Goal: Task Accomplishment & Management: Complete application form

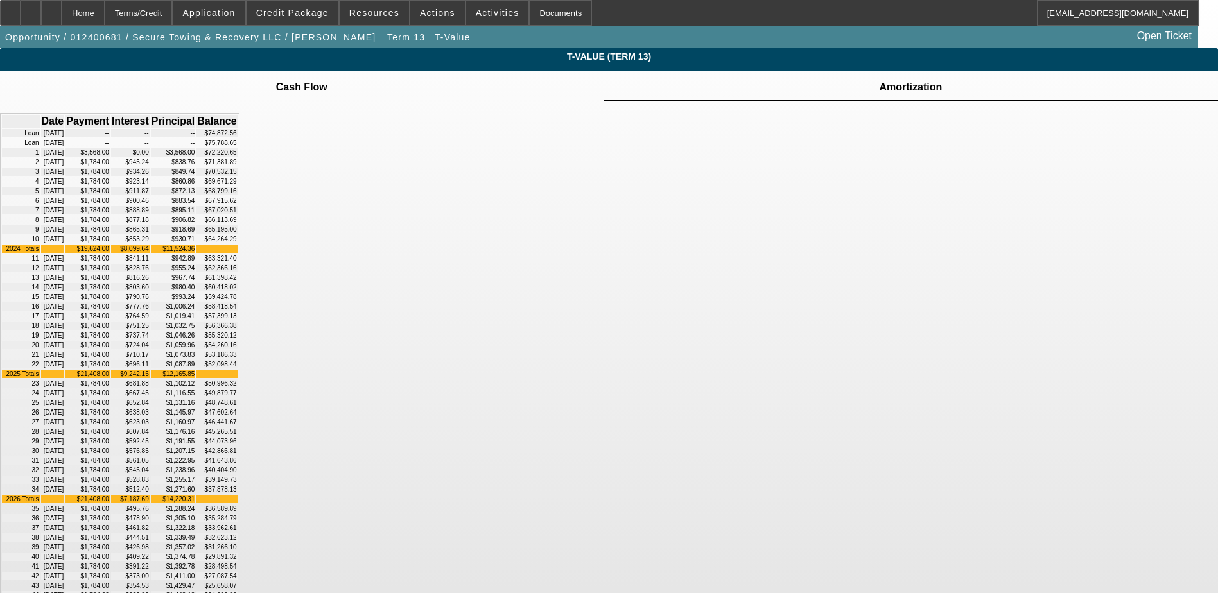
scroll to position [207, 0]
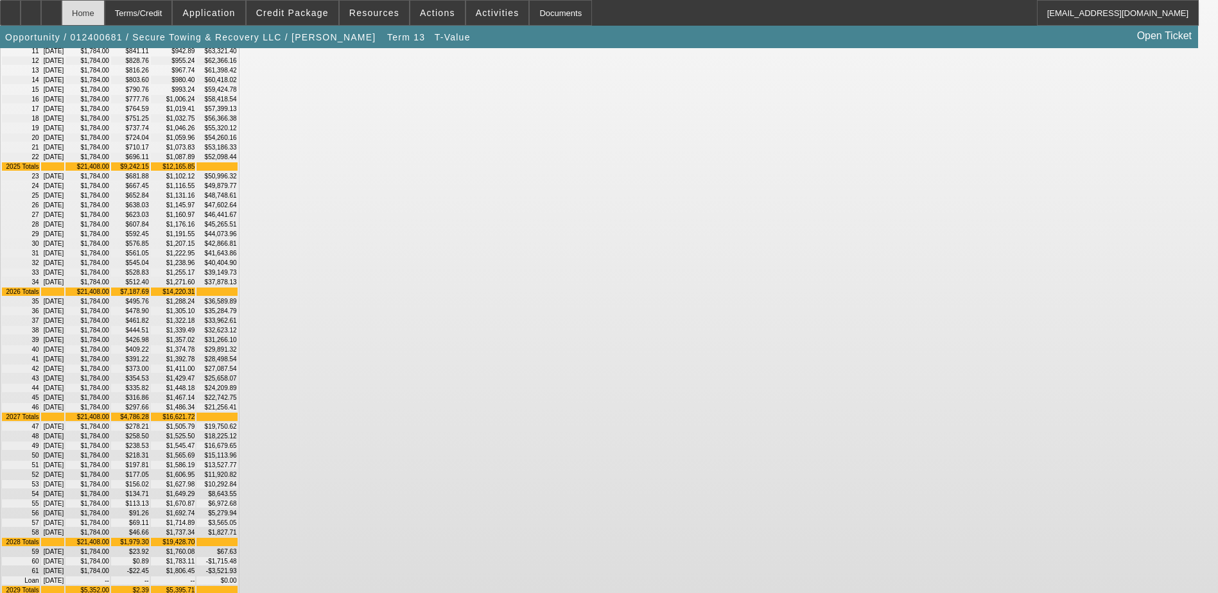
click at [105, 8] on div "Home" at bounding box center [83, 13] width 43 height 26
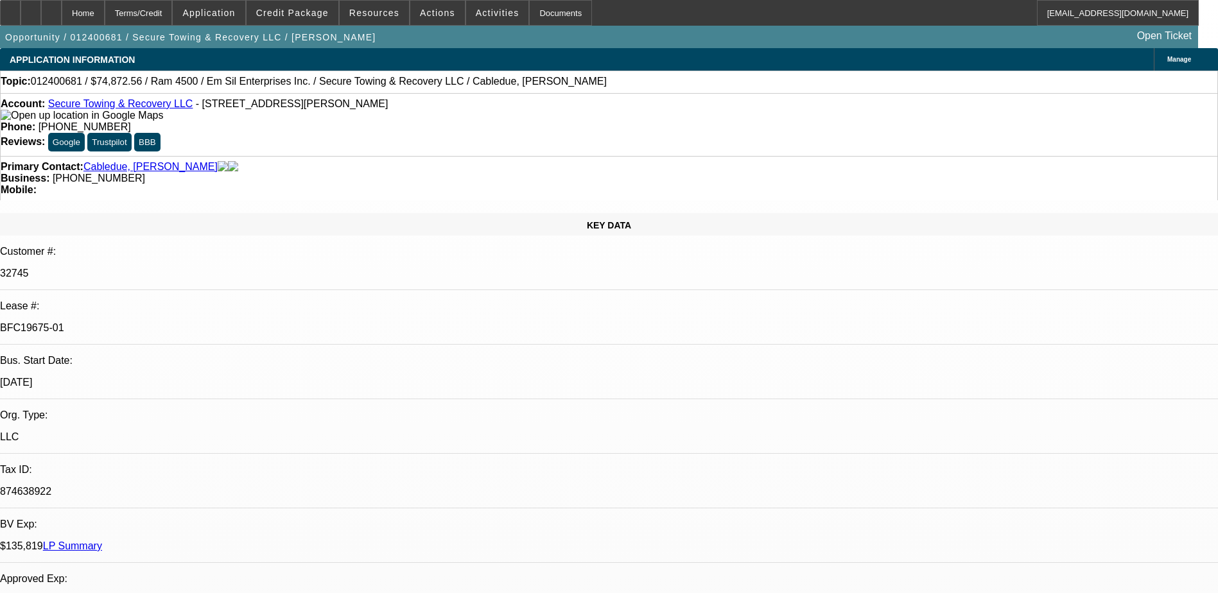
select select "0"
select select "2"
select select "0"
select select "6"
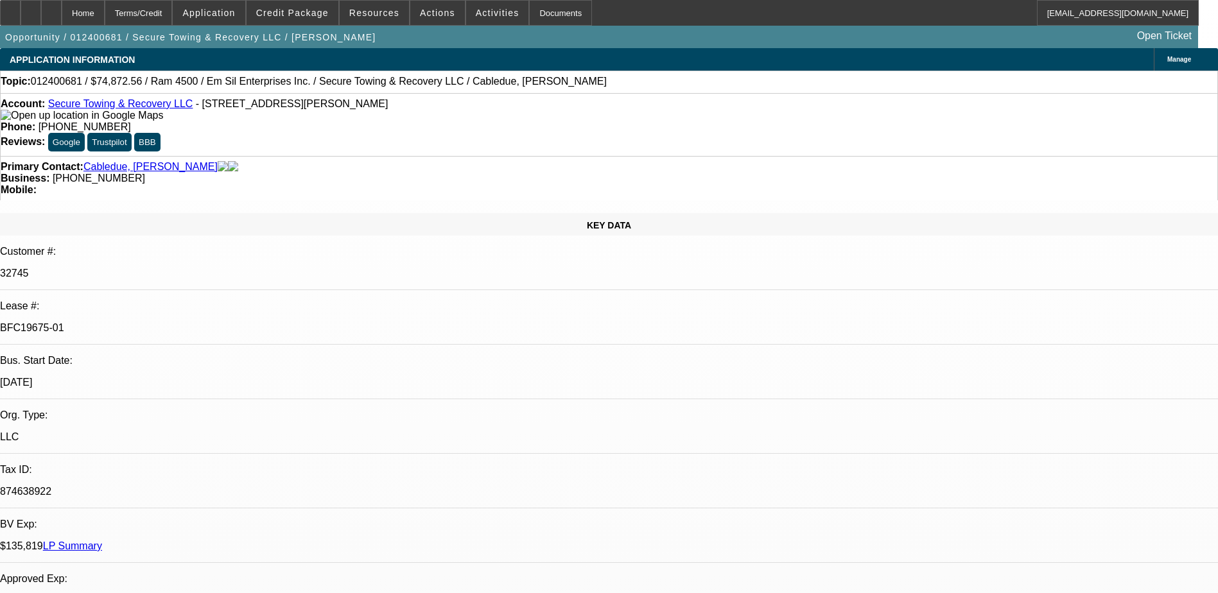
select select "0"
select select "2"
select select "0"
select select "6"
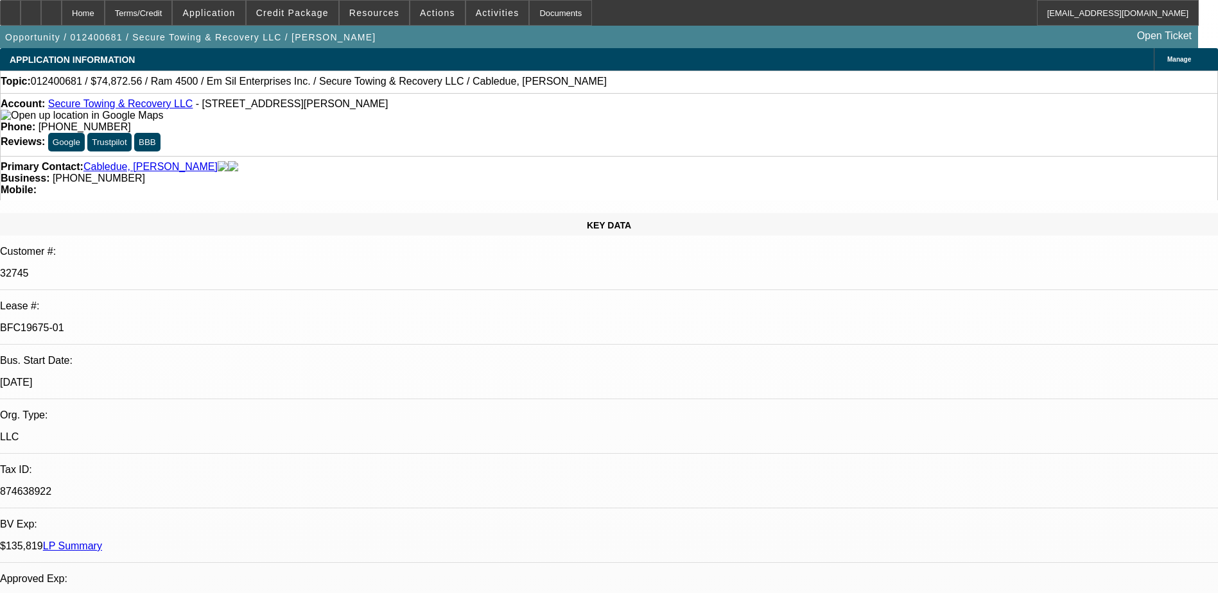
select select "0"
select select "2"
select select "0"
select select "6"
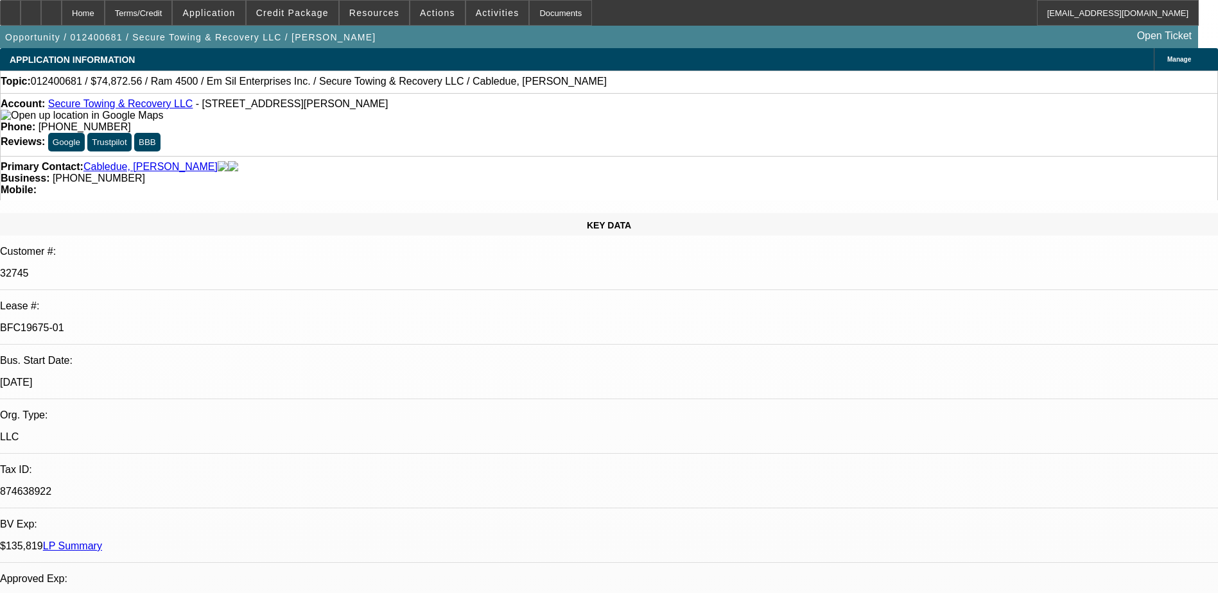
select select "0"
select select "2"
select select "0"
select select "6"
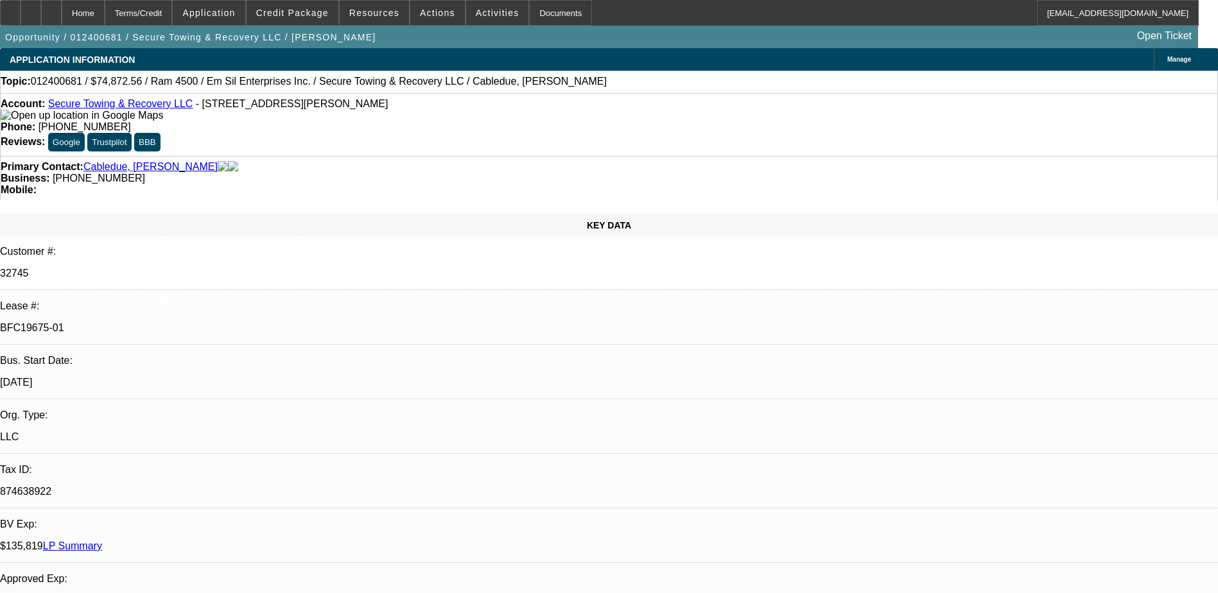
click at [498, 39] on div "Opportunity / 012400681 / Secure Towing & Recovery LLC / Cabledue, Shawn Open T…" at bounding box center [599, 37] width 1198 height 22
click at [480, 4] on span at bounding box center [497, 12] width 63 height 31
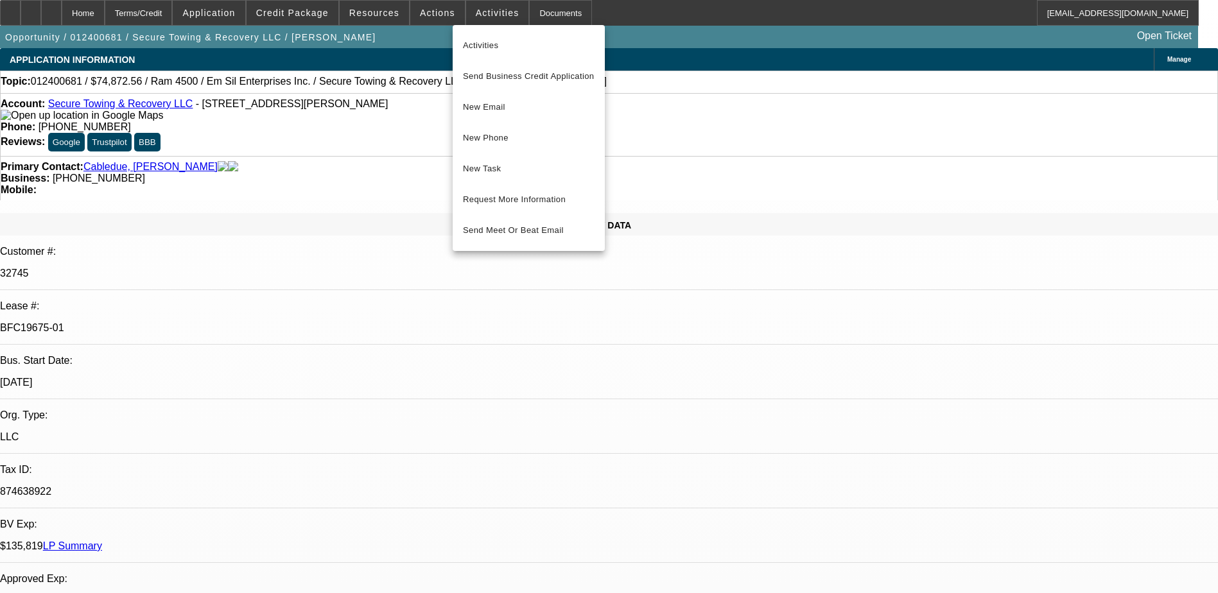
click at [432, 17] on div at bounding box center [609, 296] width 1218 height 593
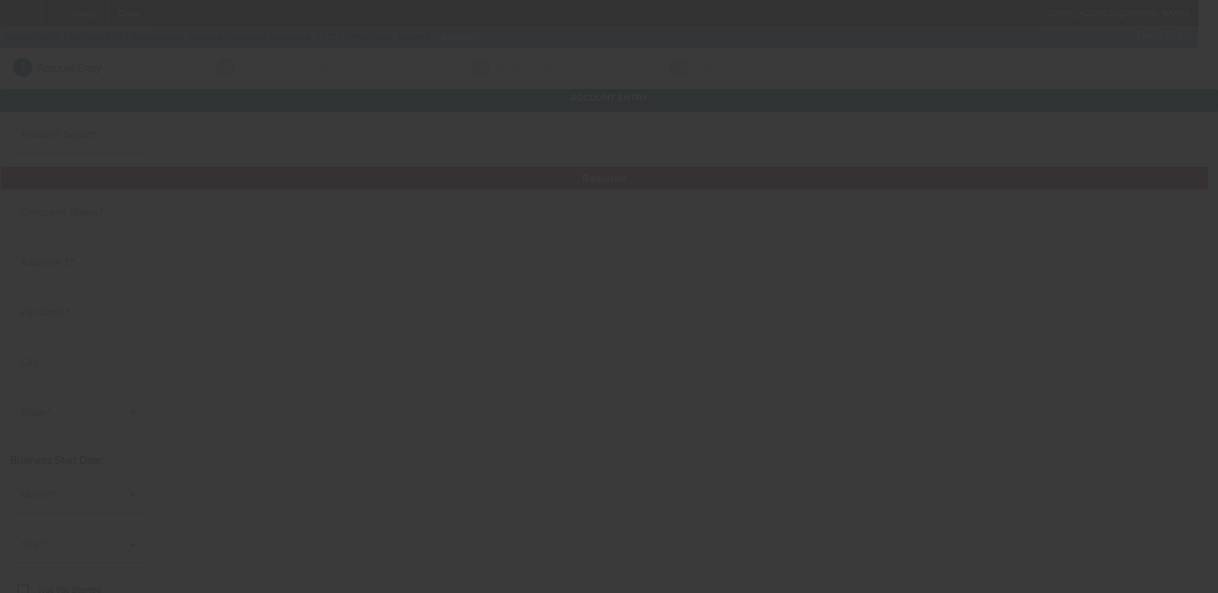
type input "Abandoned Vehicle Impound Systems, LLC"
type input "10019 Harmon Rd"
type input "76177"
type input "Fort Worth"
type input "(817) 847-1680"
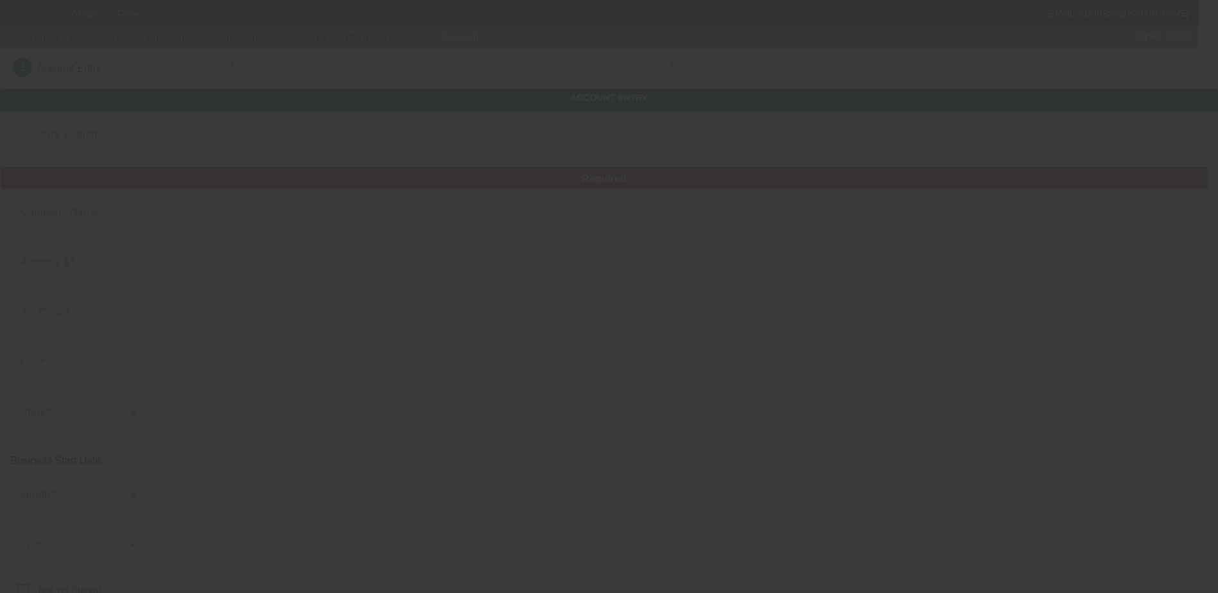
type input "agaber24@gmail.com"
type input "Tarrant"
type input "831407145"
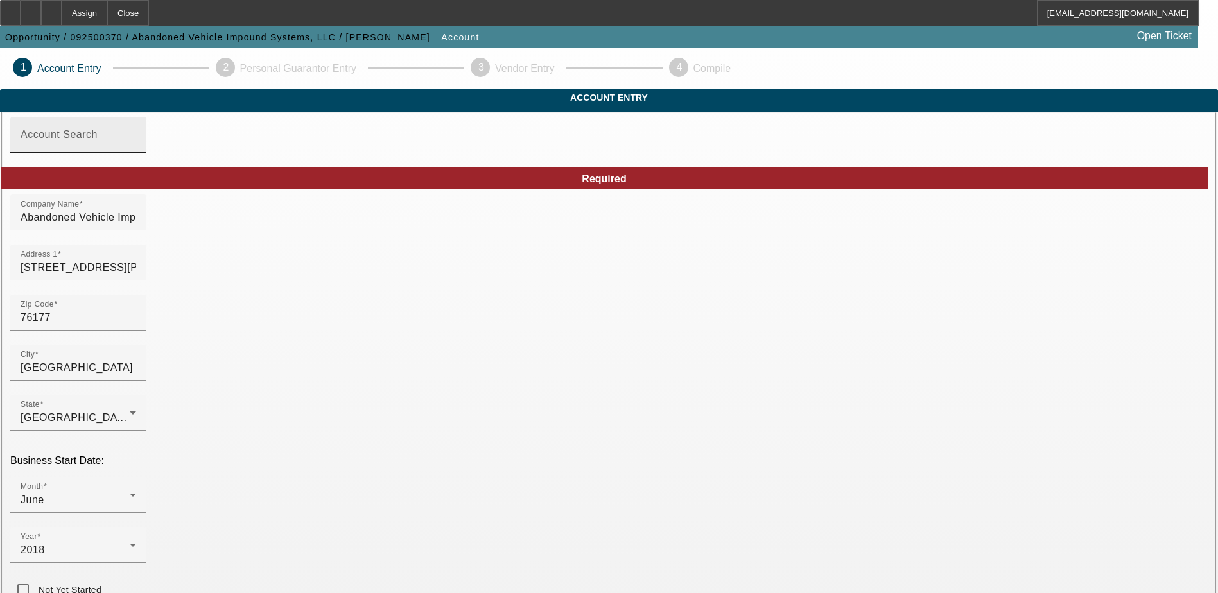
click at [136, 148] on input "Account Search" at bounding box center [79, 139] width 116 height 15
click at [136, 151] on div "Account Search" at bounding box center [79, 135] width 116 height 36
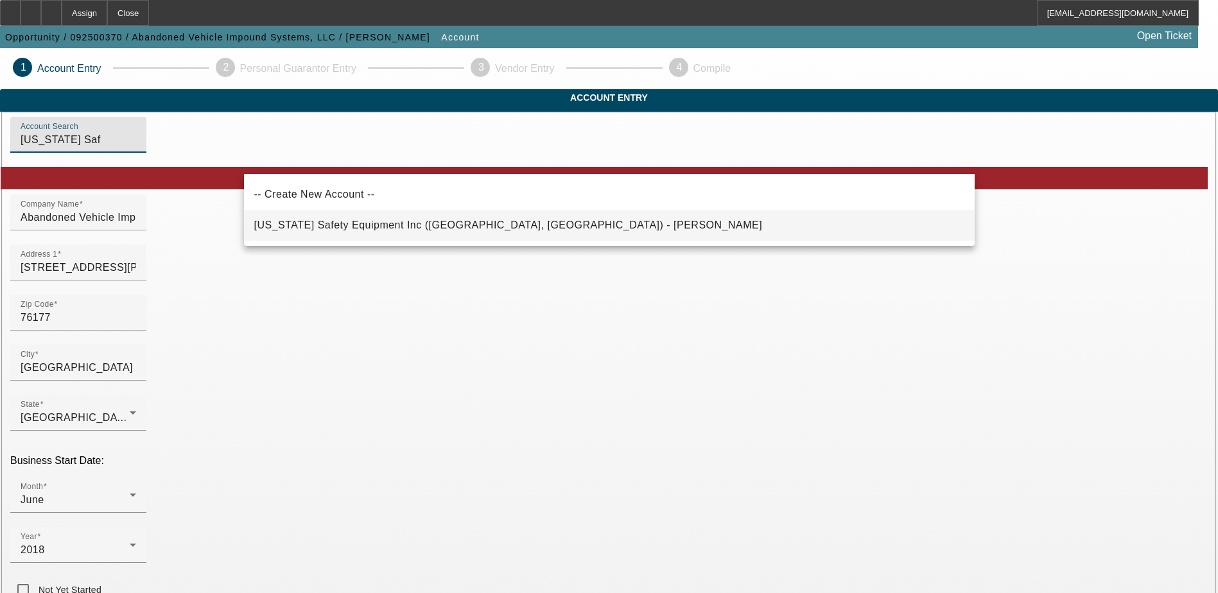
click at [363, 218] on span "Texas Safety Equipment Inc (Fort Worth, TX) - Gaber, Alfred" at bounding box center [508, 225] width 509 height 15
type input "Texas Safety Equipment Inc (Fort Worth, TX) - Gaber, Alfred"
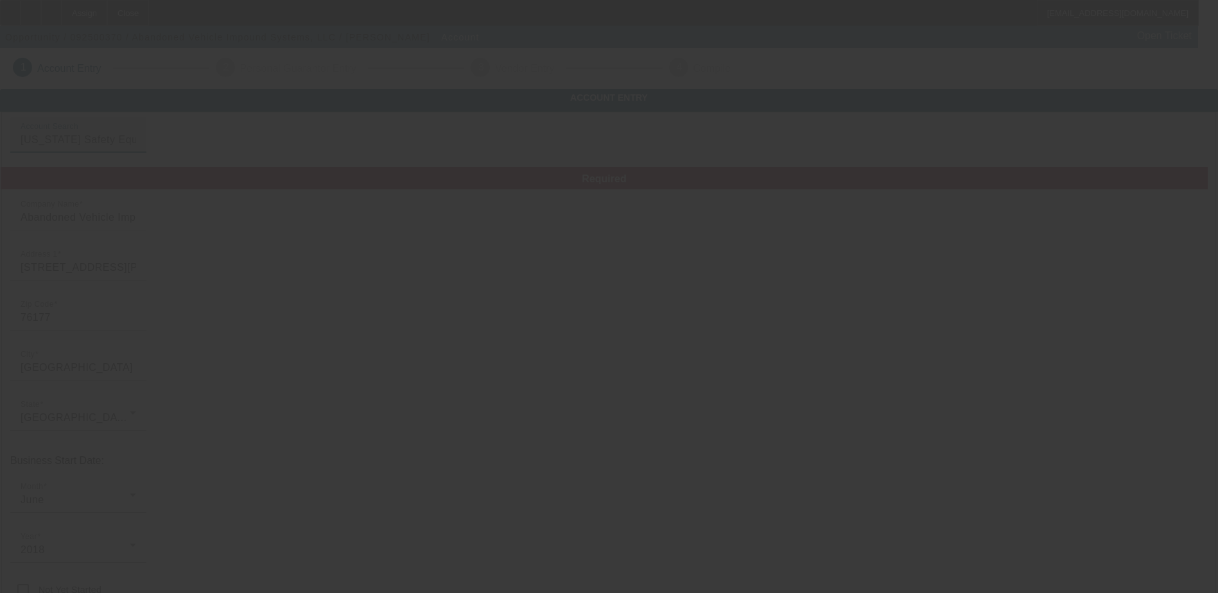
type input "Texas Safety Equipment Inc"
type input "(817) 306-4549"
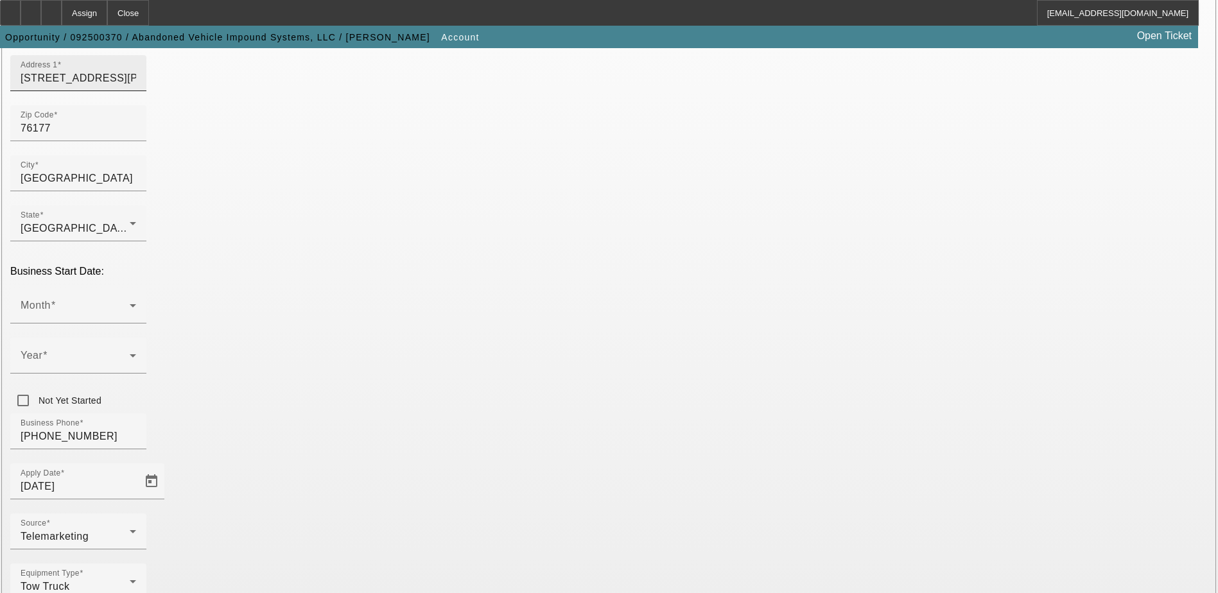
scroll to position [193, 0]
click at [141, 345] on icon at bounding box center [132, 352] width 15 height 15
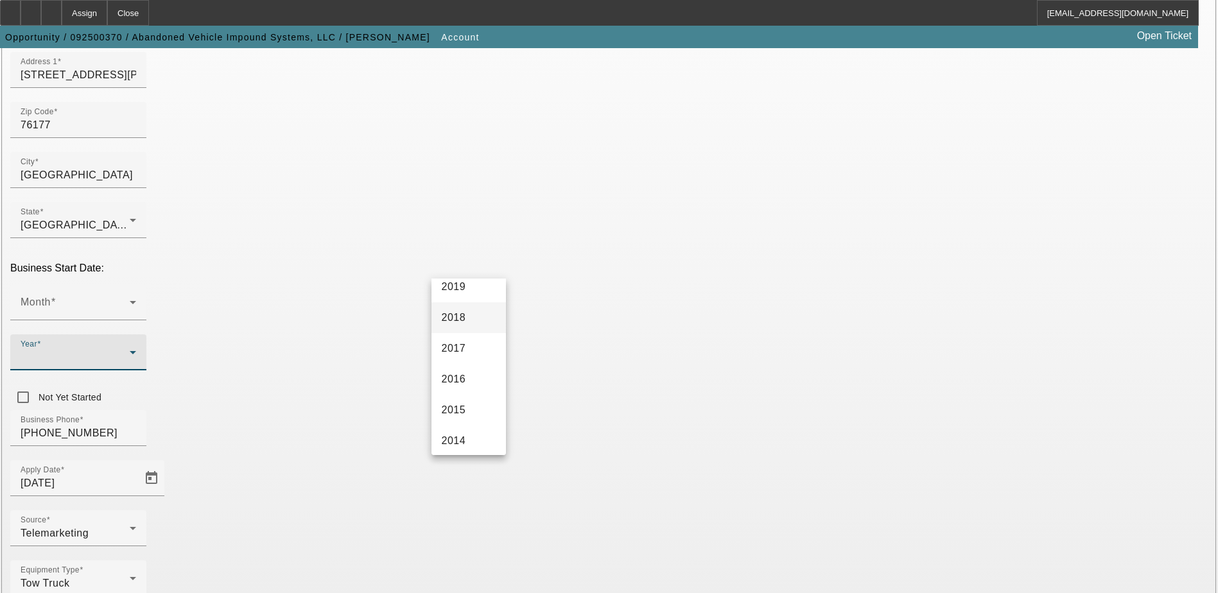
scroll to position [321, 0]
click at [459, 403] on span "2014" at bounding box center [454, 409] width 24 height 15
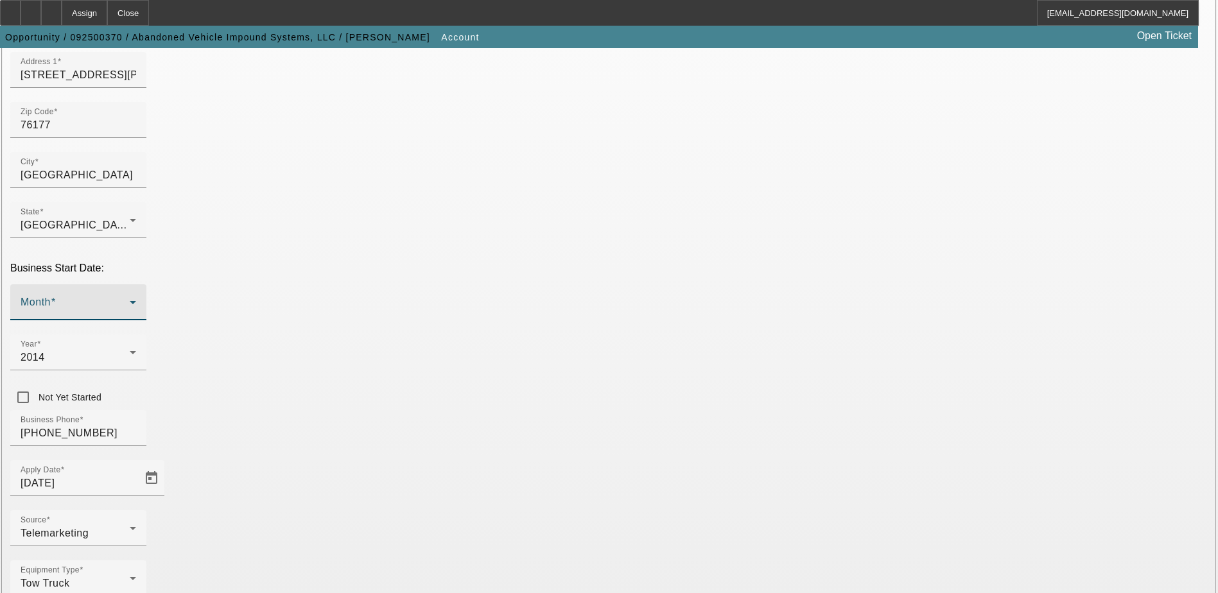
click at [136, 301] on icon at bounding box center [133, 302] width 6 height 3
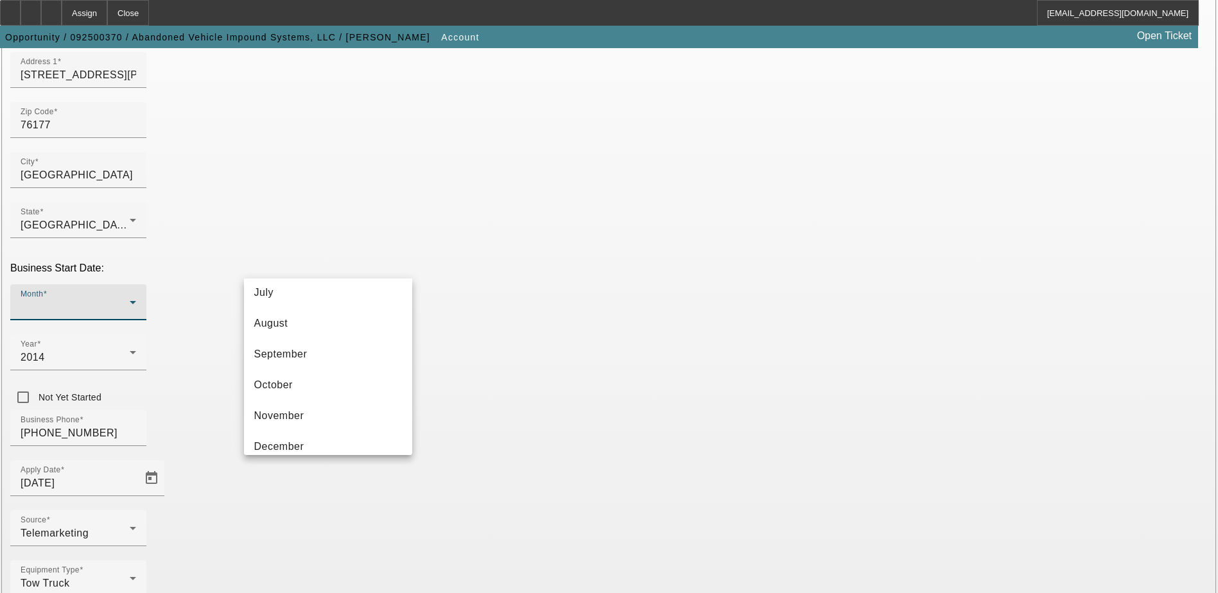
scroll to position [234, 0]
click at [301, 374] on mat-option "October" at bounding box center [328, 373] width 168 height 31
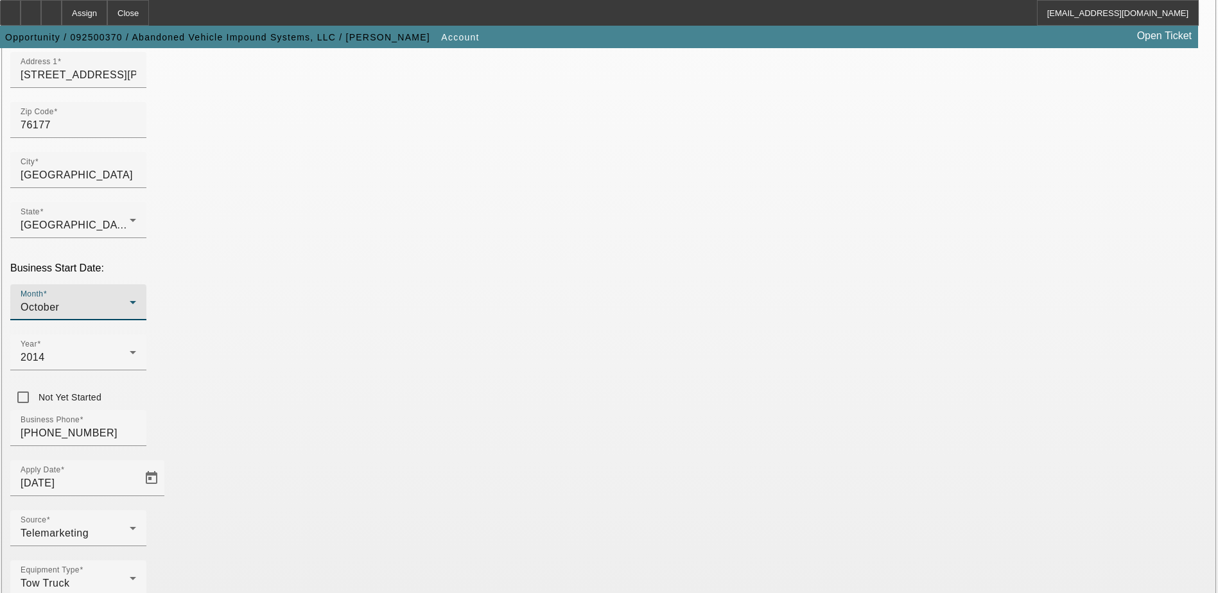
click at [482, 410] on div "Business Phone (817) 306-4549" at bounding box center [609, 435] width 1198 height 50
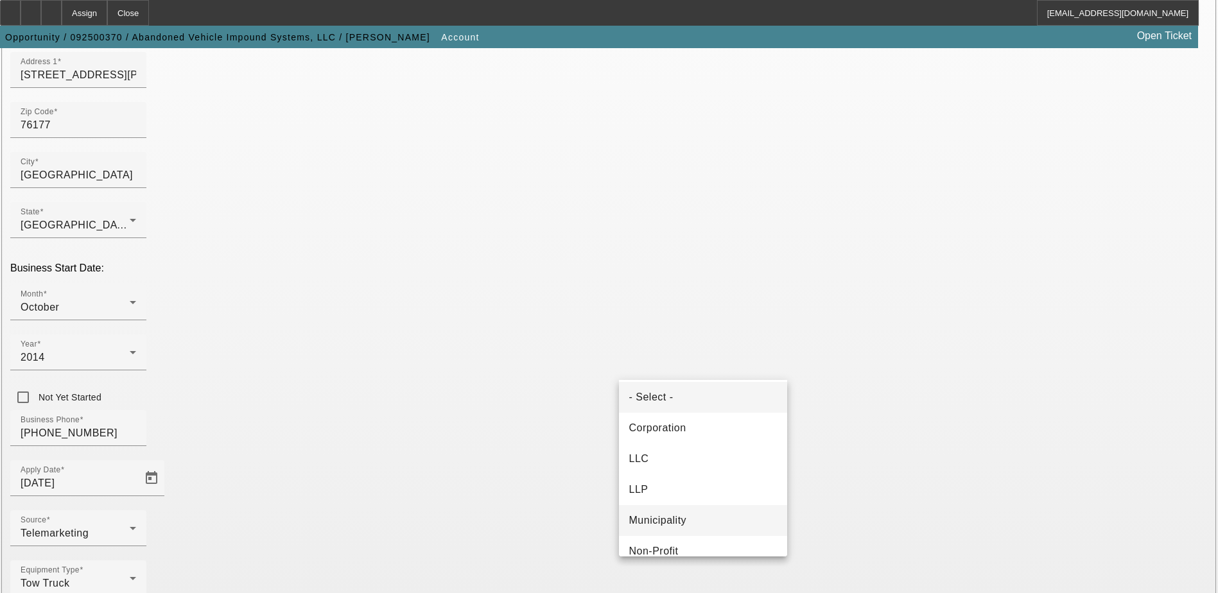
scroll to position [0, 0]
click at [645, 433] on span "Corporation" at bounding box center [657, 431] width 57 height 15
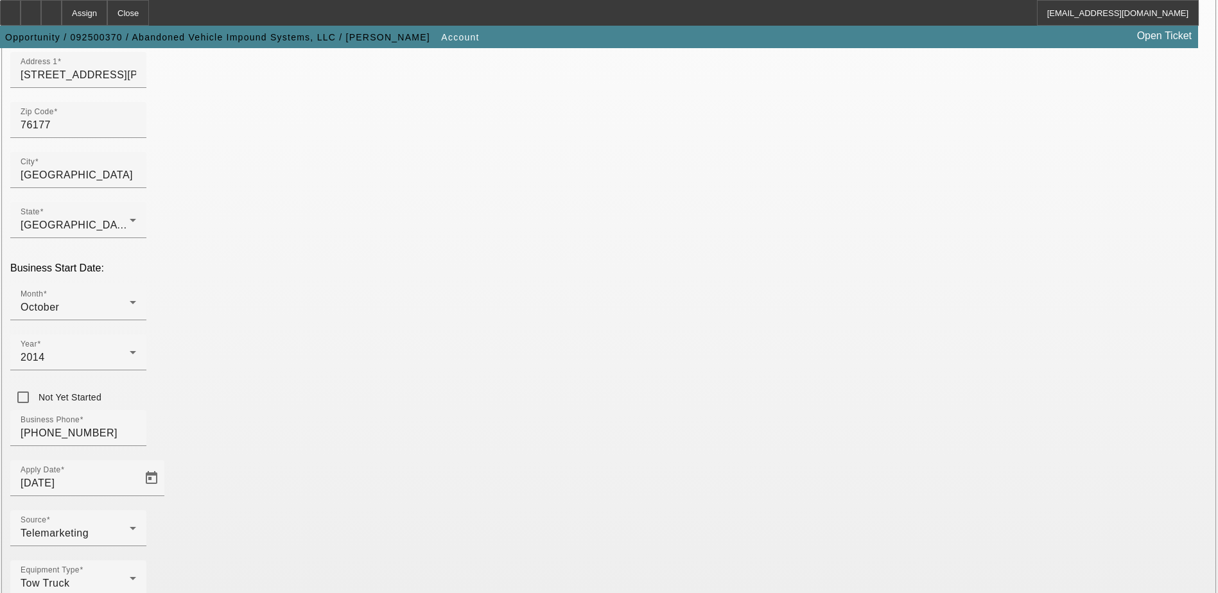
click at [548, 561] on div "Equipment Type Tow Truck" at bounding box center [609, 586] width 1198 height 50
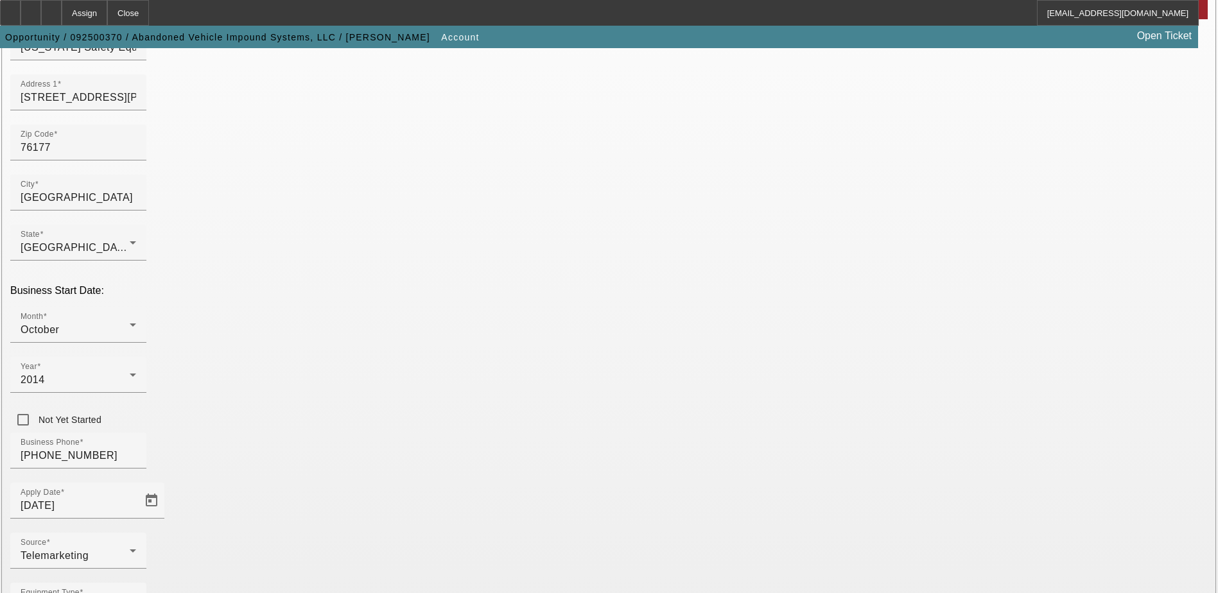
scroll to position [193, 0]
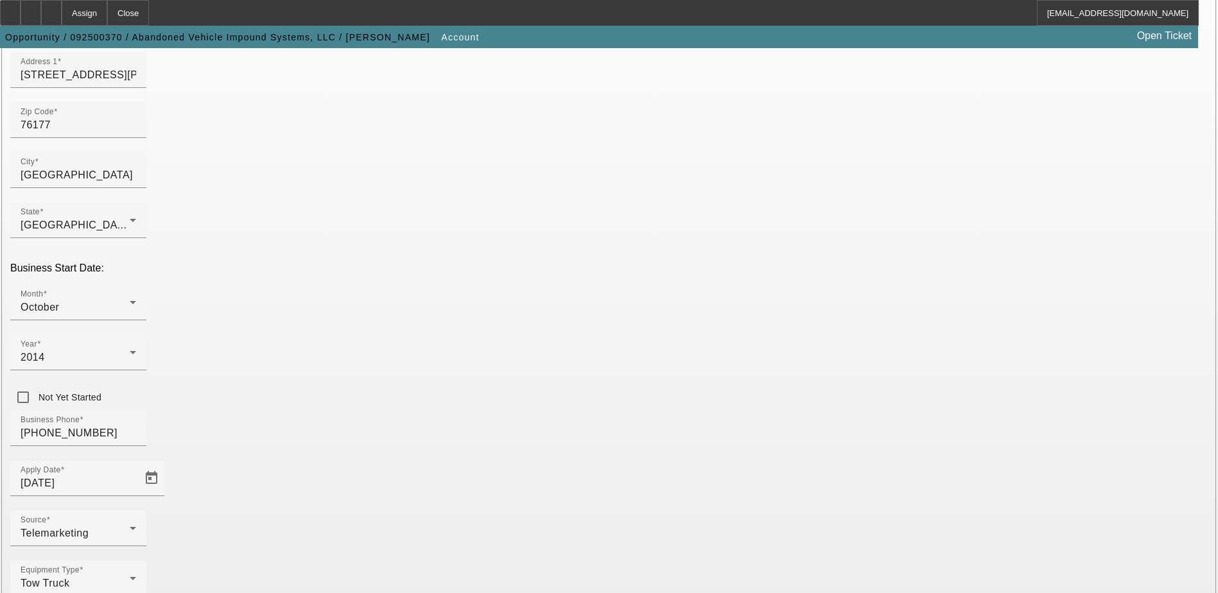
drag, startPoint x: 664, startPoint y: 144, endPoint x: 629, endPoint y: 150, distance: 35.2
paste input "agaber24@gmail.com"
type input "agaber24@gmail.com"
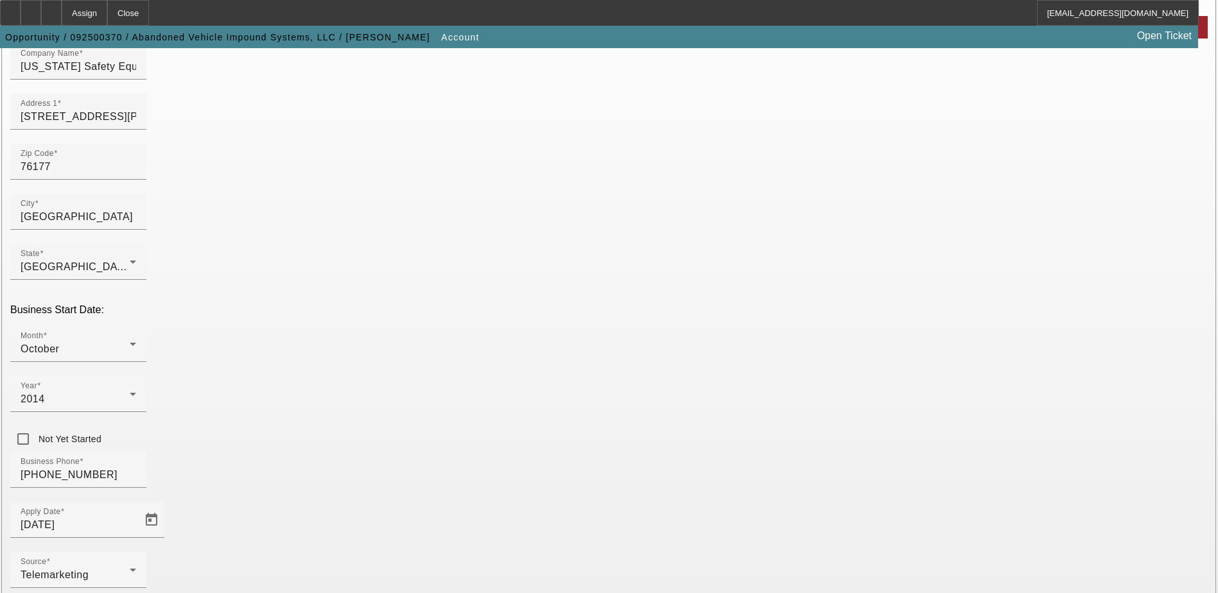
scroll to position [128, 0]
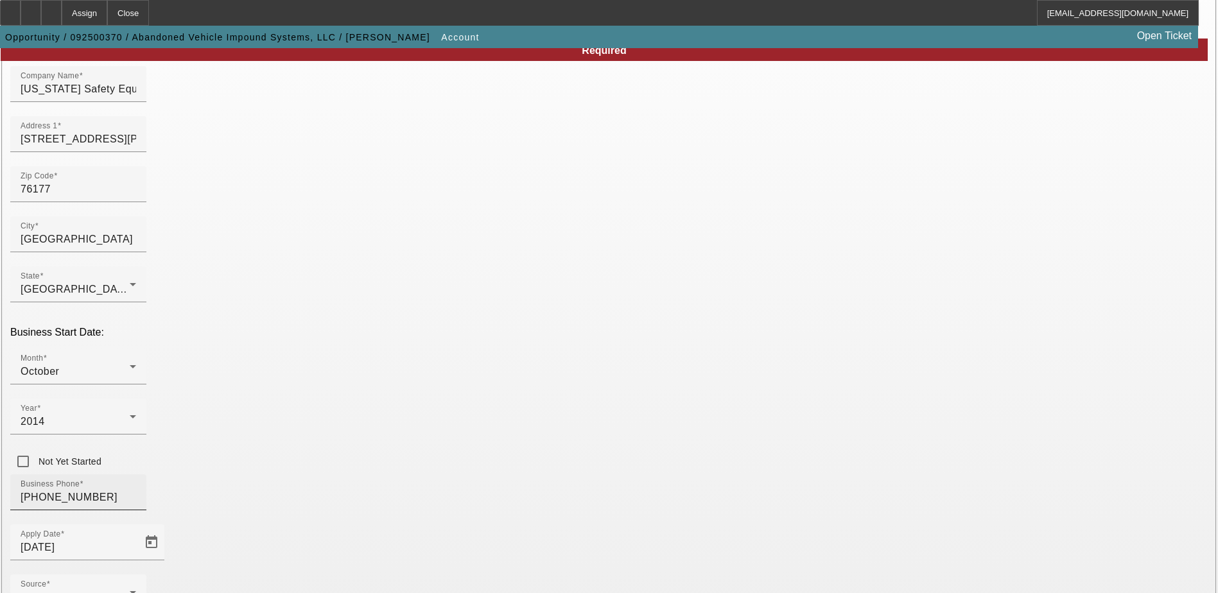
click at [136, 490] on input "(817) 306-4549" at bounding box center [79, 497] width 116 height 15
paste input "222-919"
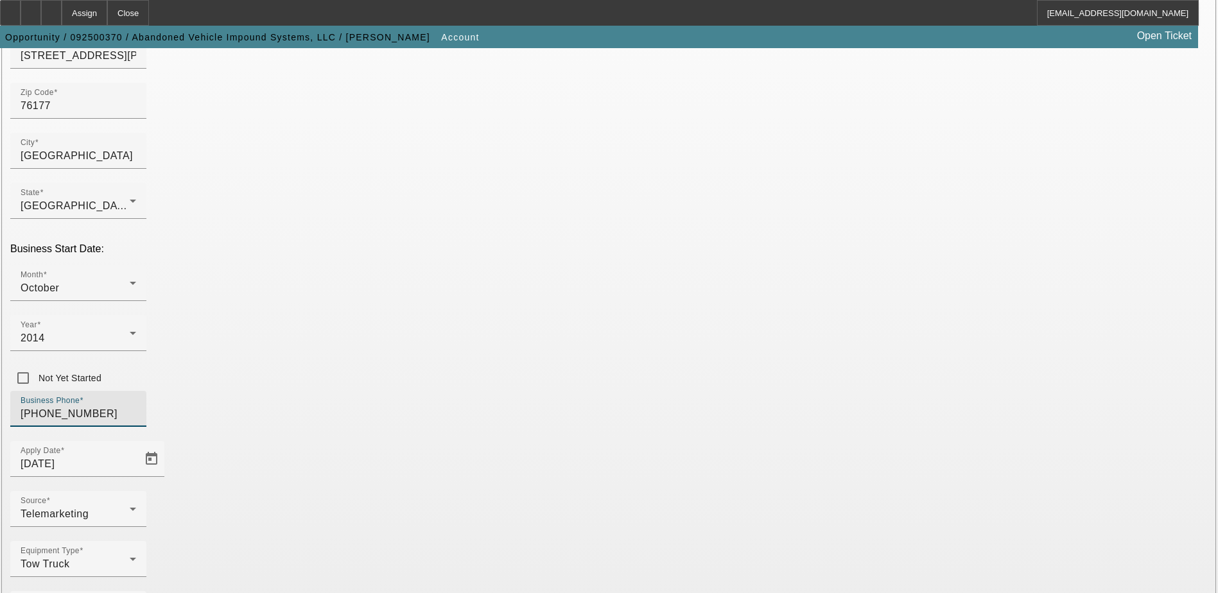
scroll to position [217, 0]
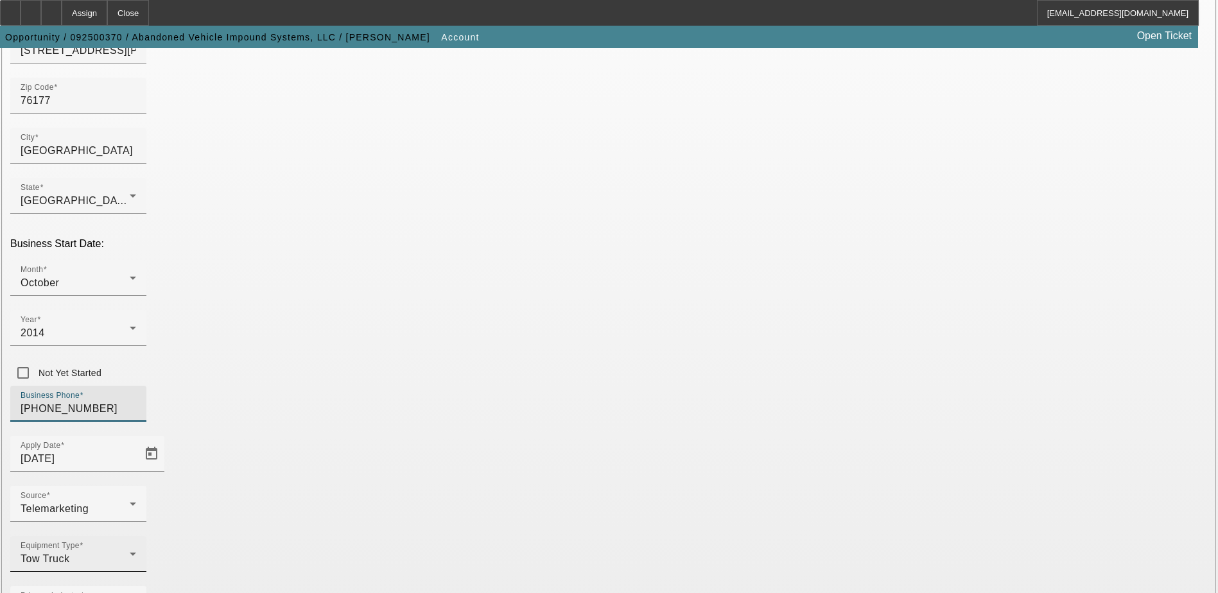
type input "(817) 222-9199"
click at [130, 552] on div "Tow Truck" at bounding box center [75, 559] width 109 height 15
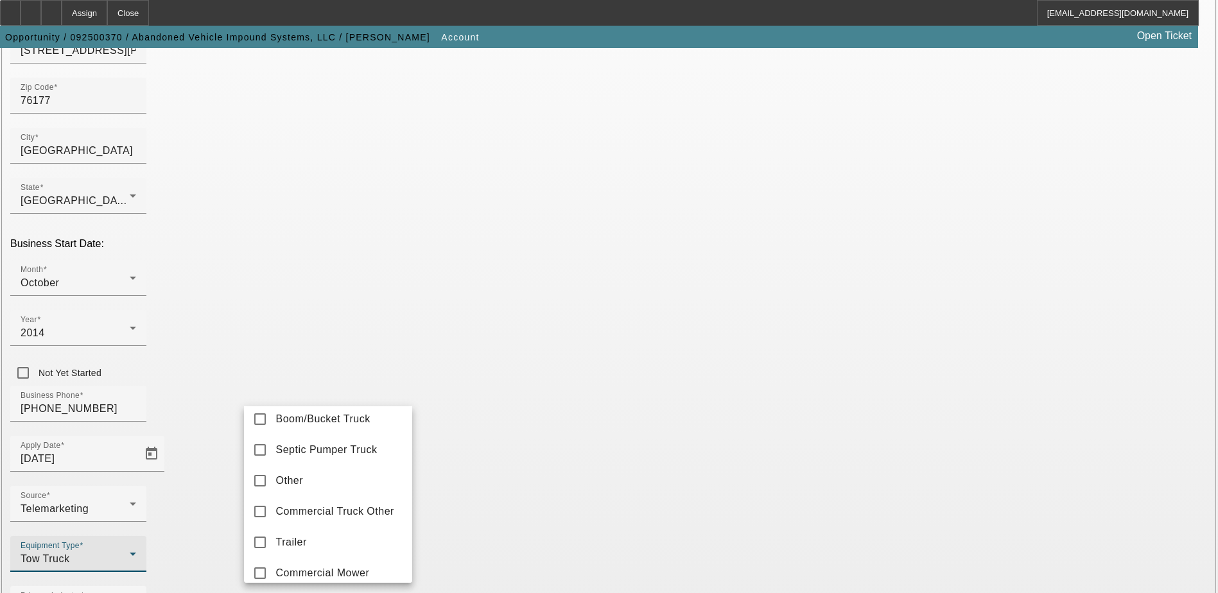
scroll to position [257, 0]
click at [293, 455] on span "Commercial Truck Other" at bounding box center [335, 447] width 118 height 15
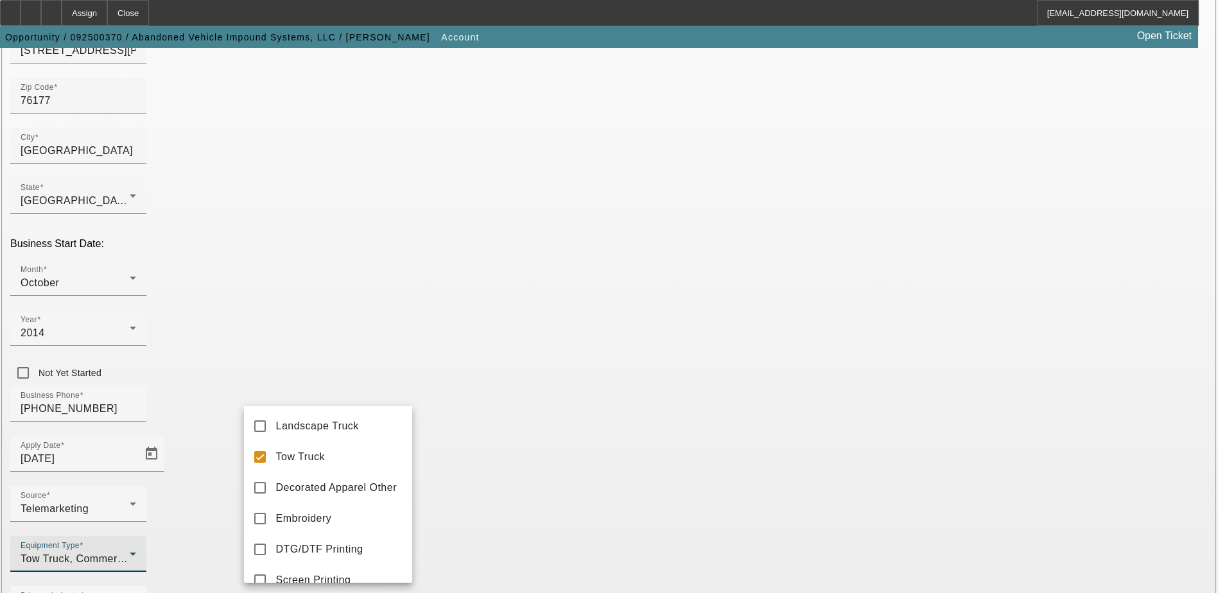
scroll to position [0, 0]
click at [254, 457] on mat-pseudo-checkbox at bounding box center [260, 458] width 12 height 12
click at [459, 432] on div at bounding box center [609, 296] width 1218 height 593
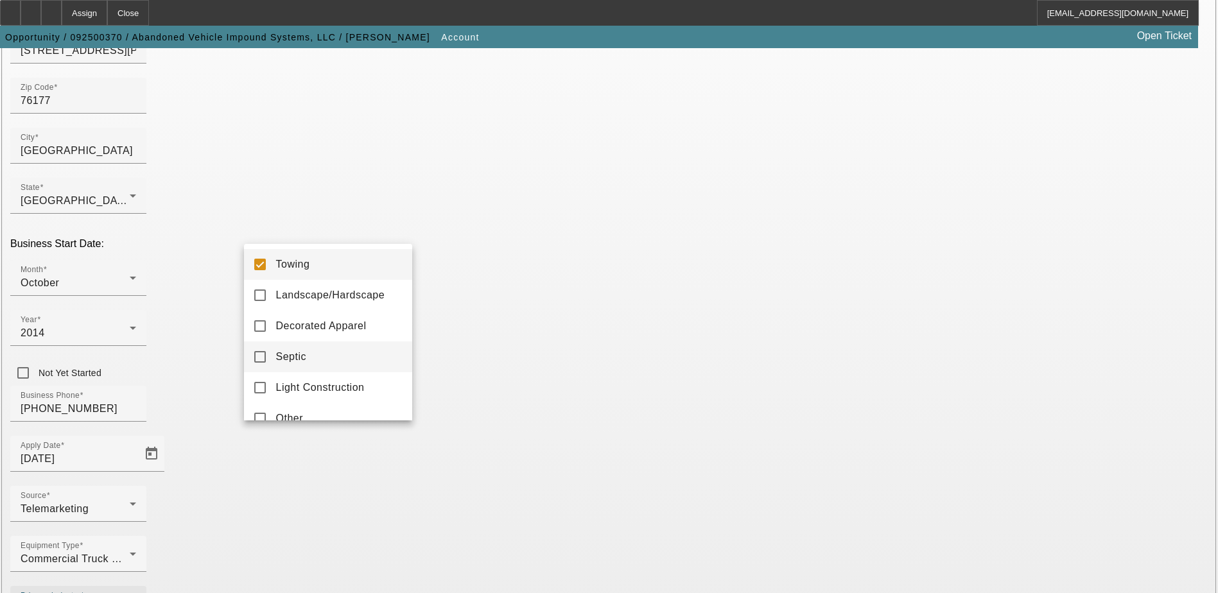
scroll to position [19, 0]
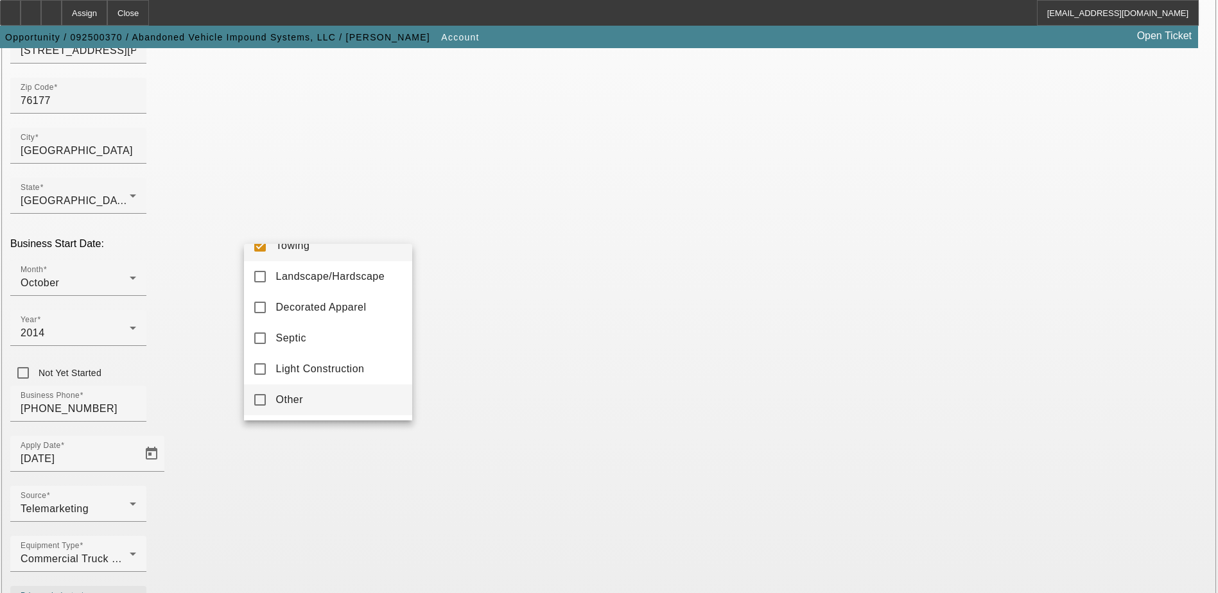
click at [290, 401] on span "Other" at bounding box center [290, 399] width 28 height 15
click at [537, 416] on div at bounding box center [609, 296] width 1218 height 593
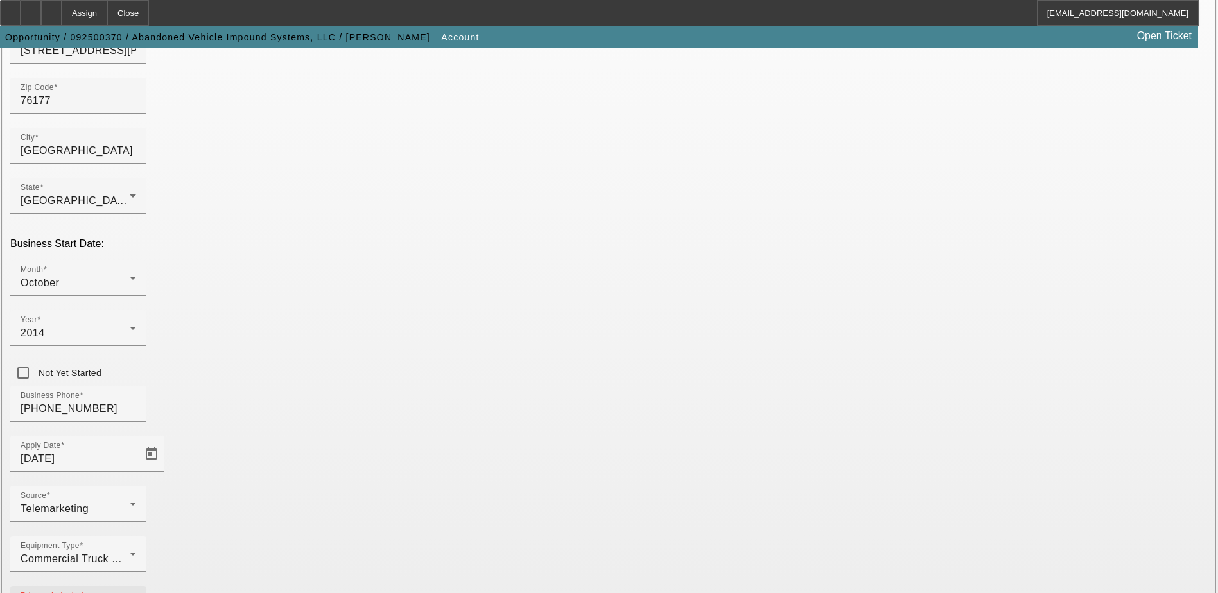
click at [141, 593] on icon at bounding box center [132, 604] width 15 height 15
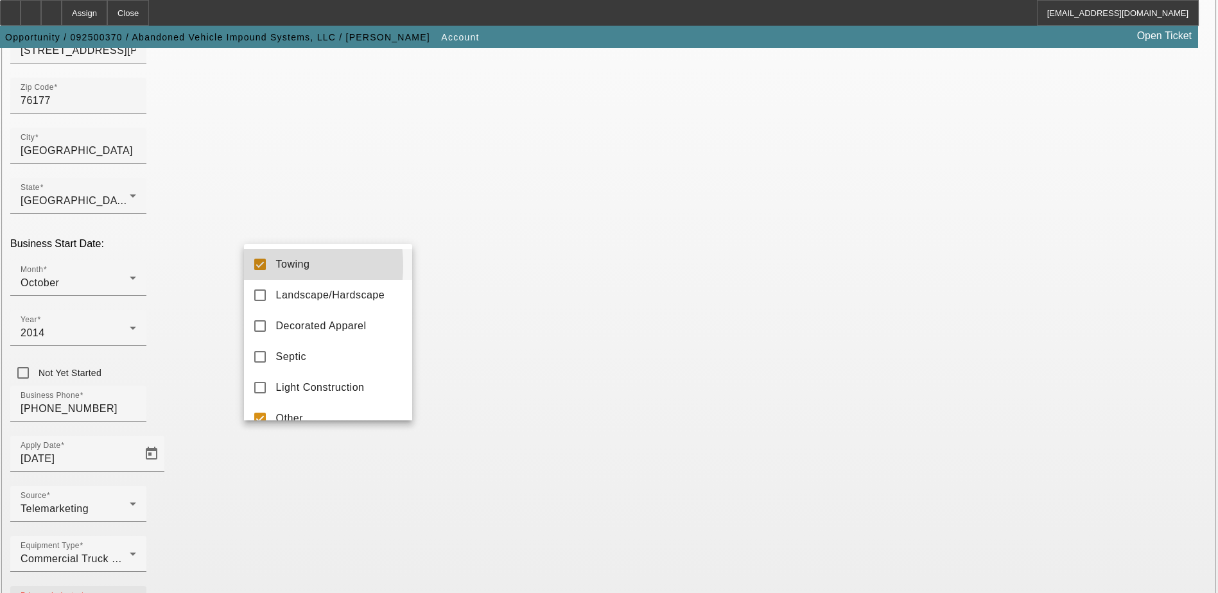
click at [256, 266] on mat-pseudo-checkbox at bounding box center [260, 265] width 12 height 12
click at [489, 419] on div at bounding box center [609, 296] width 1218 height 593
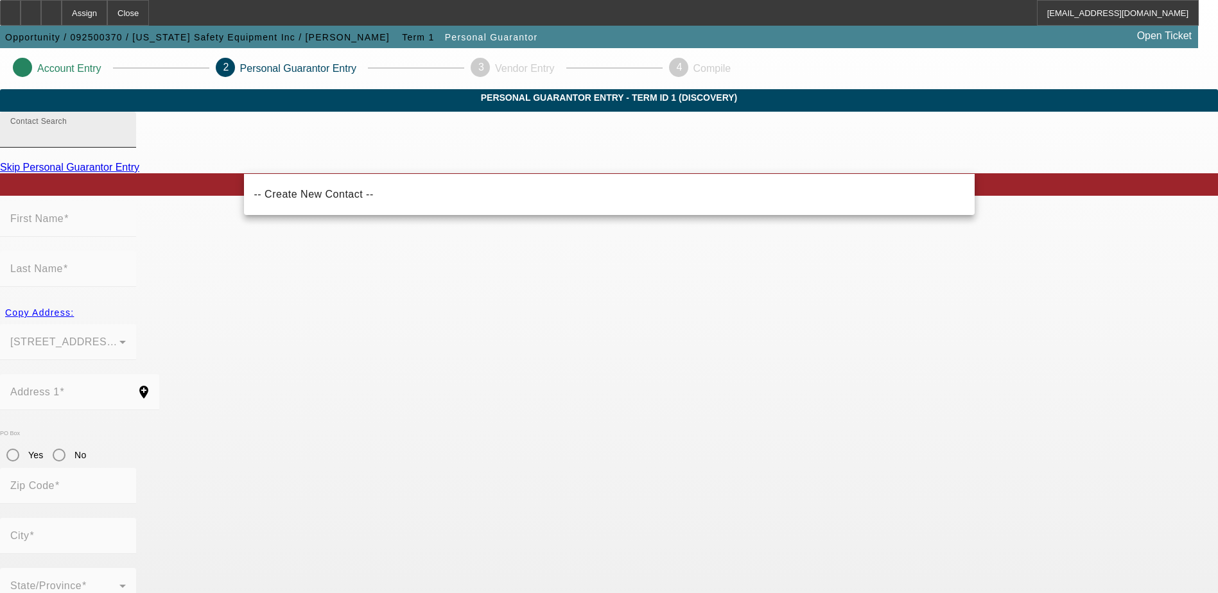
click at [126, 143] on input "Contact Search" at bounding box center [68, 134] width 116 height 15
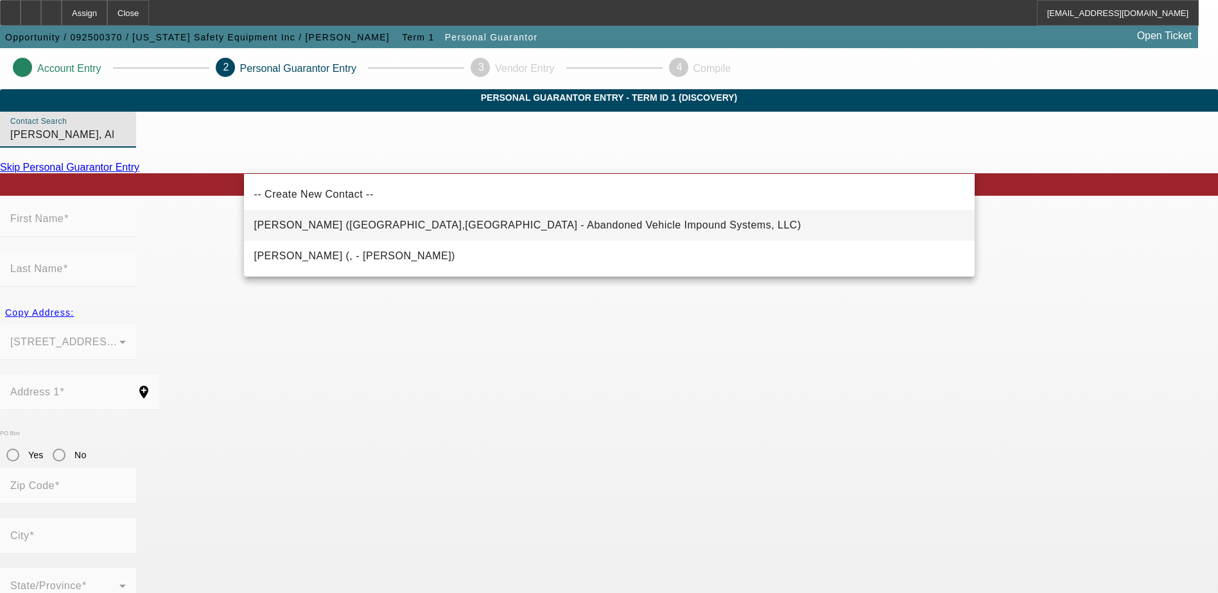
click at [387, 225] on span "Gaber, Alfred (Fort Worth,TX - Abandoned Vehicle Impound Systems, LLC)" at bounding box center [527, 225] width 547 height 11
type input "Gaber, Alfred (Fort Worth,TX - Abandoned Vehicle Impound Systems, LLC)"
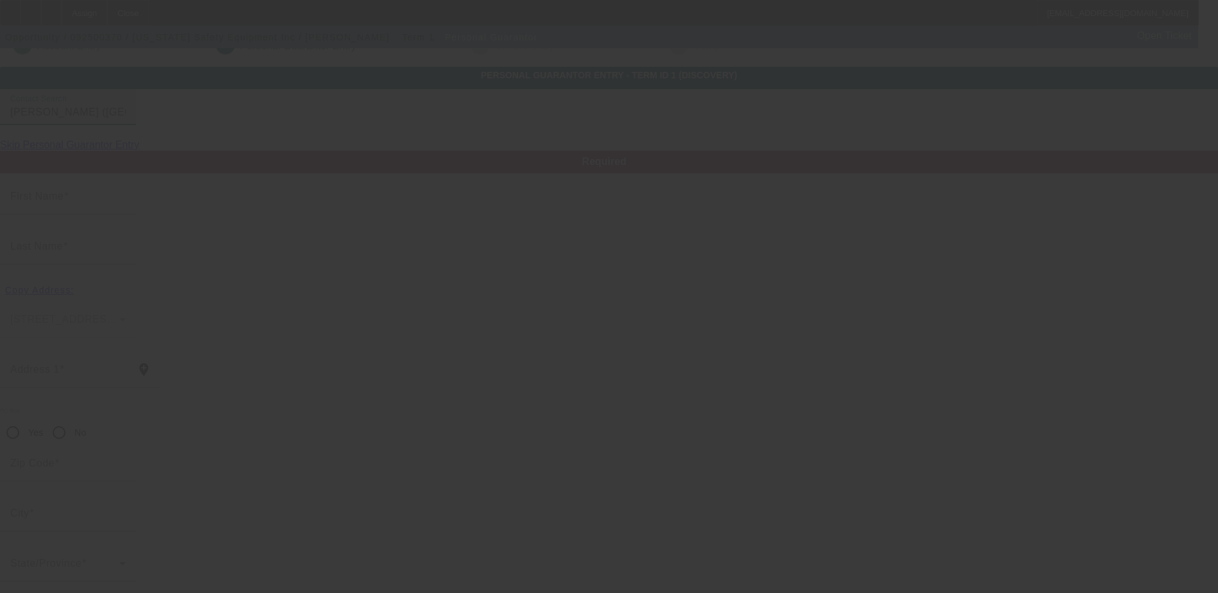
scroll to position [35, 0]
type input "Alfred"
type input "Gaber"
type input "10019 Harmon Rd"
radio input "true"
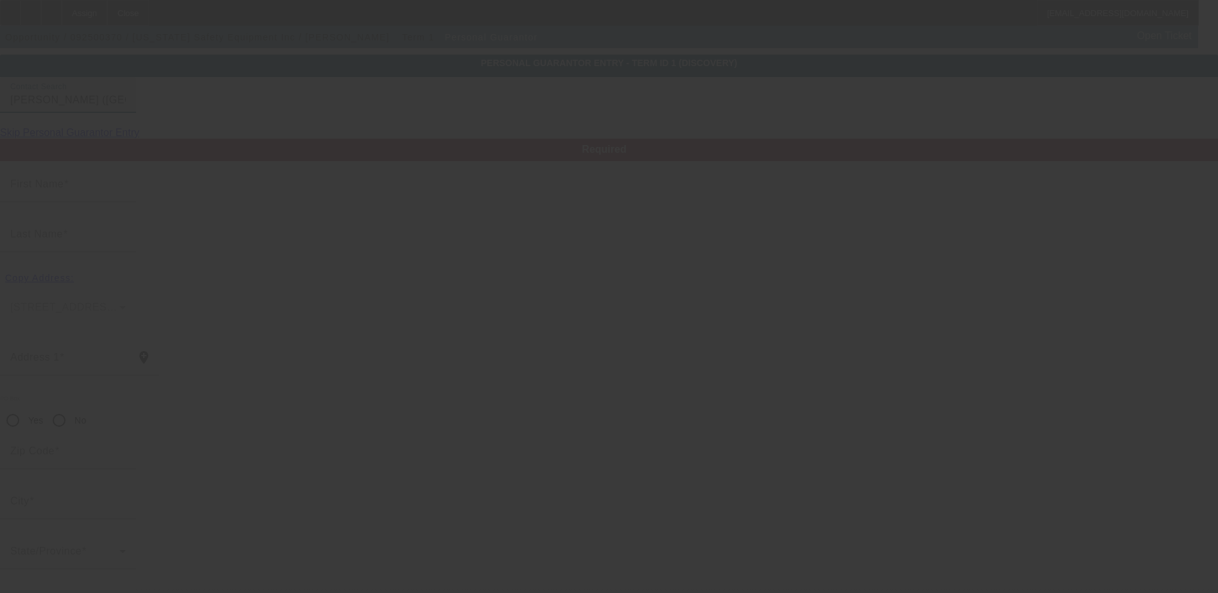
type input "76177"
type input "Fort Worth"
type input "(817) 847-1680"
type input "100"
type input "463-15-7501"
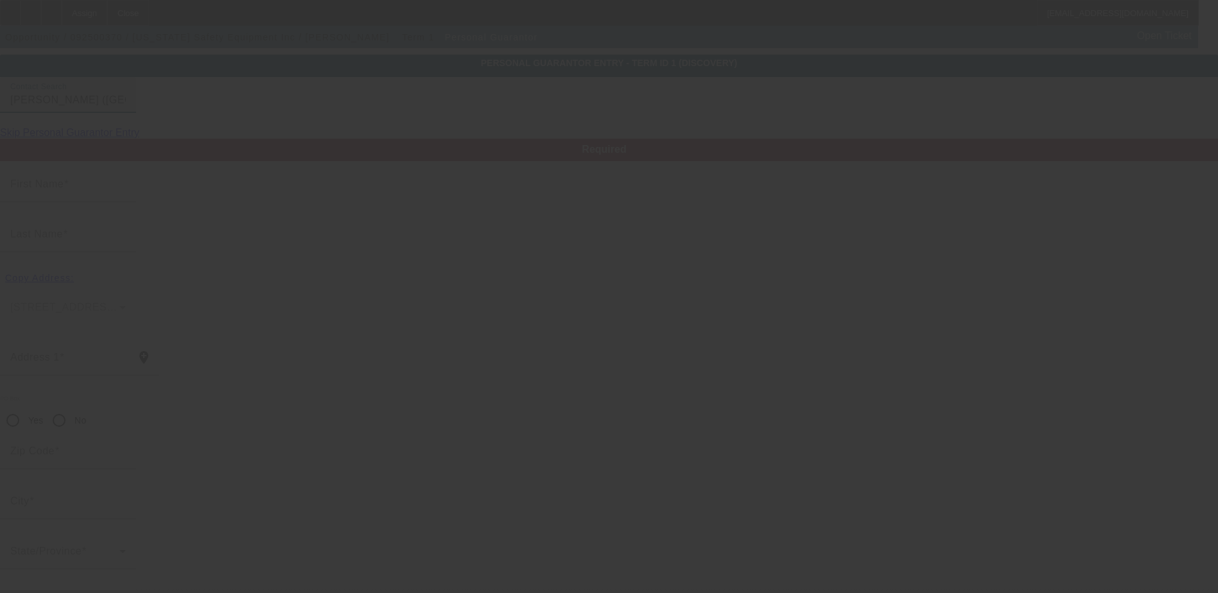
type input "agaber24@gmail.com"
type input "(817) 847-1801"
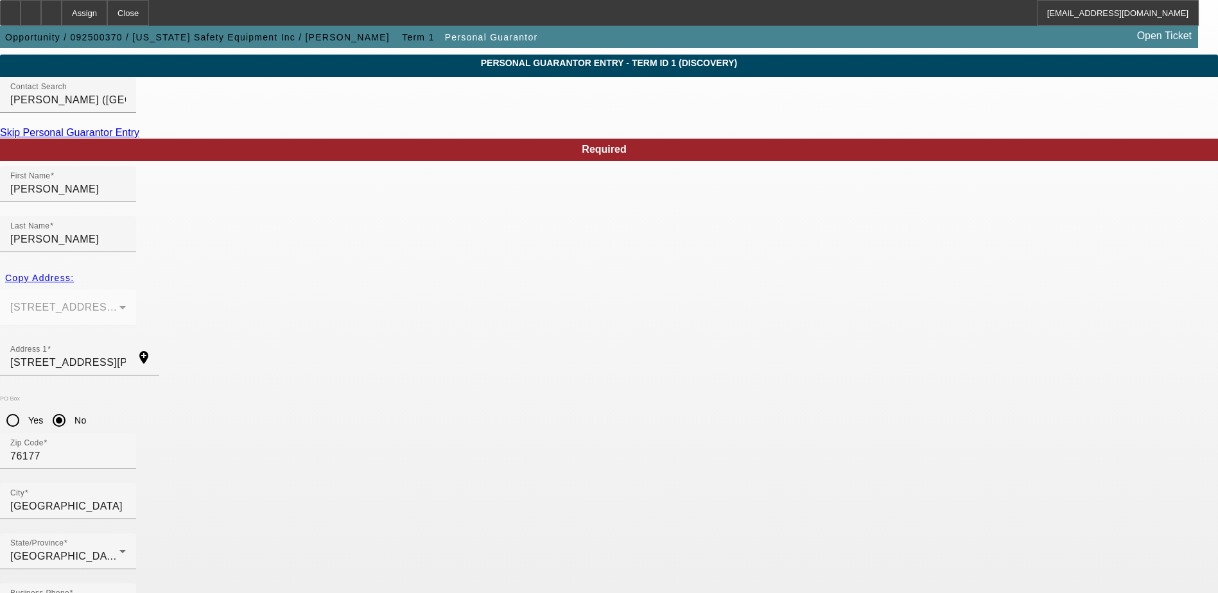
drag, startPoint x: 880, startPoint y: 326, endPoint x: 787, endPoint y: 328, distance: 92.5
type input "(817) 296-4969"
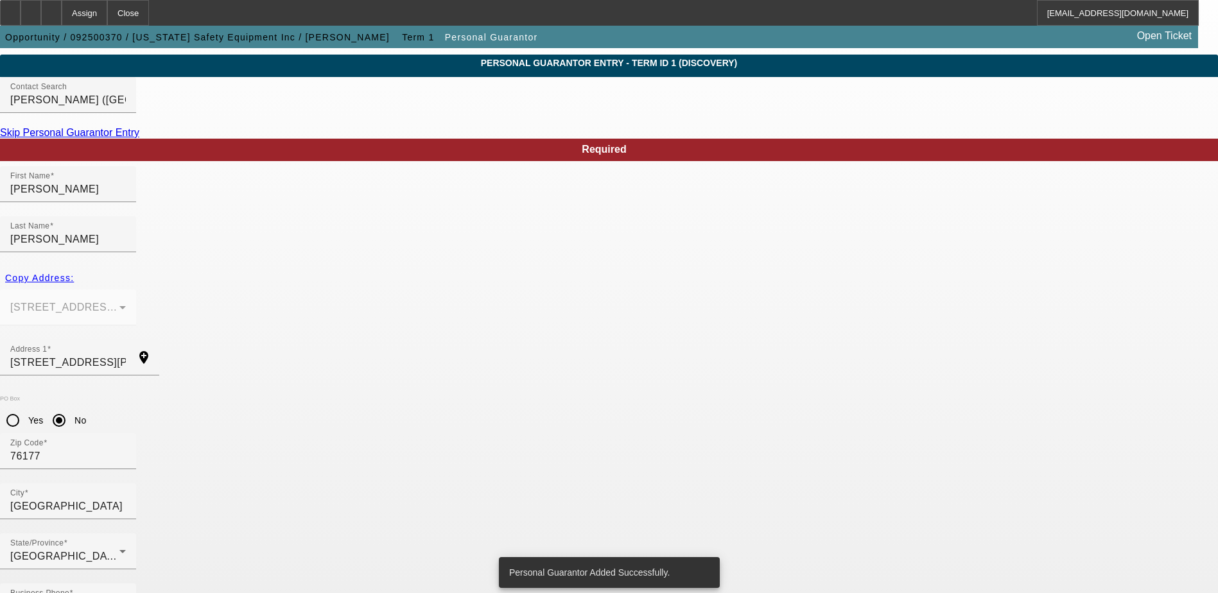
scroll to position [0, 0]
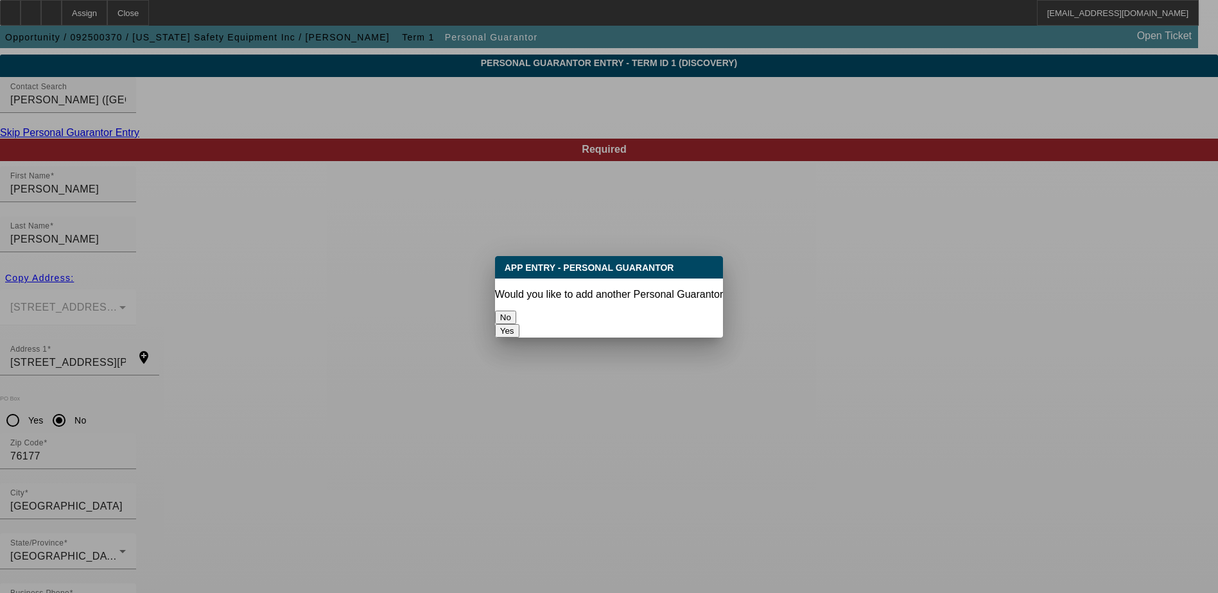
click at [516, 315] on button "No" at bounding box center [505, 317] width 21 height 13
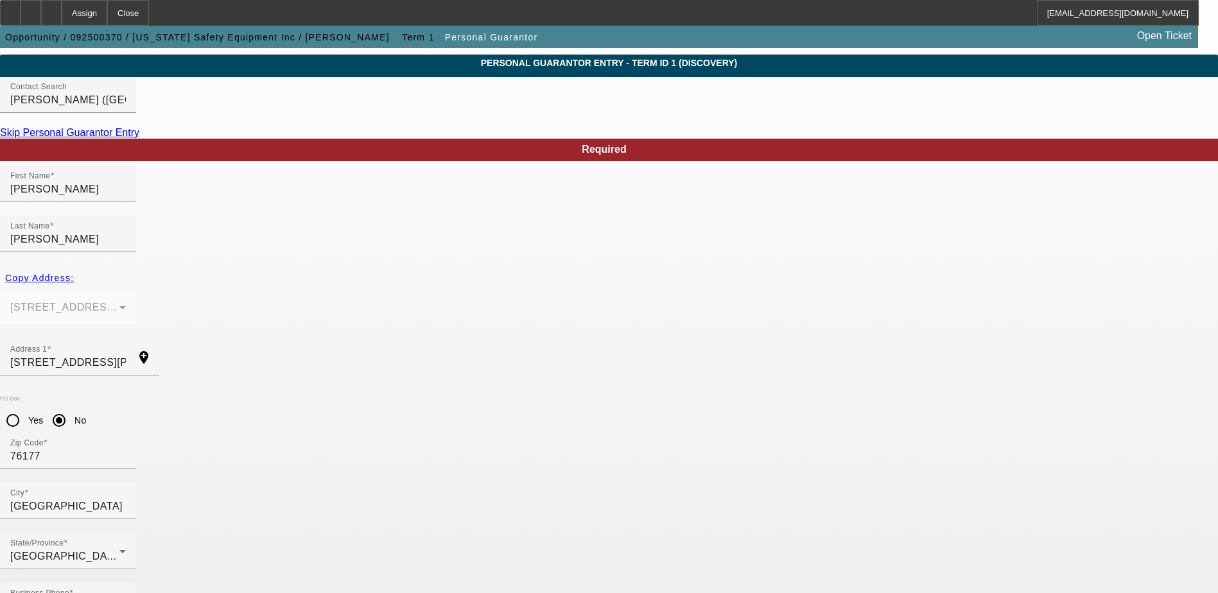
scroll to position [35, 0]
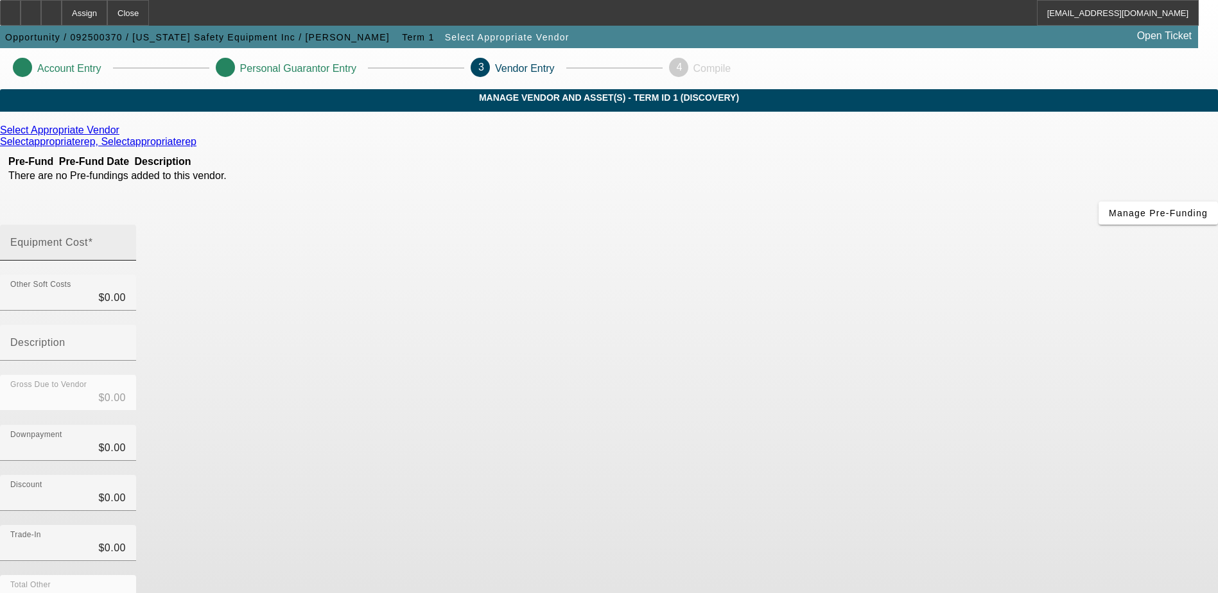
click at [88, 237] on mat-label "Equipment Cost" at bounding box center [49, 242] width 78 height 11
click at [126, 240] on input "Equipment Cost" at bounding box center [68, 247] width 116 height 15
type input "06"
type input "$6.00"
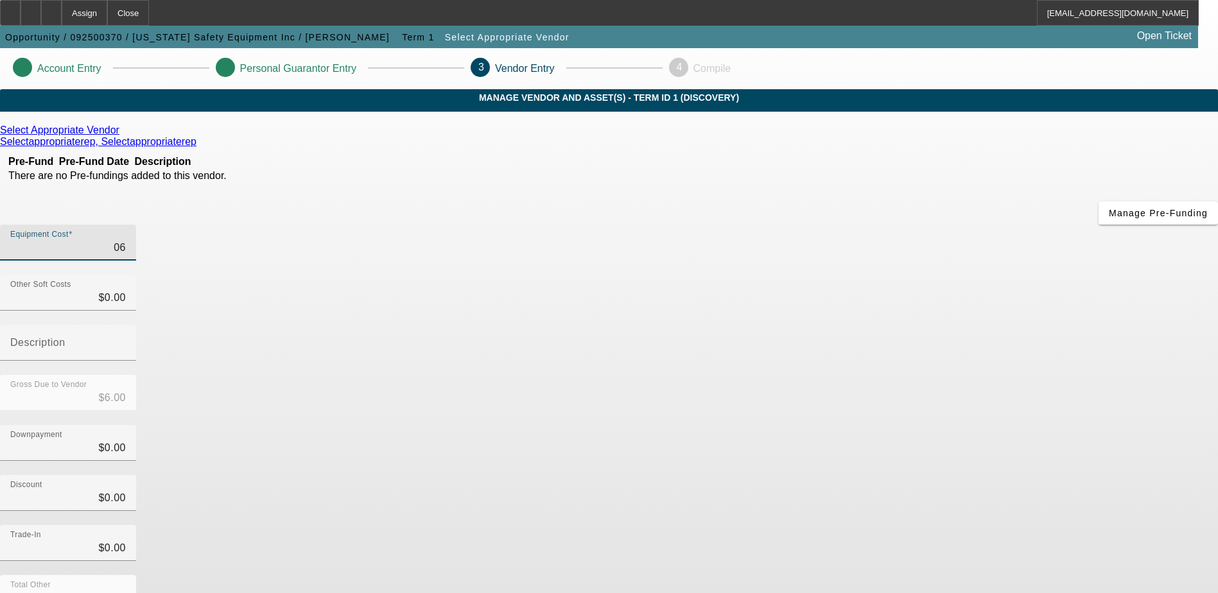
type input "060"
type input "$60.00"
type input "0600"
type input "$600.00"
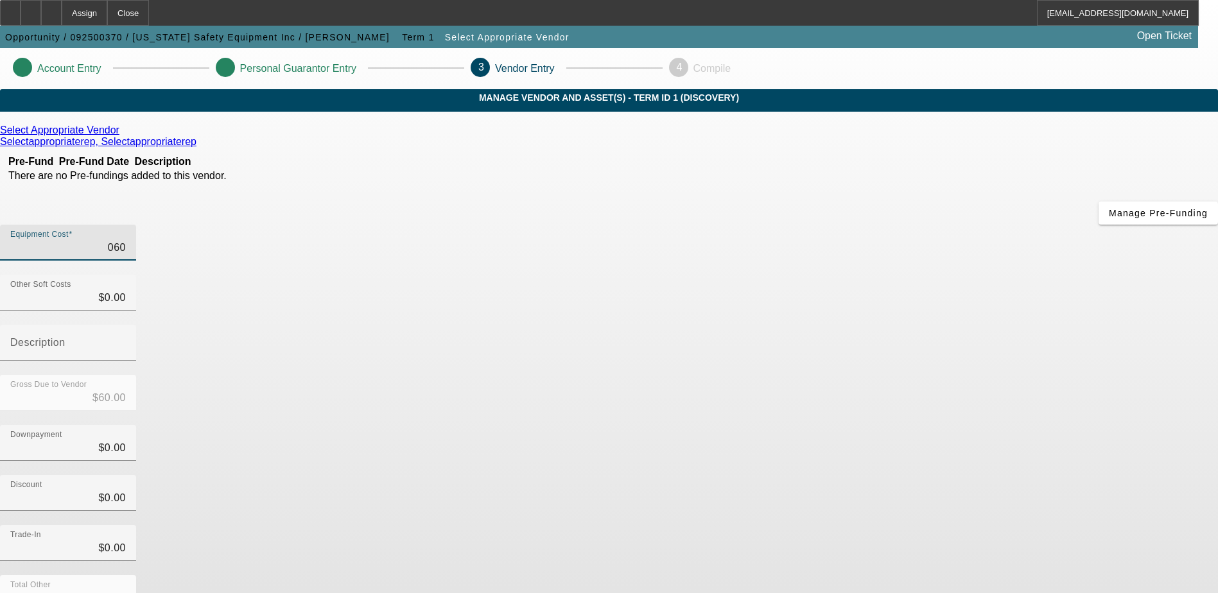
type input "$600.00"
type input "06000"
type input "$6,000.00"
type input "060000"
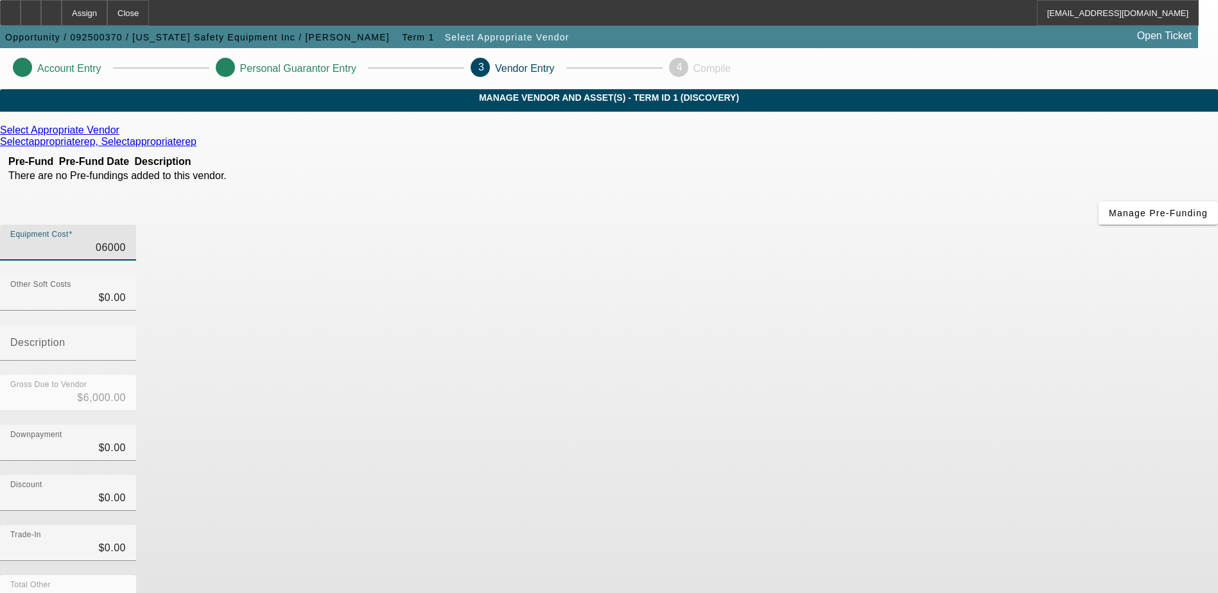
type input "$60,000.00"
click at [126, 240] on input "060000" at bounding box center [68, 247] width 116 height 15
type input "$60,000.00"
click at [824, 375] on div "Gross Due to Vendor $60,000.00" at bounding box center [609, 400] width 1218 height 50
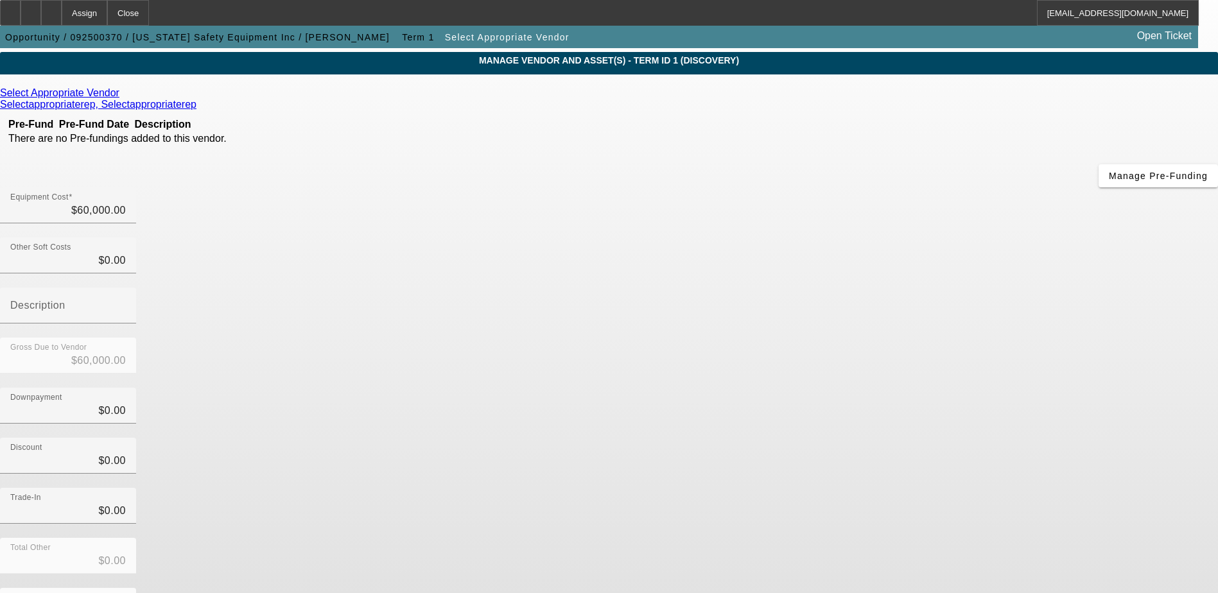
scroll to position [57, 0]
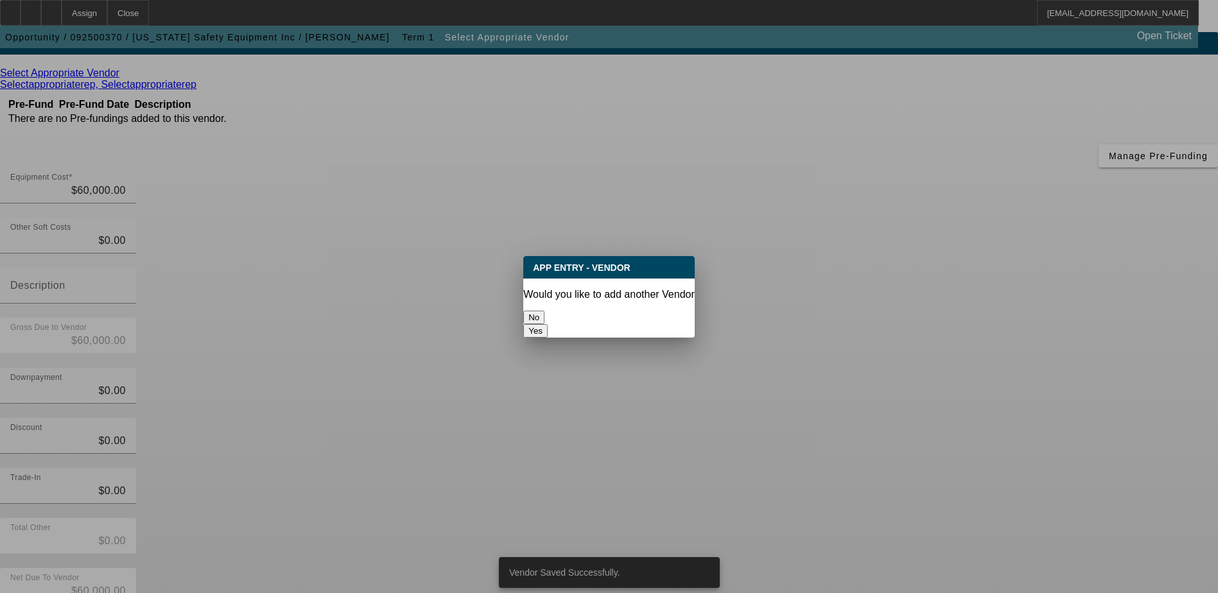
scroll to position [0, 0]
click at [545, 311] on button "No" at bounding box center [533, 317] width 21 height 13
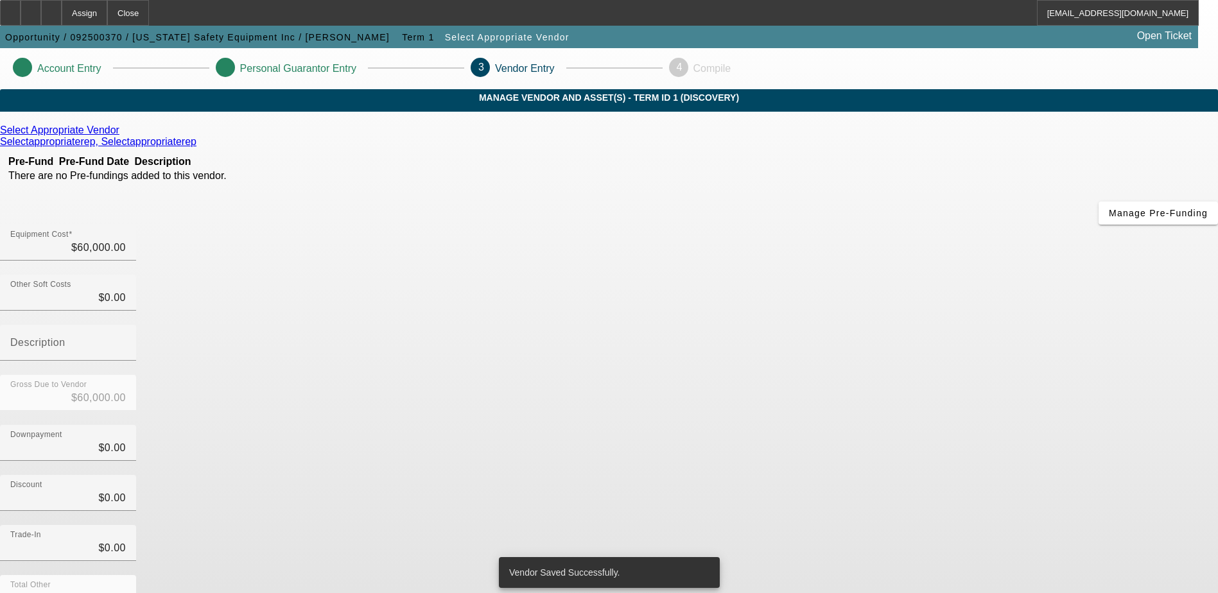
scroll to position [57, 0]
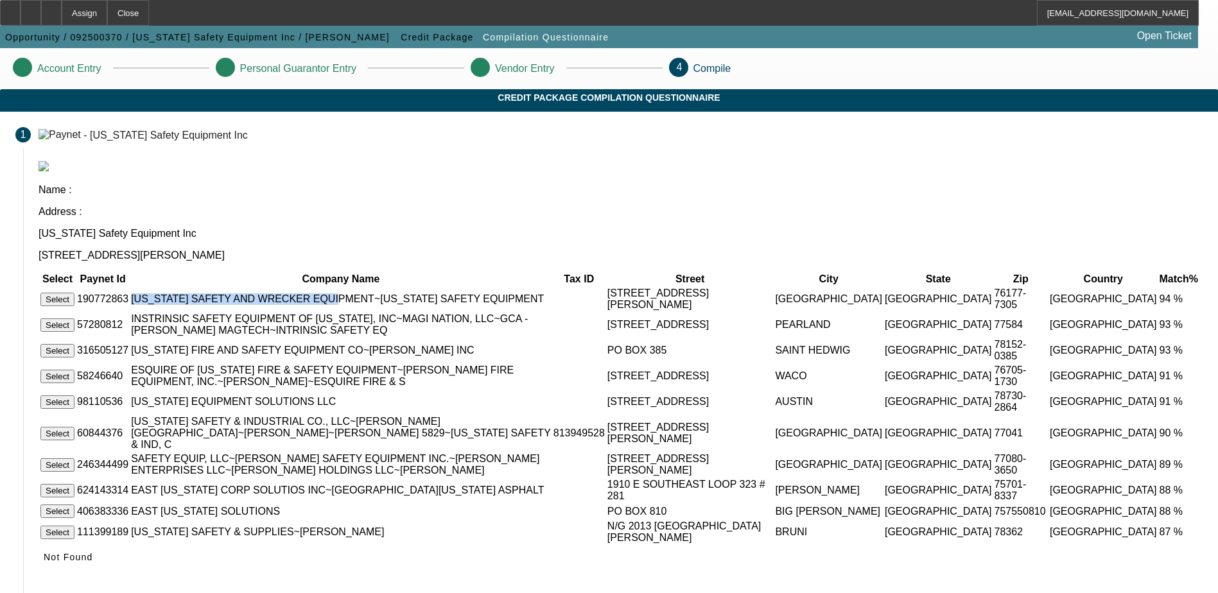
drag, startPoint x: 355, startPoint y: 234, endPoint x: 532, endPoint y: 238, distance: 177.3
click at [532, 287] on td "TEXAS SAFETY AND WRECKER EQUIPMENT~TEXAS SAFETY EQUIPMENT" at bounding box center [340, 299] width 421 height 24
drag, startPoint x: 532, startPoint y: 238, endPoint x: 510, endPoint y: 232, distance: 23.2
copy td "TEXAS SAFETY AND WRECKER EQUIPMENT"
click at [1008, 193] on app-compilation-stepper "Account Entry Personal Guarantor Entry Vendor Entry 4 Compile Credit Package Co…" at bounding box center [609, 362] width 1218 height 629
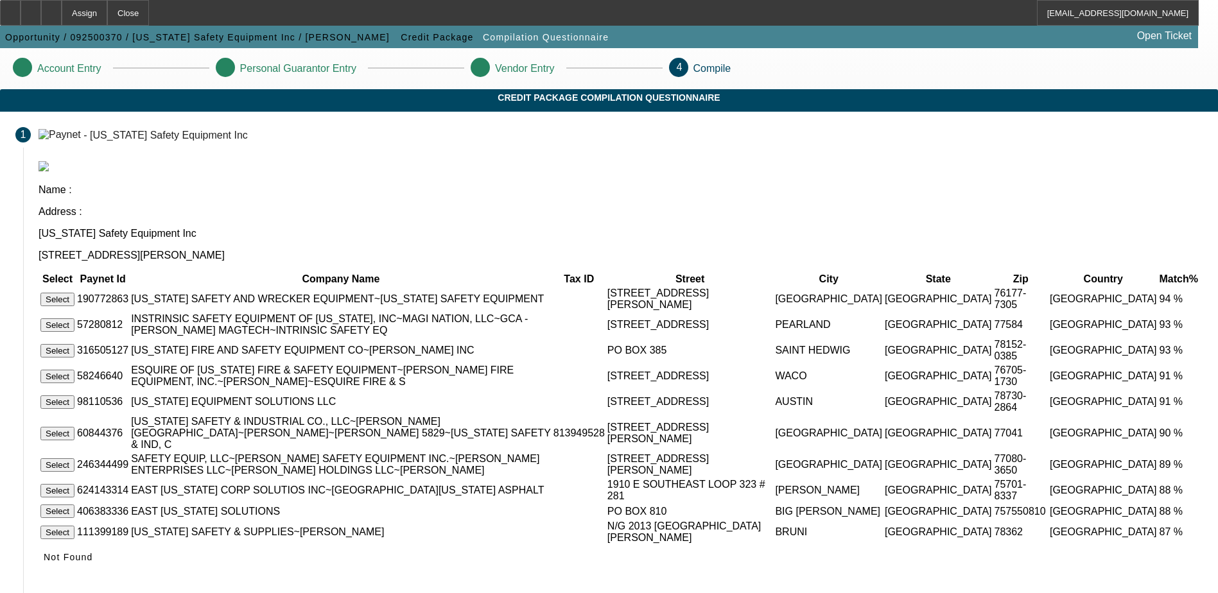
click at [74, 293] on button "Select" at bounding box center [57, 299] width 34 height 13
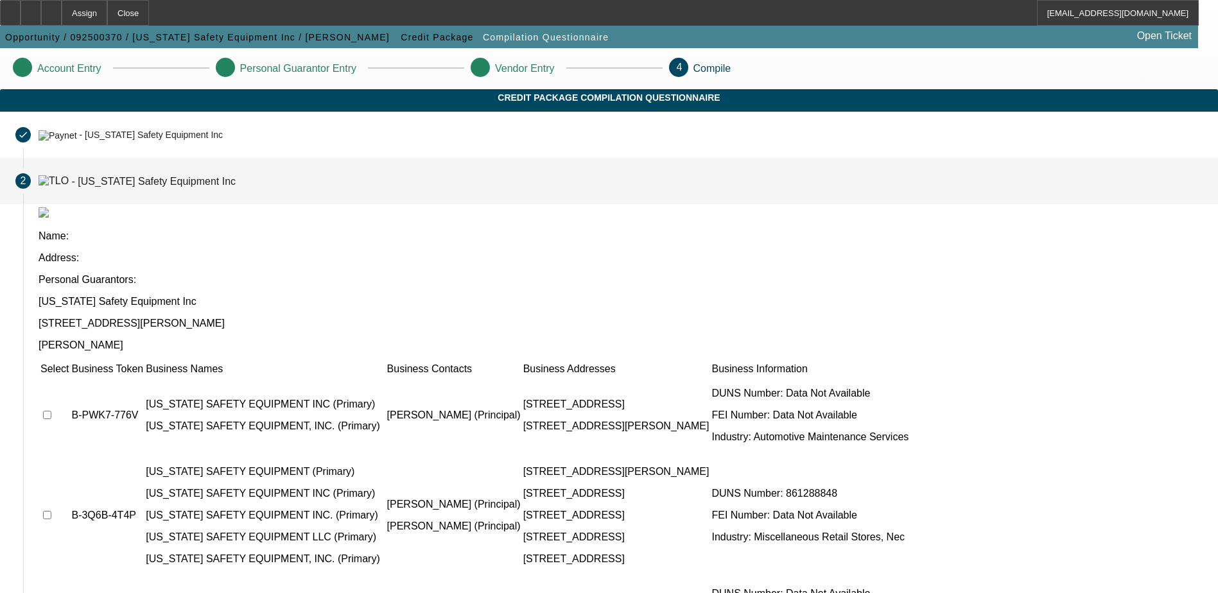
scroll to position [27, 0]
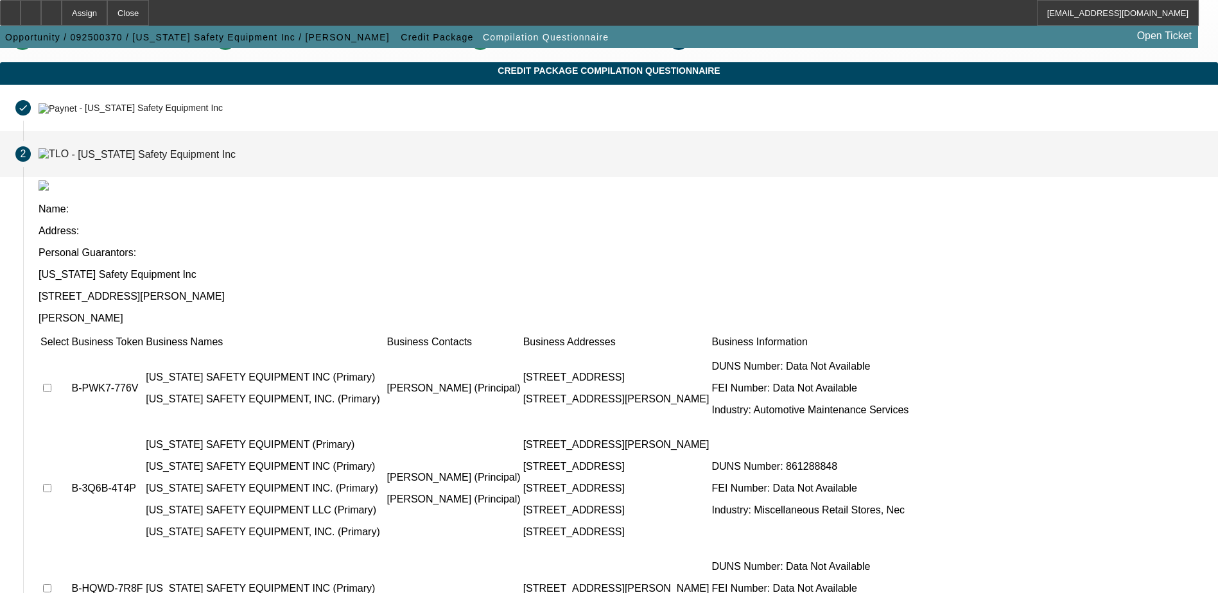
click at [51, 384] on input "checkbox" at bounding box center [47, 388] width 8 height 8
checkbox input "true"
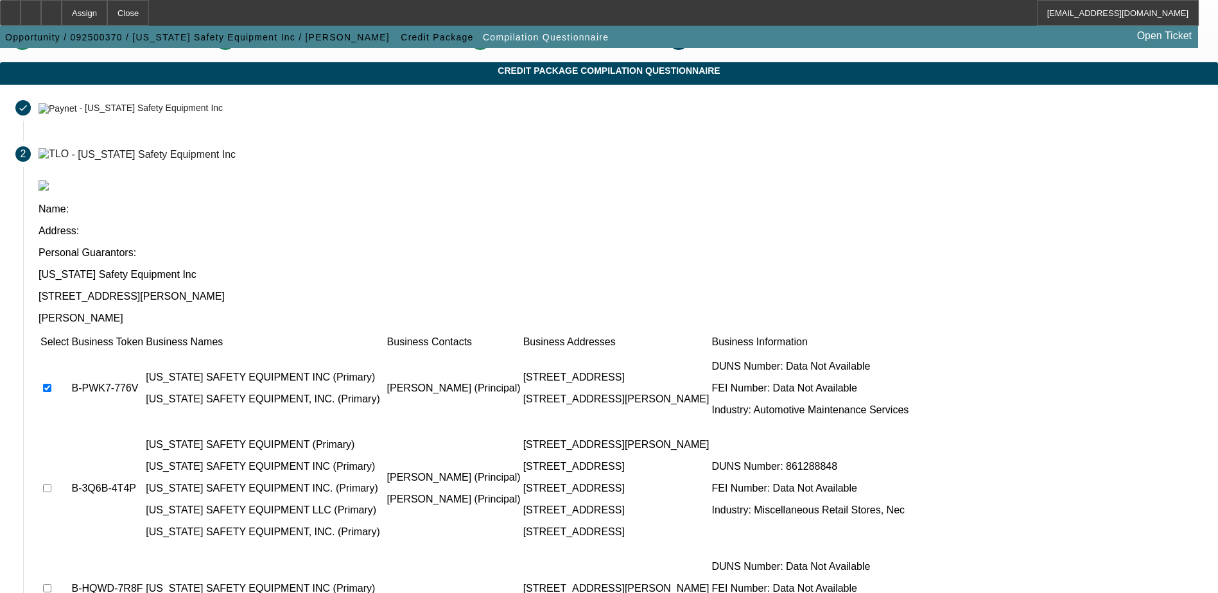
click at [51, 484] on input "checkbox" at bounding box center [47, 488] width 8 height 8
checkbox input "true"
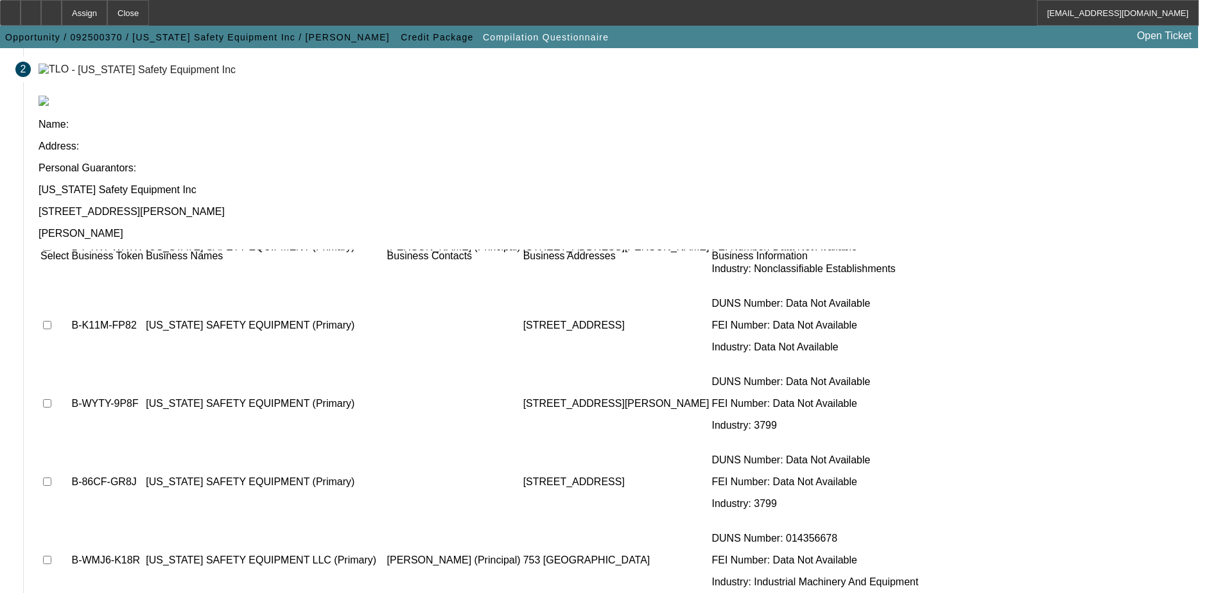
scroll to position [117, 0]
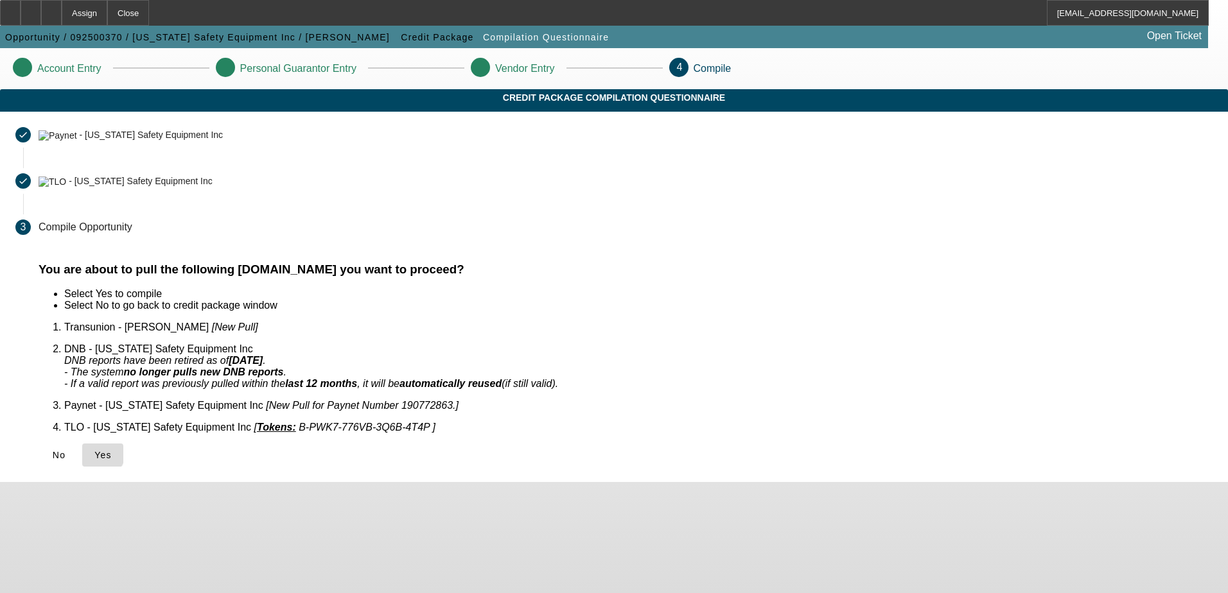
click at [94, 450] on icon at bounding box center [94, 455] width 0 height 10
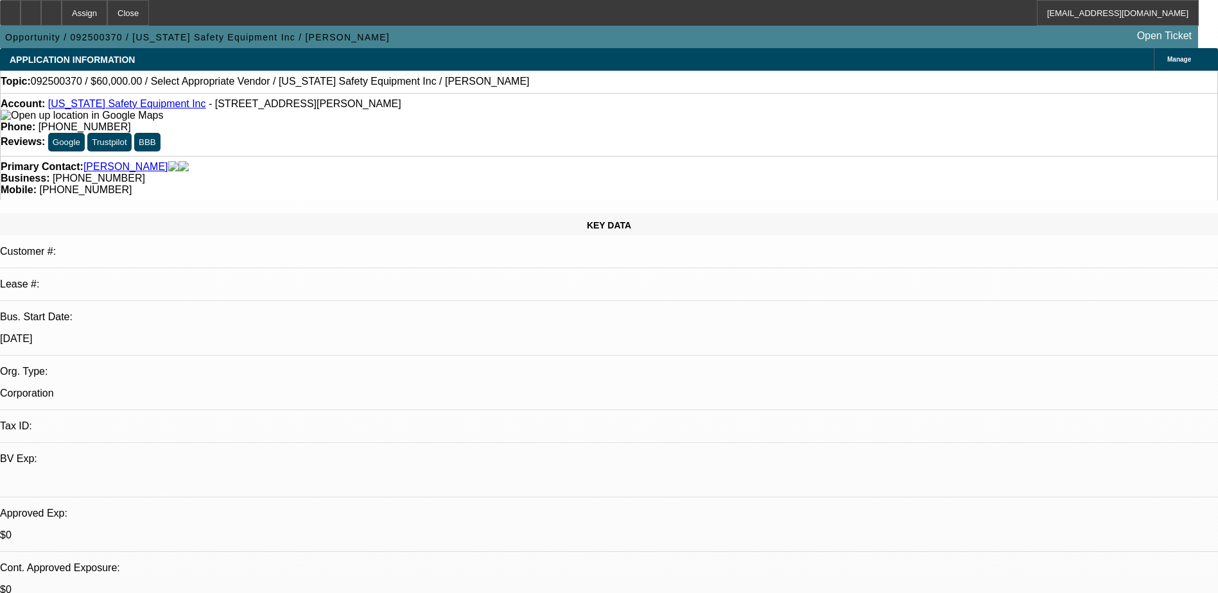
select select "0"
select select "2"
select select "0.1"
select select "4"
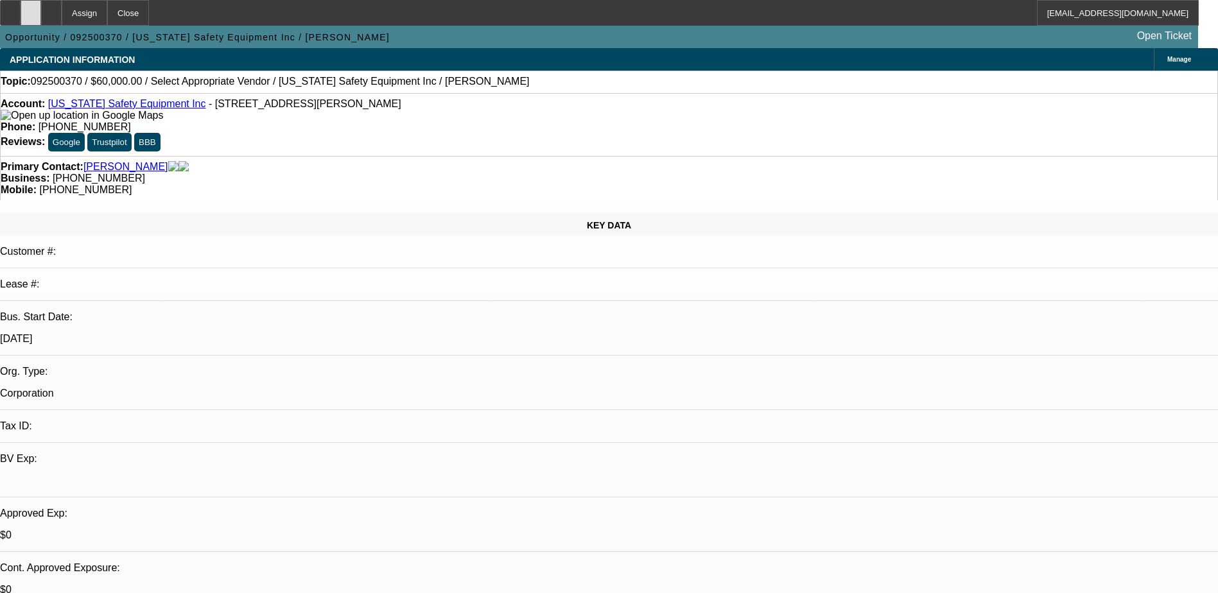
click at [31, 8] on icon at bounding box center [31, 8] width 0 height 0
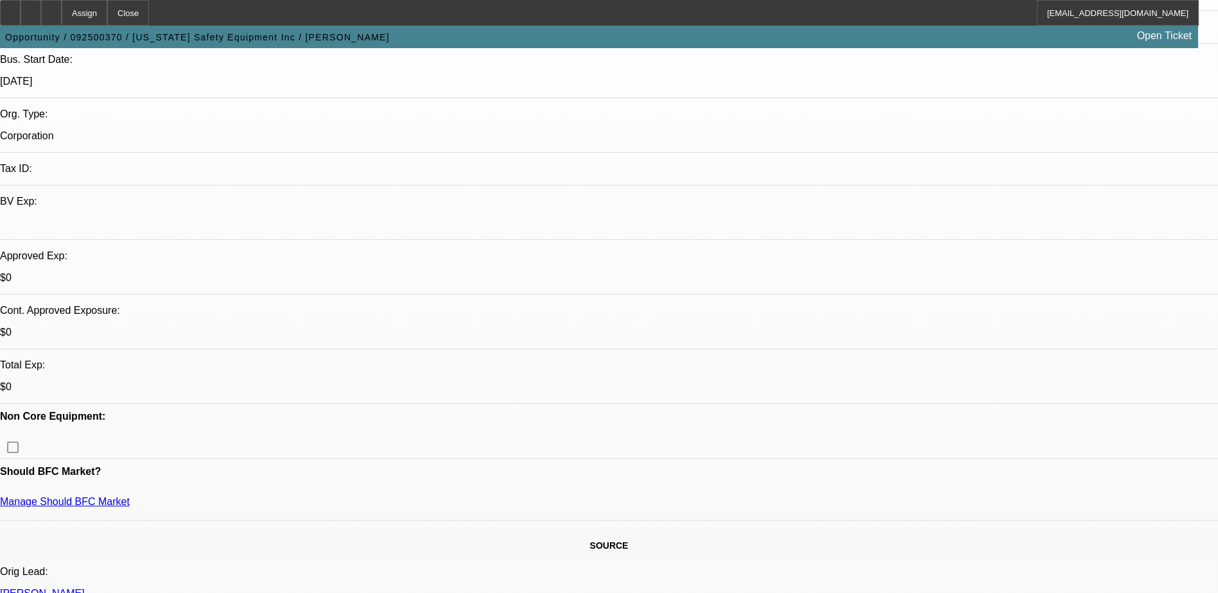
scroll to position [257, 0]
click at [51, 8] on icon at bounding box center [51, 8] width 0 height 0
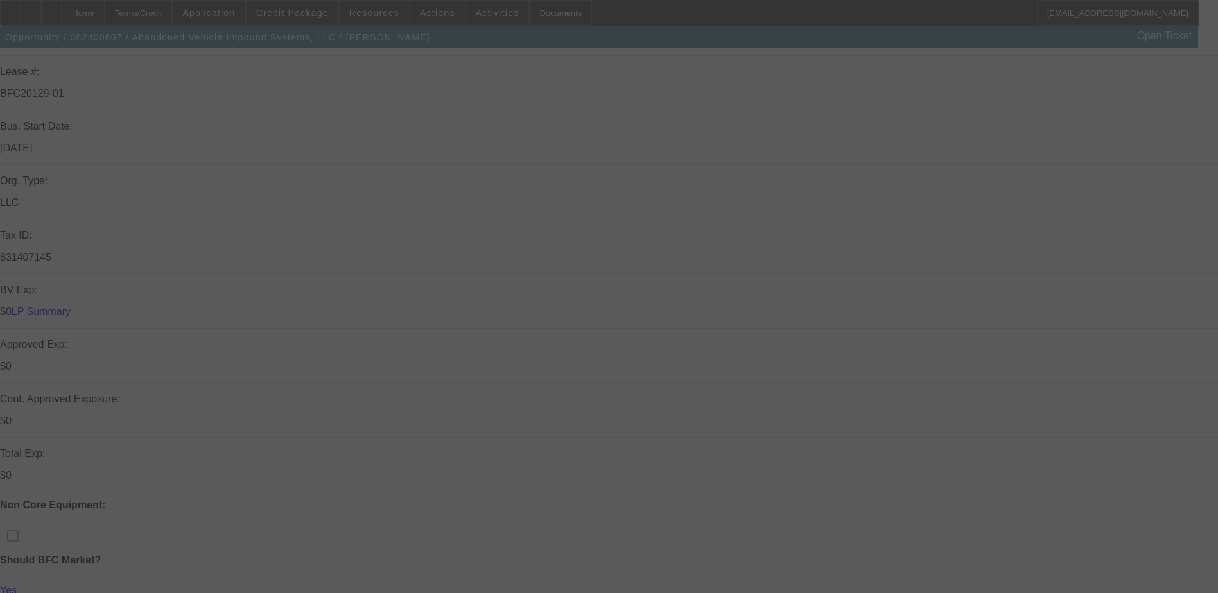
scroll to position [321, 0]
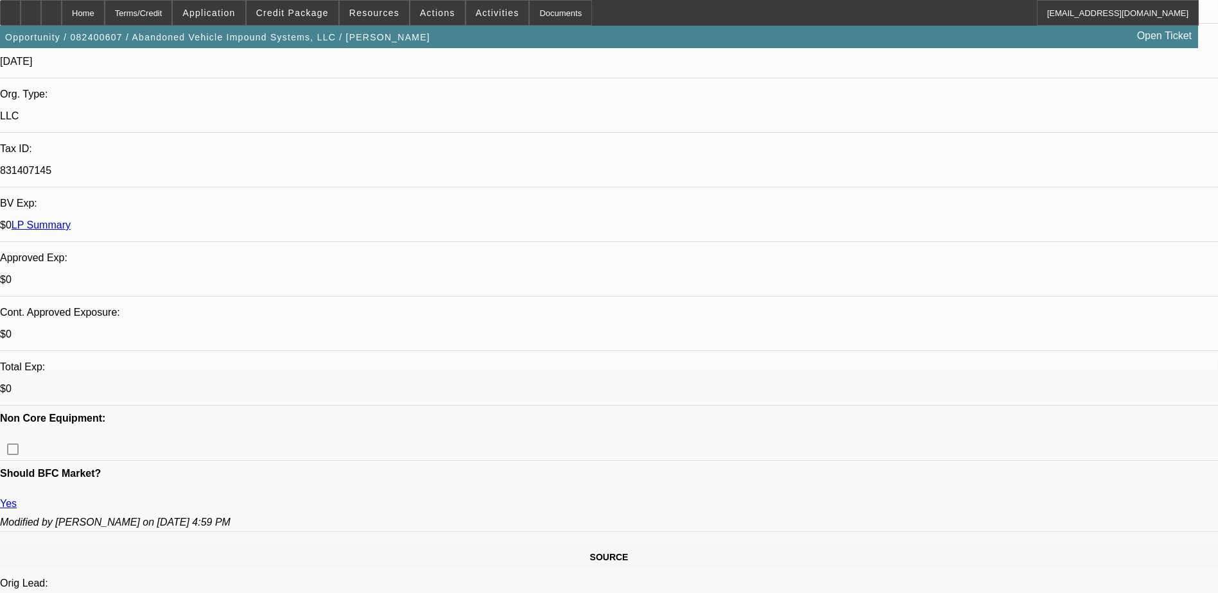
select select "0"
select select "0.1"
select select "0"
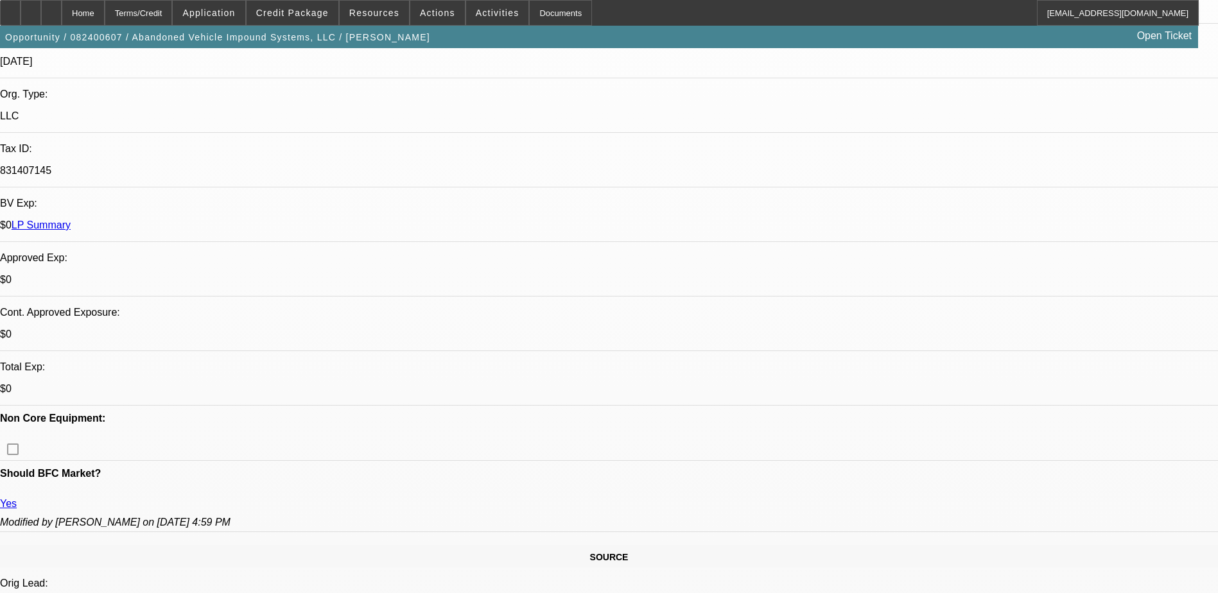
select select "0"
select select "0.1"
select select "0"
select select "0.1"
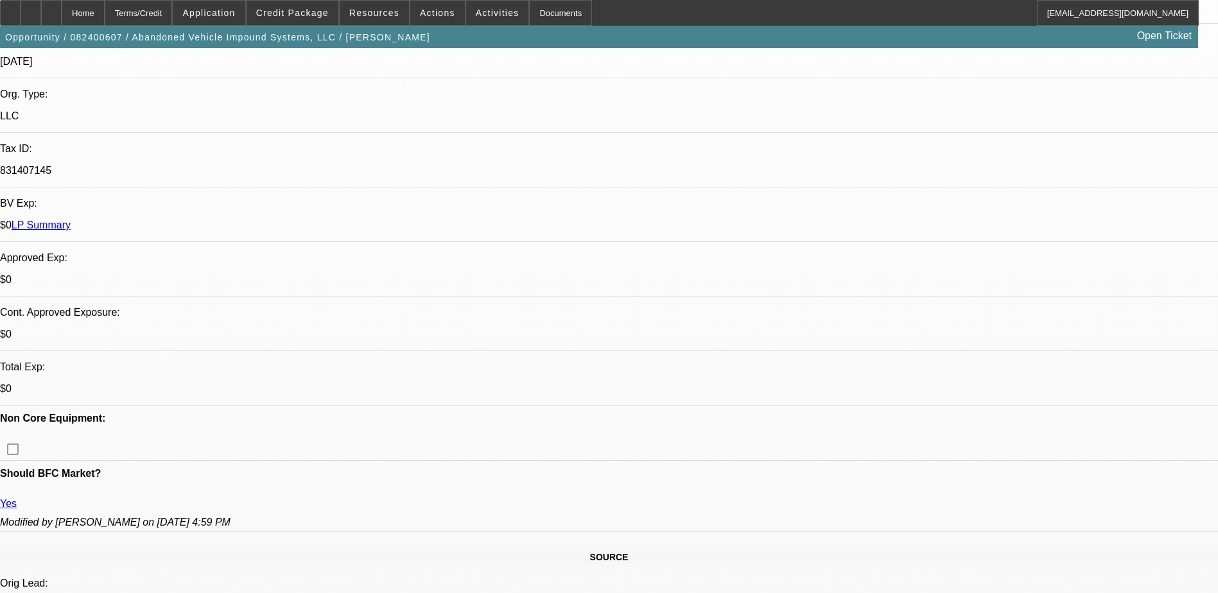
select select "0"
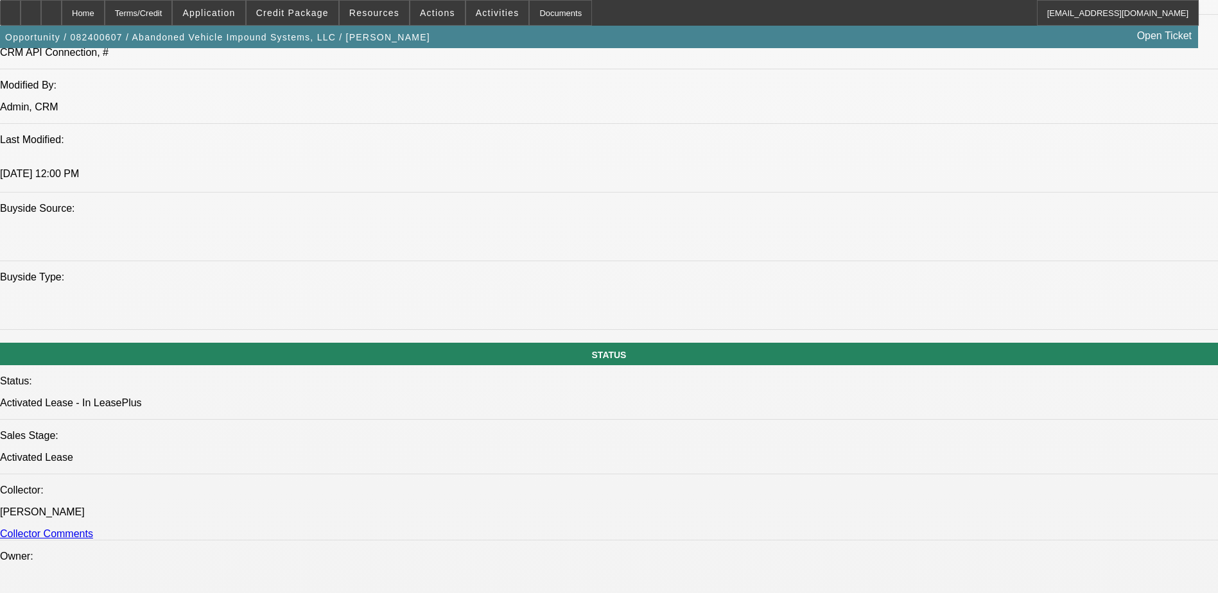
select select "1"
select select "6"
select select "1"
select select "2"
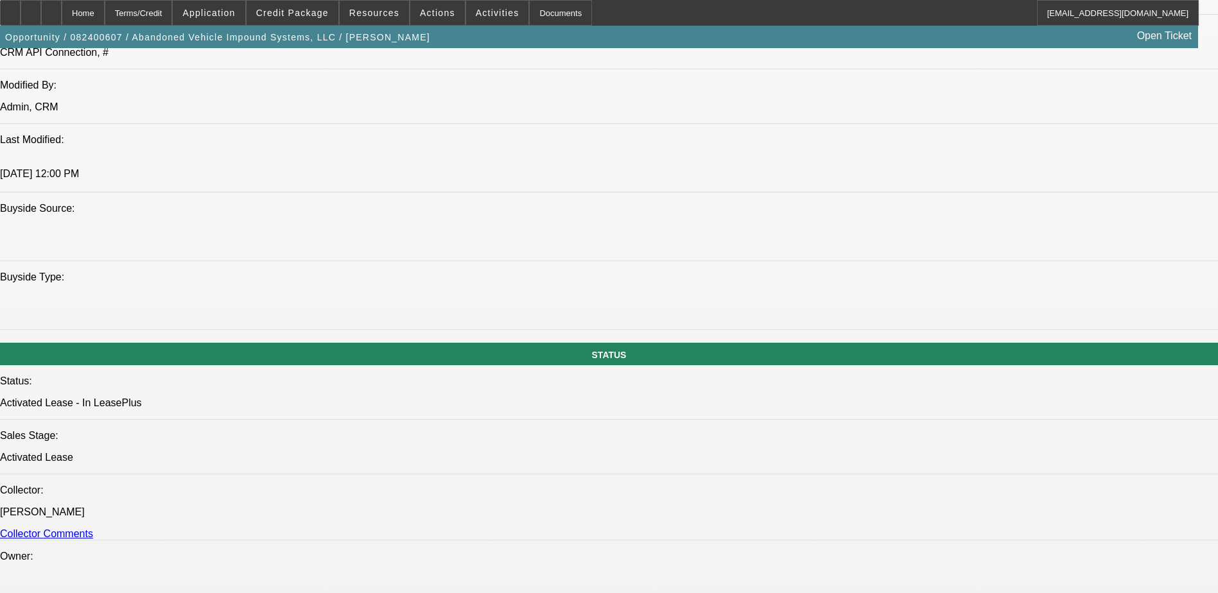
select select "6"
select select "1"
select select "2"
select select "6"
select select "1"
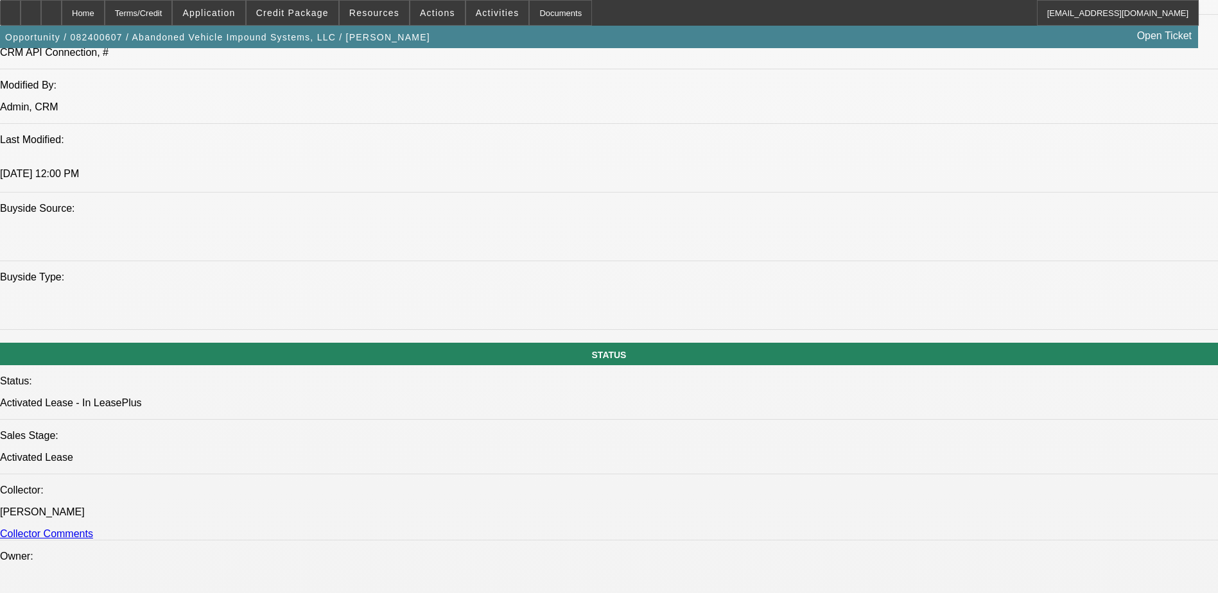
select select "2"
select select "6"
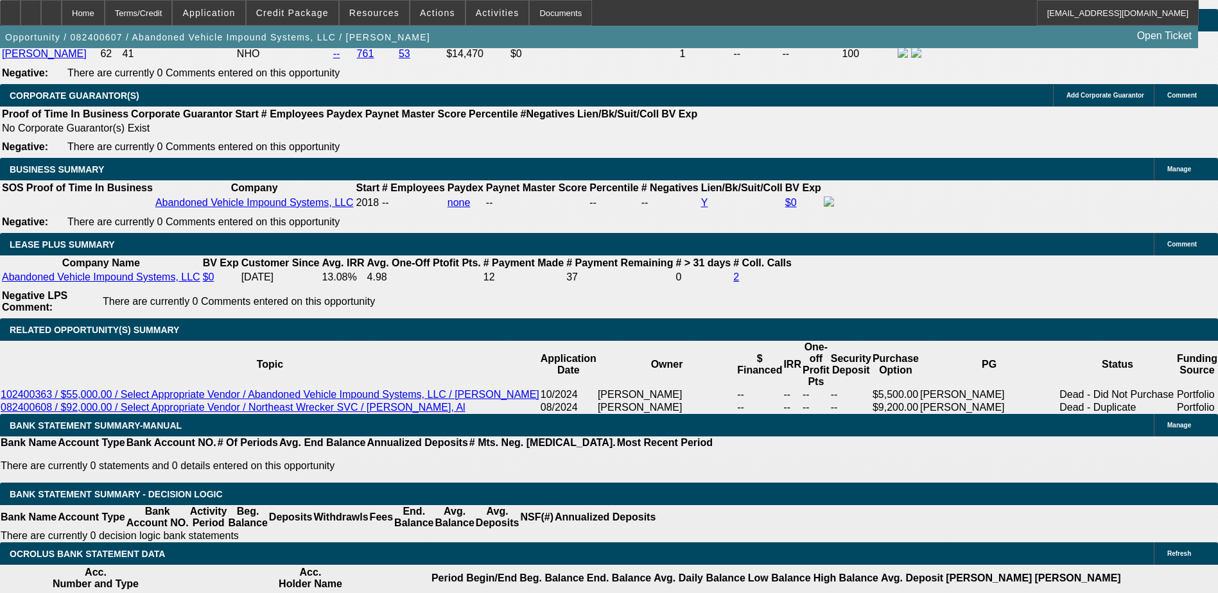
scroll to position [2055, 0]
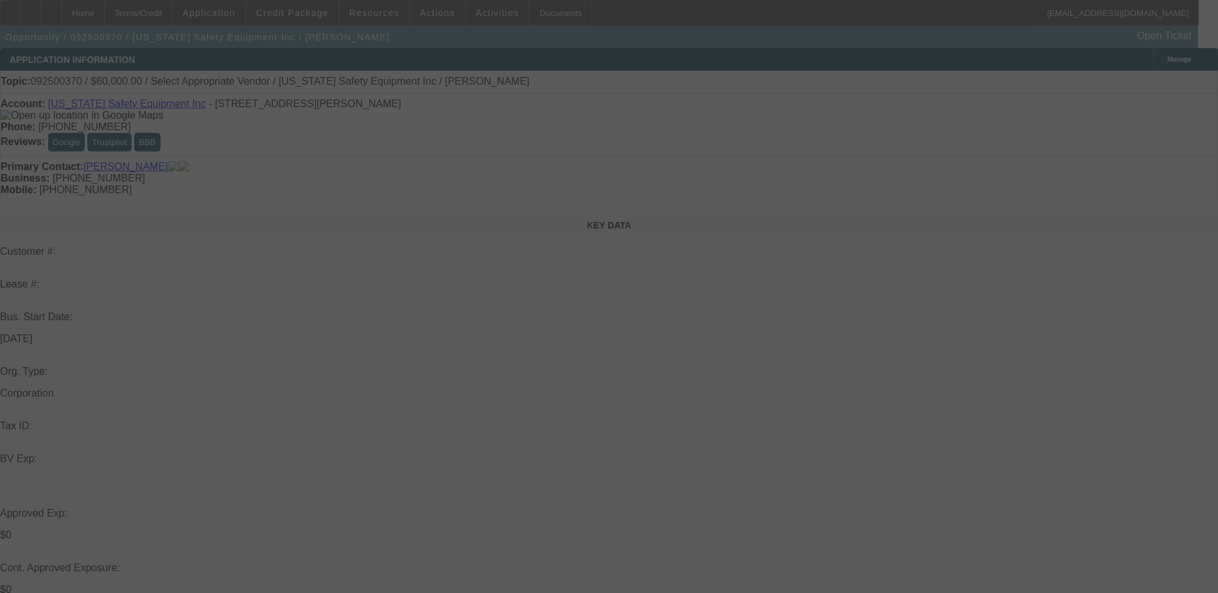
select select "0"
select select "2"
select select "0.1"
select select "4"
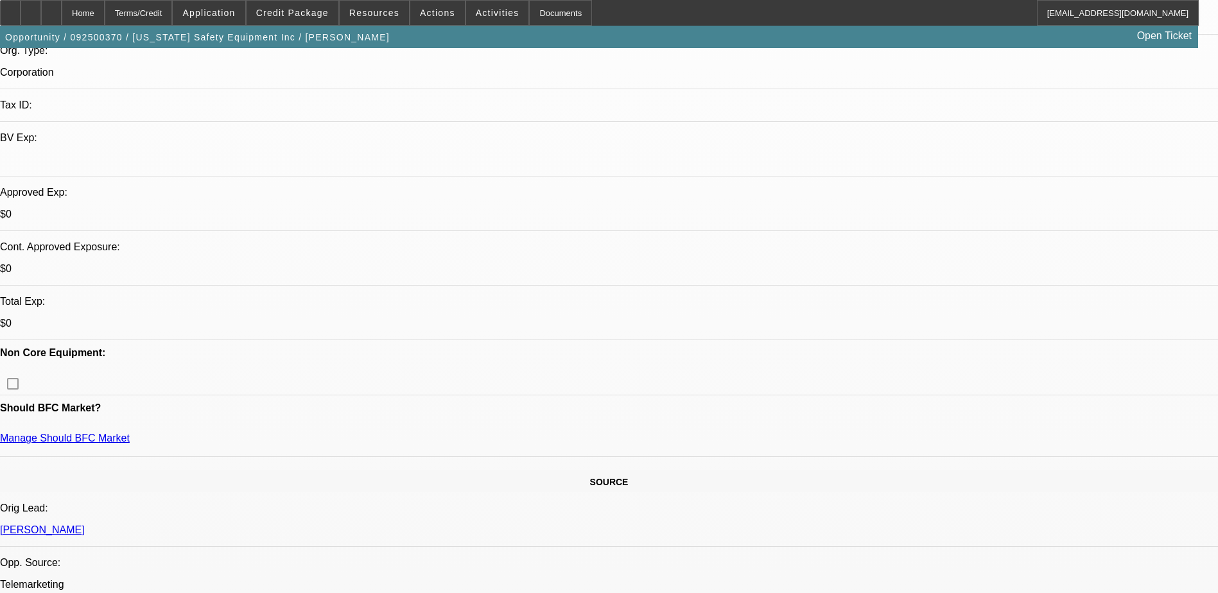
scroll to position [385, 0]
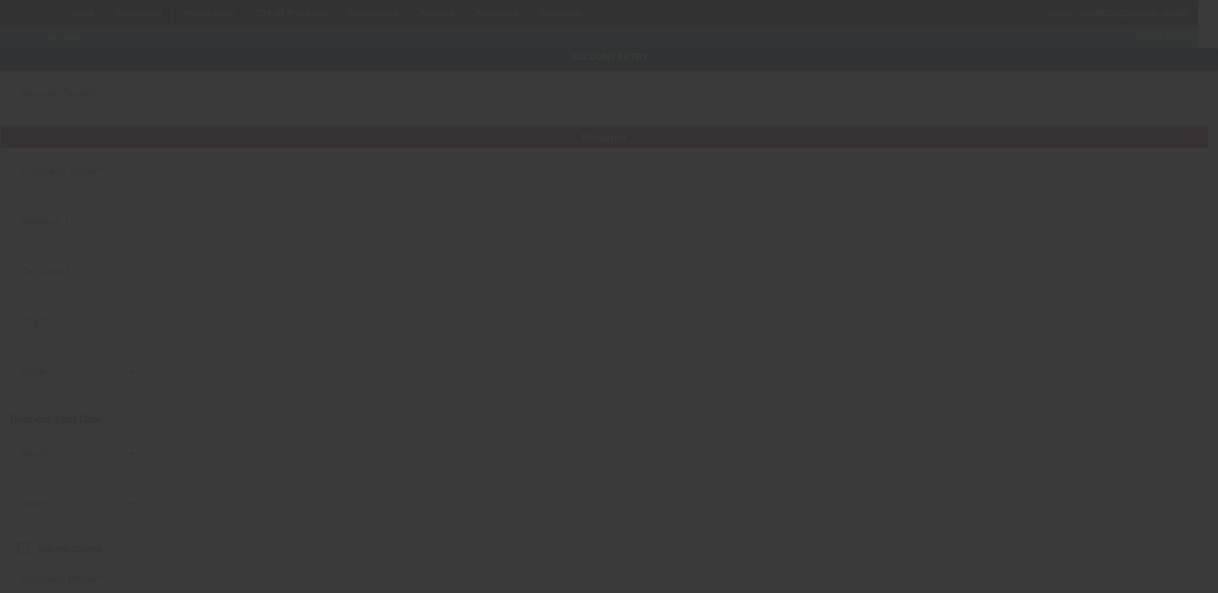
type input "[US_STATE] Safety Equipment Inc"
type input "[STREET_ADDRESS][PERSON_NAME]"
type input "76177"
type input "[GEOGRAPHIC_DATA]"
type input "[PHONE_NUMBER]"
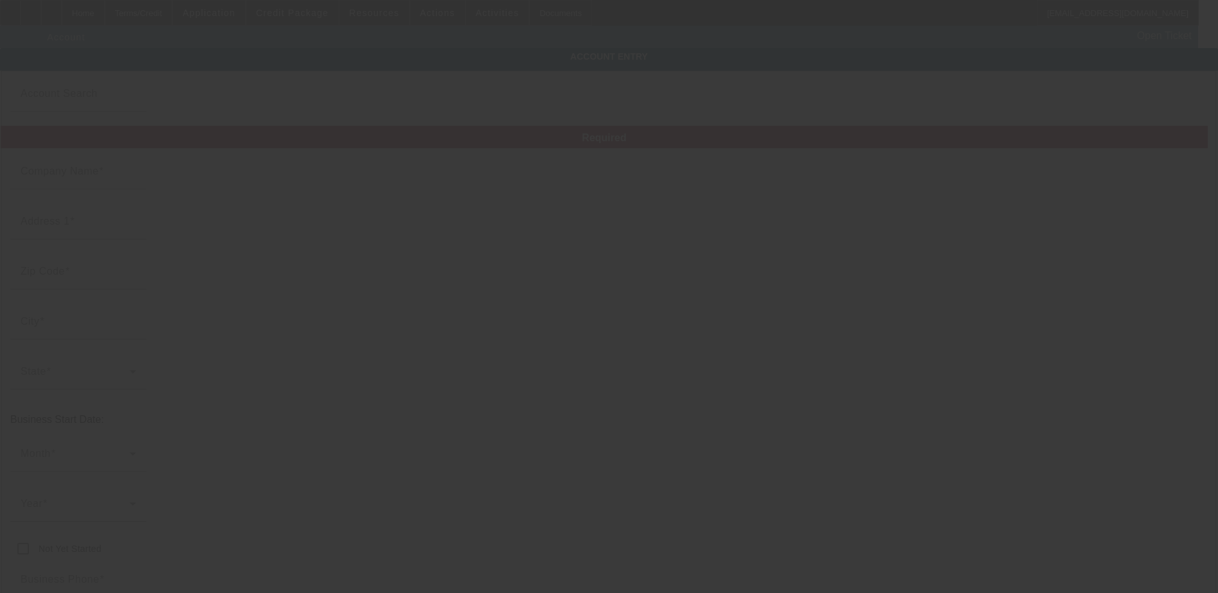
type input "agaber24@gmail.com"
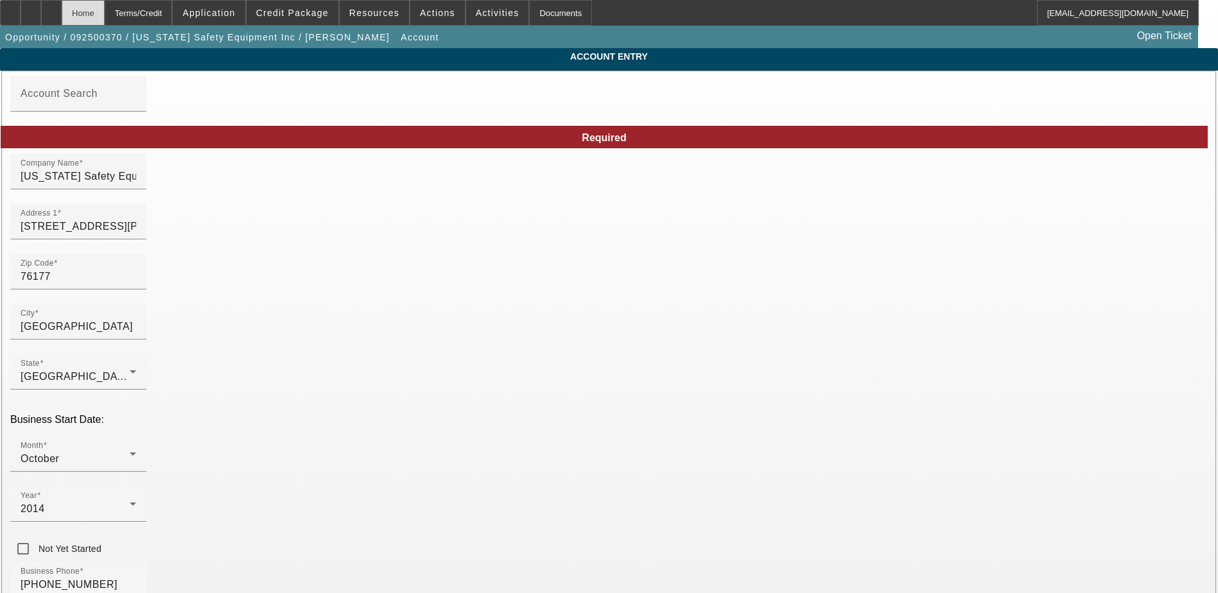
click at [105, 11] on div "Home" at bounding box center [83, 13] width 43 height 26
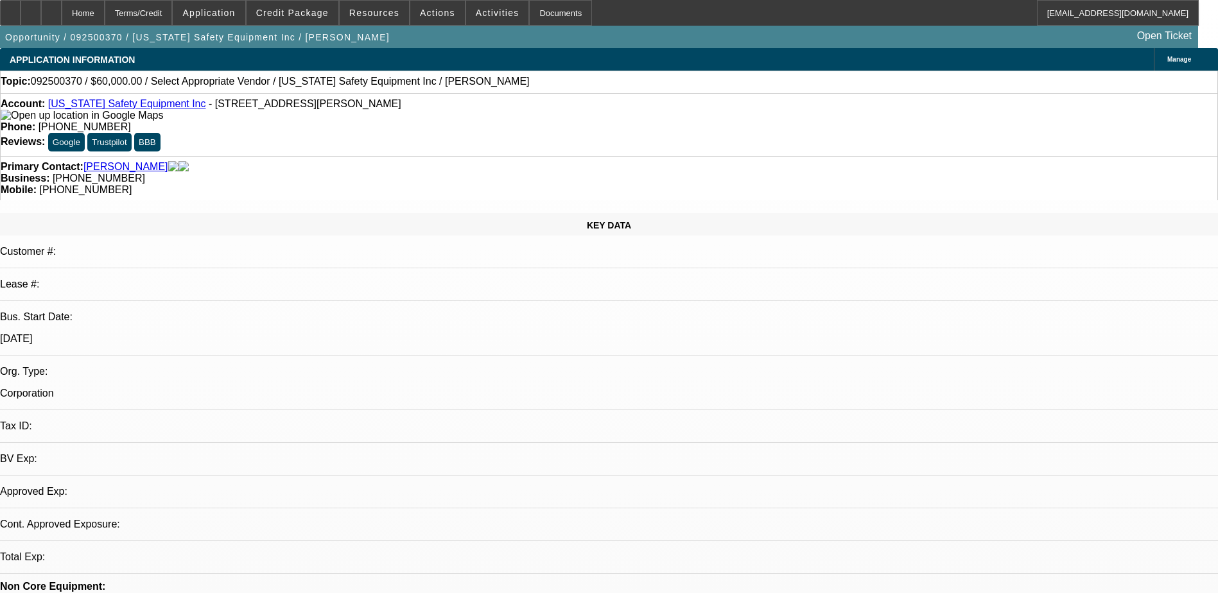
select select "0"
select select "2"
select select "0.1"
select select "4"
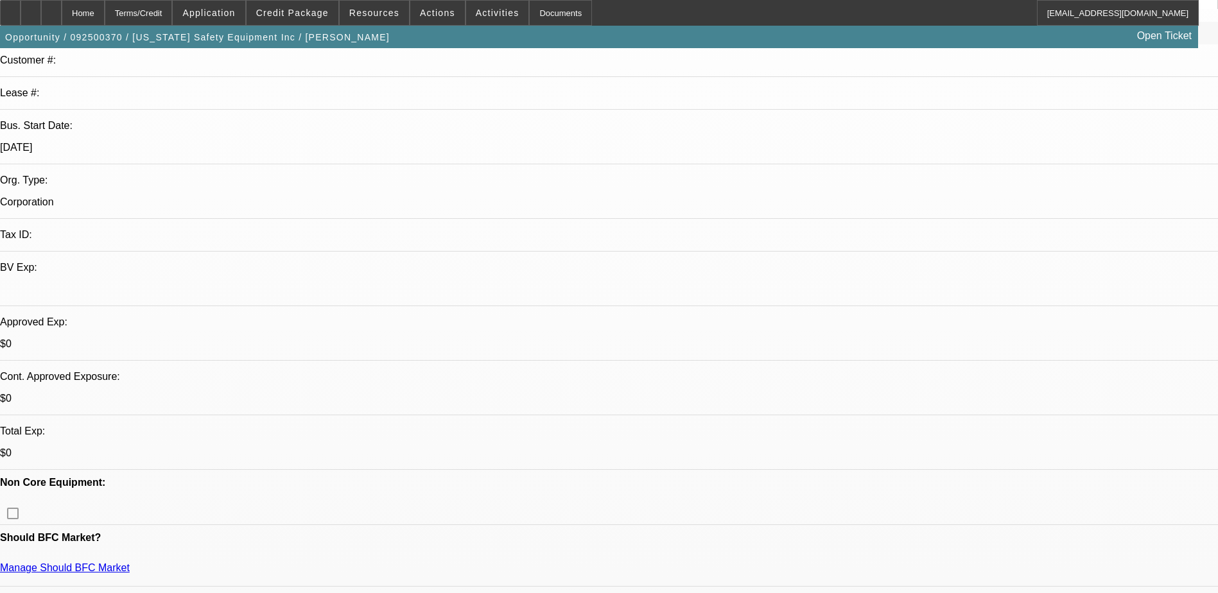
scroll to position [193, 0]
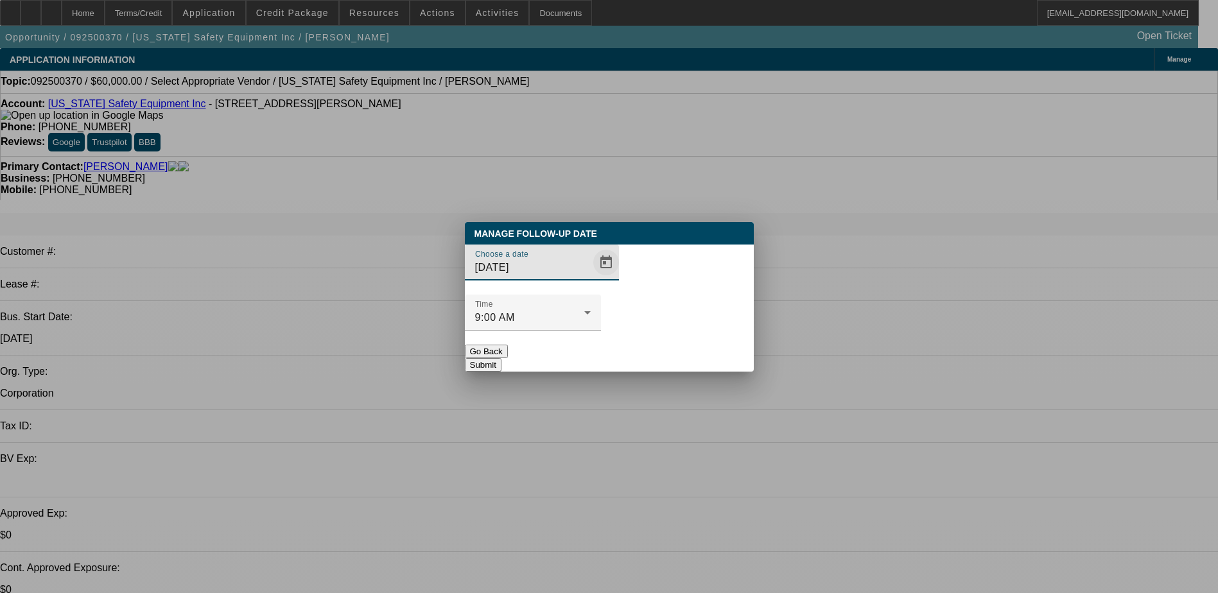
click at [591, 278] on span "Open calendar" at bounding box center [606, 262] width 31 height 31
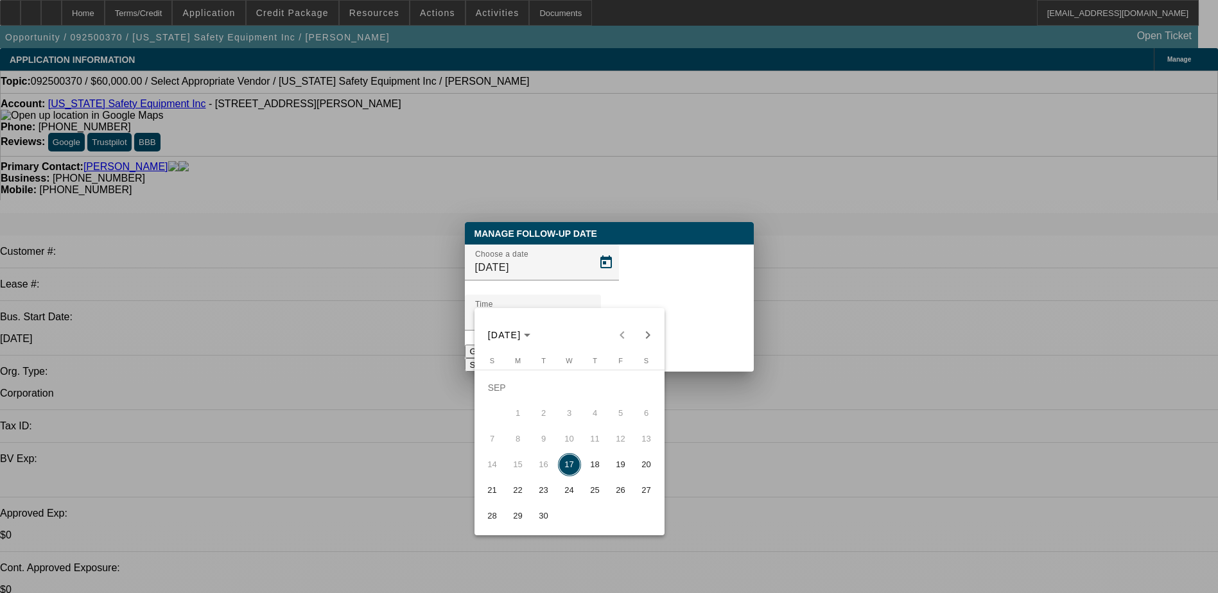
click at [592, 471] on span "18" at bounding box center [595, 464] width 23 height 23
type input "9/18/2025"
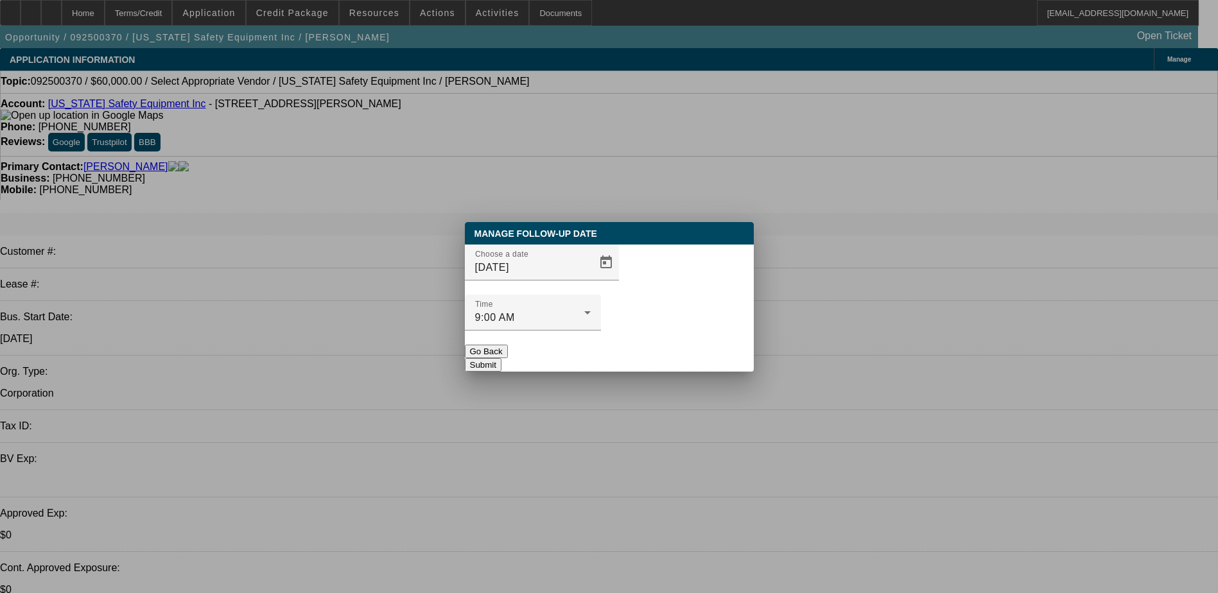
click at [502, 358] on button "Submit" at bounding box center [483, 364] width 37 height 13
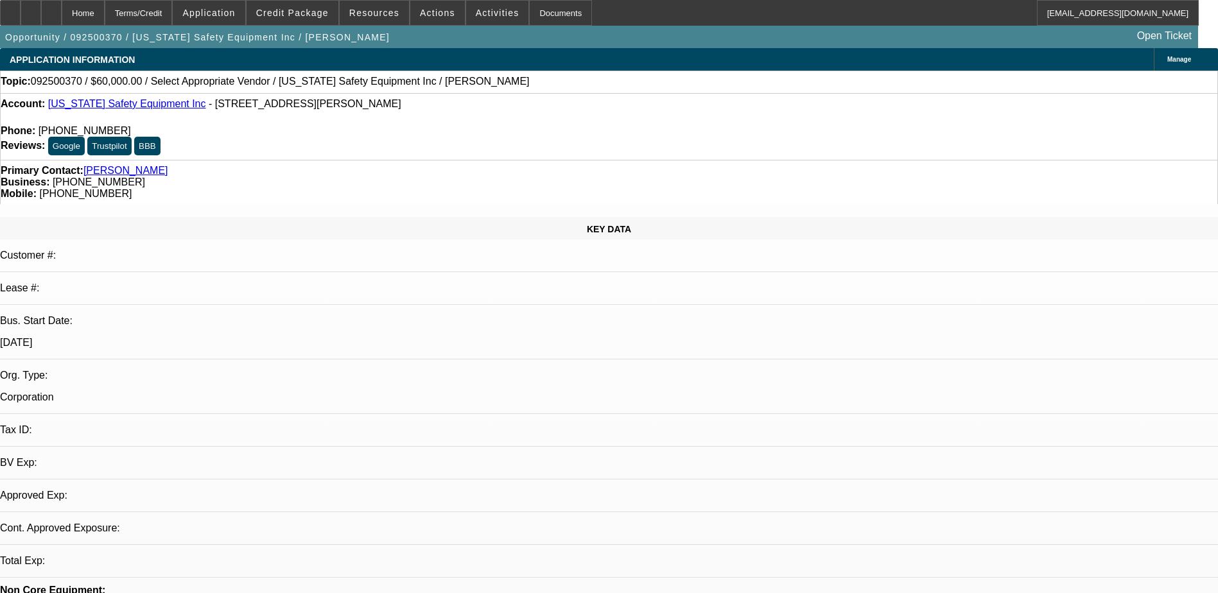
select select "0"
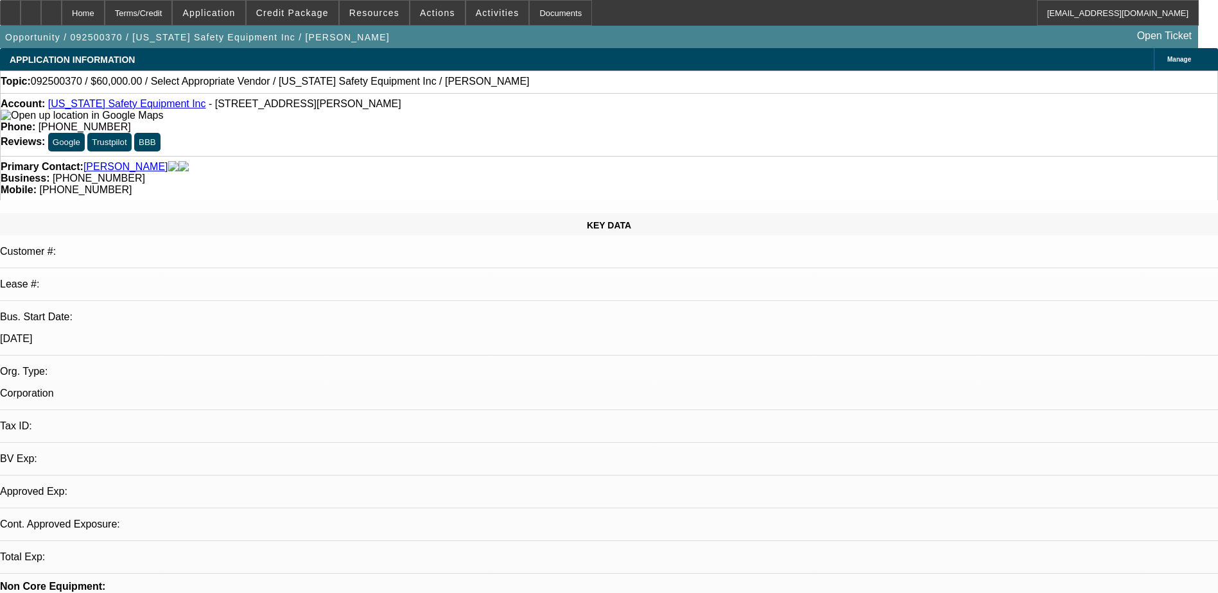
select select "2"
select select "0.1"
select select "1"
select select "2"
select select "4"
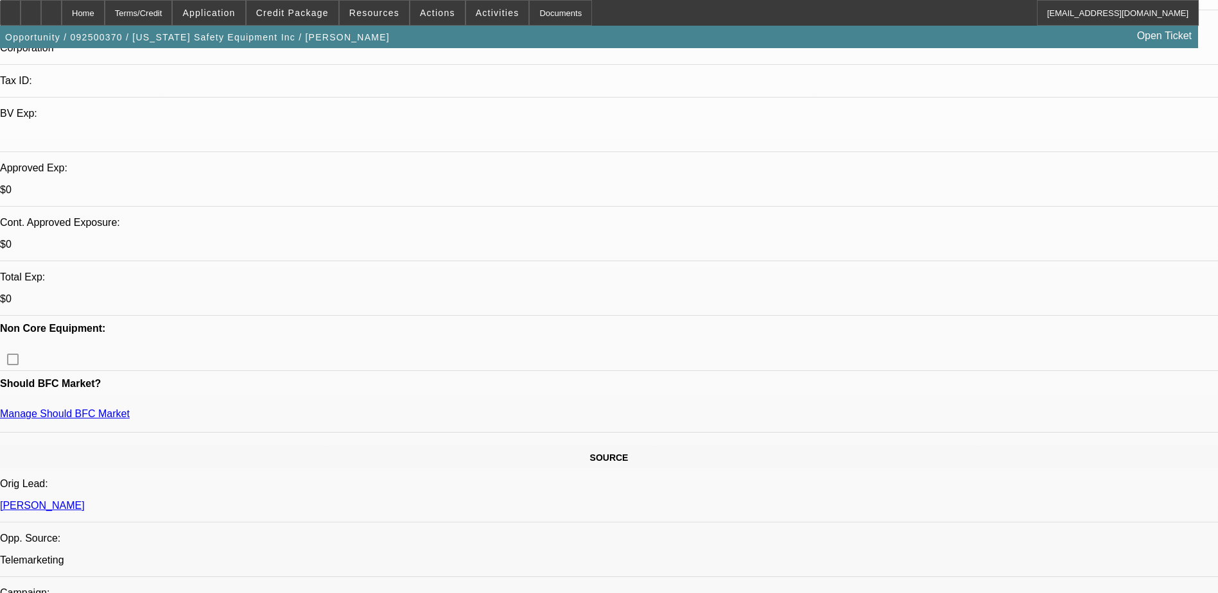
scroll to position [578, 0]
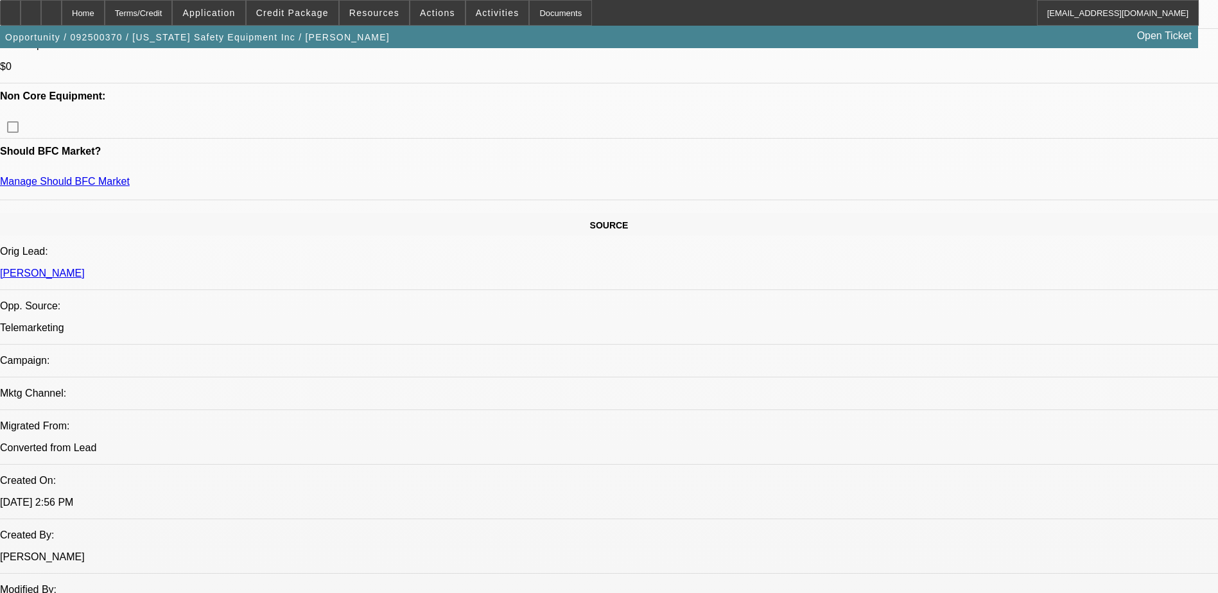
radio input "true"
type textarea "Paynet has slightly different name, need to double check"
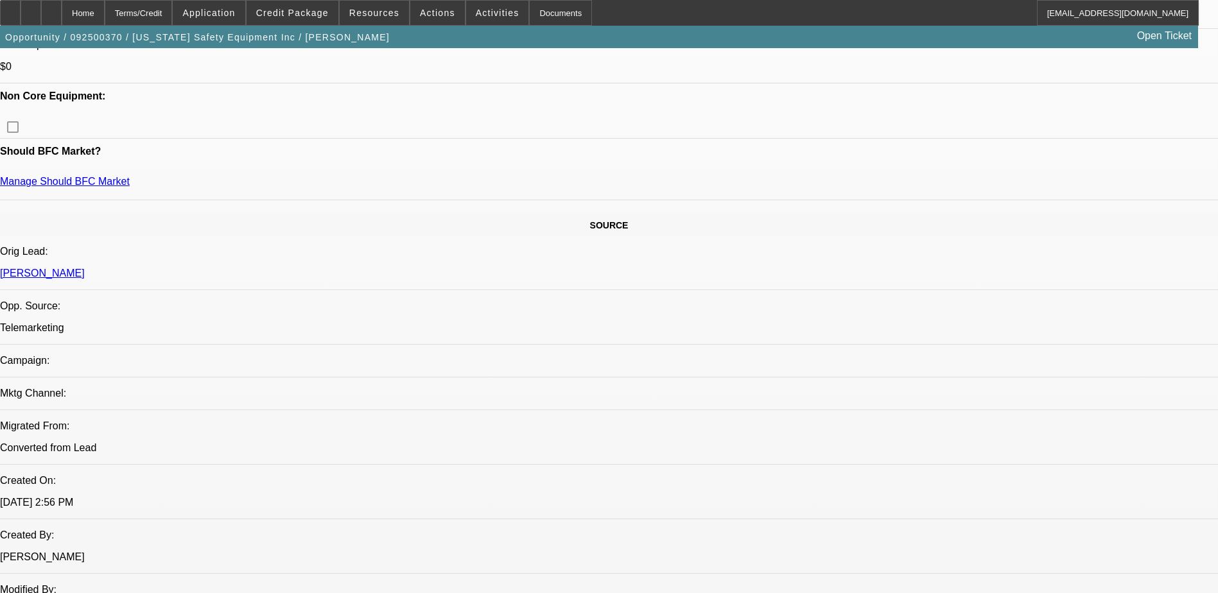
radio input "true"
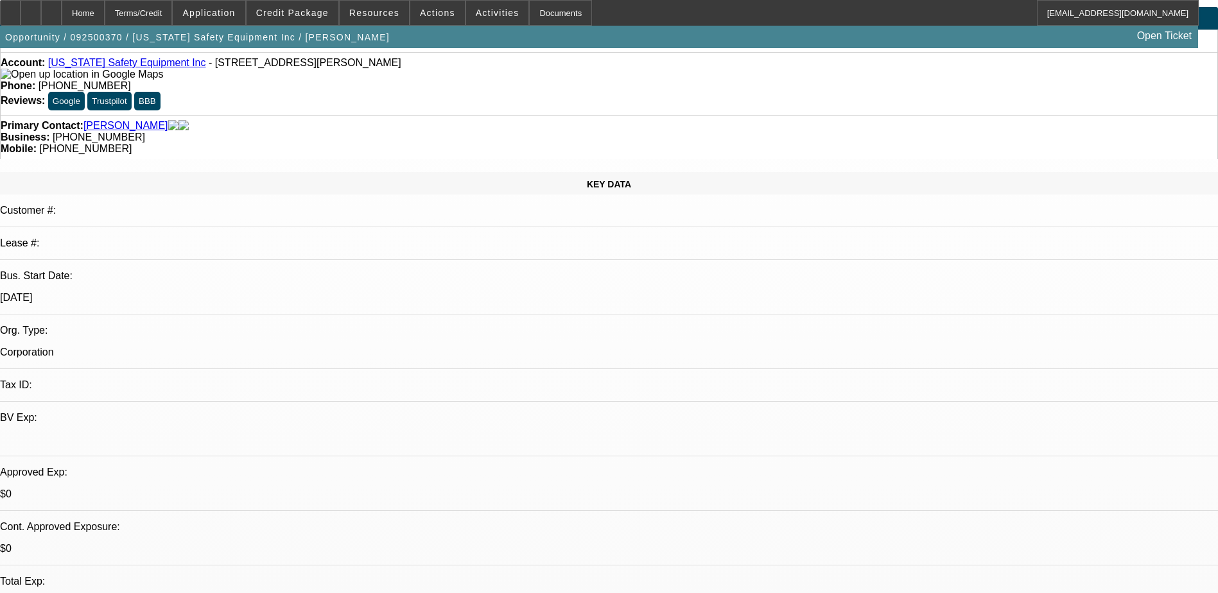
scroll to position [0, 0]
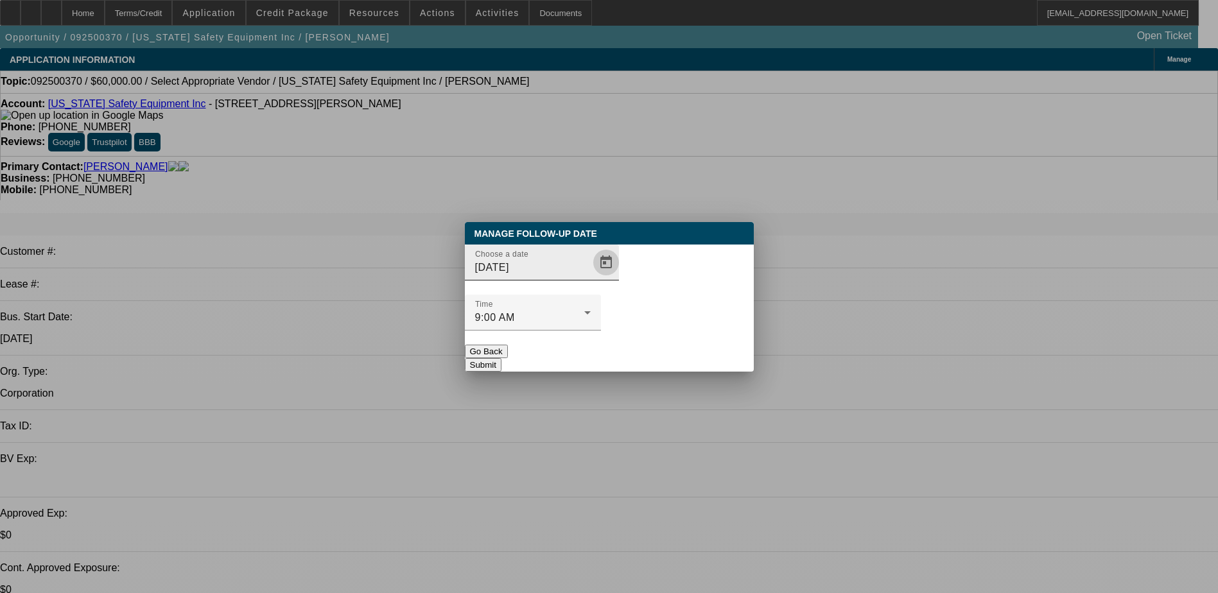
click at [591, 278] on span "Open calendar" at bounding box center [606, 262] width 31 height 31
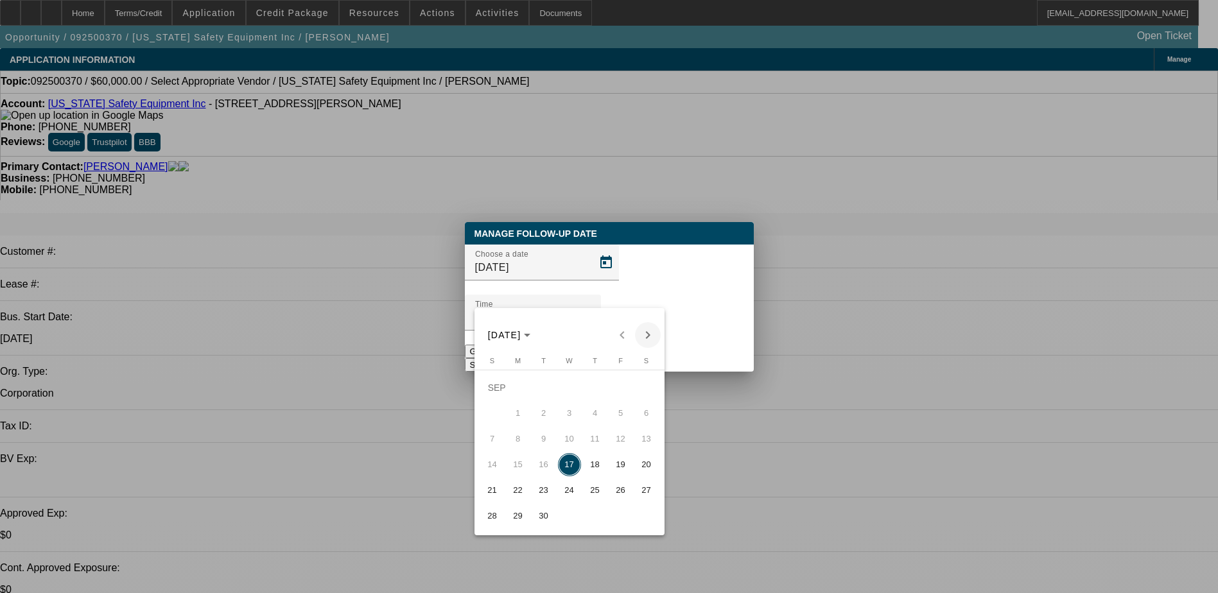
click at [645, 331] on span "Next month" at bounding box center [648, 335] width 26 height 26
click at [564, 391] on span "1" at bounding box center [569, 387] width 23 height 23
type input "10/1/2025"
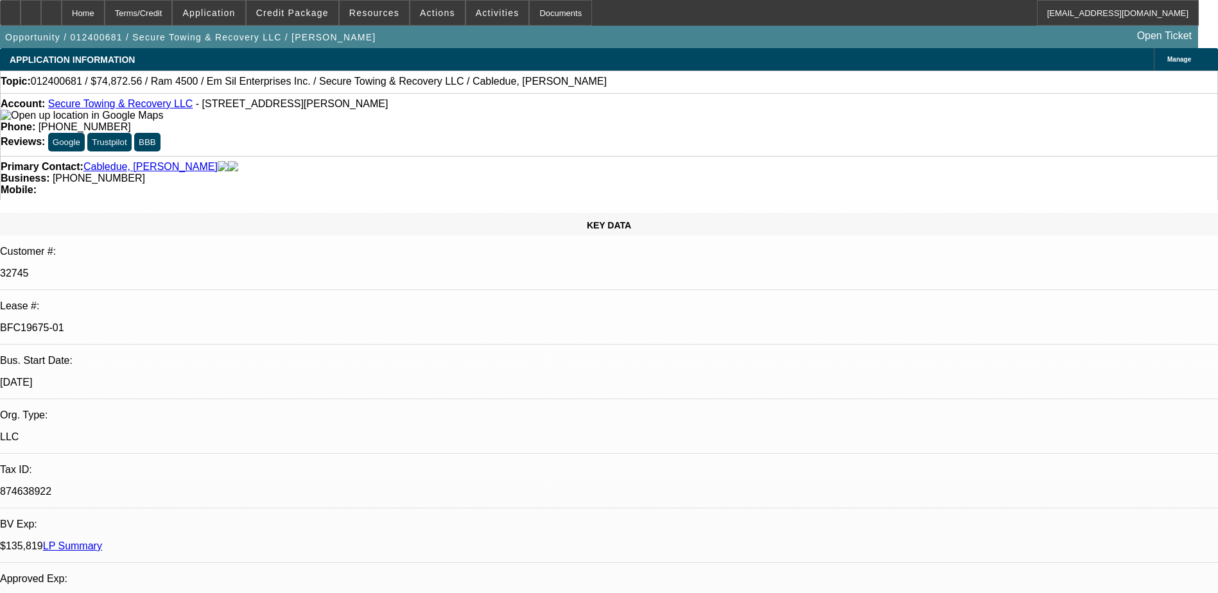
select select "0"
select select "2"
select select "0"
select select "6"
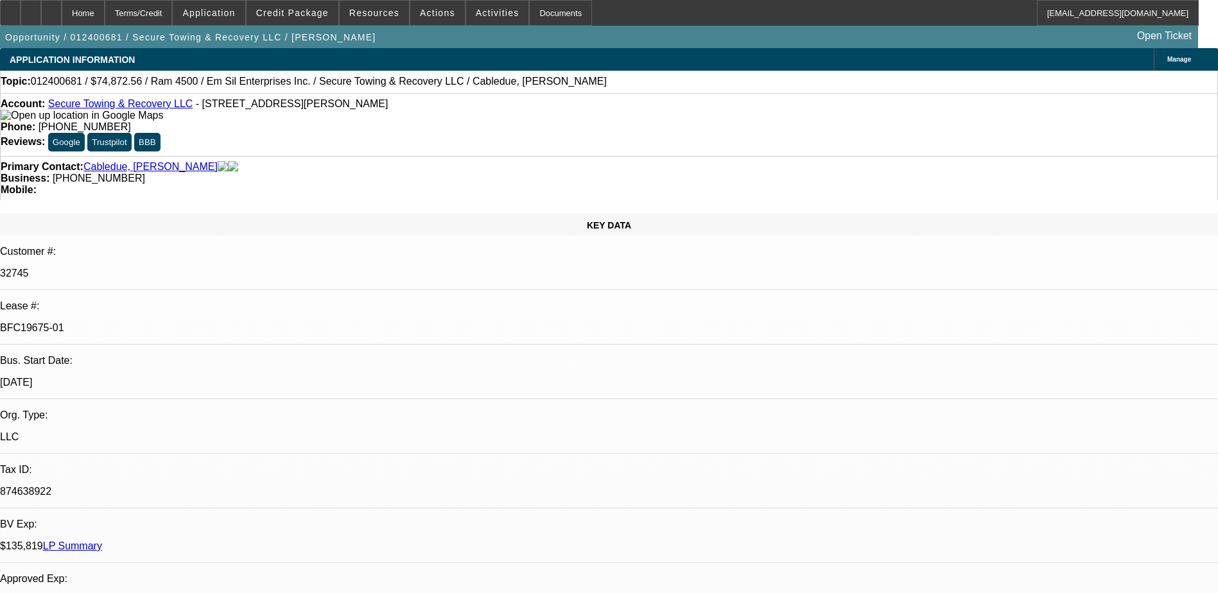
select select "0"
select select "2"
select select "0"
select select "6"
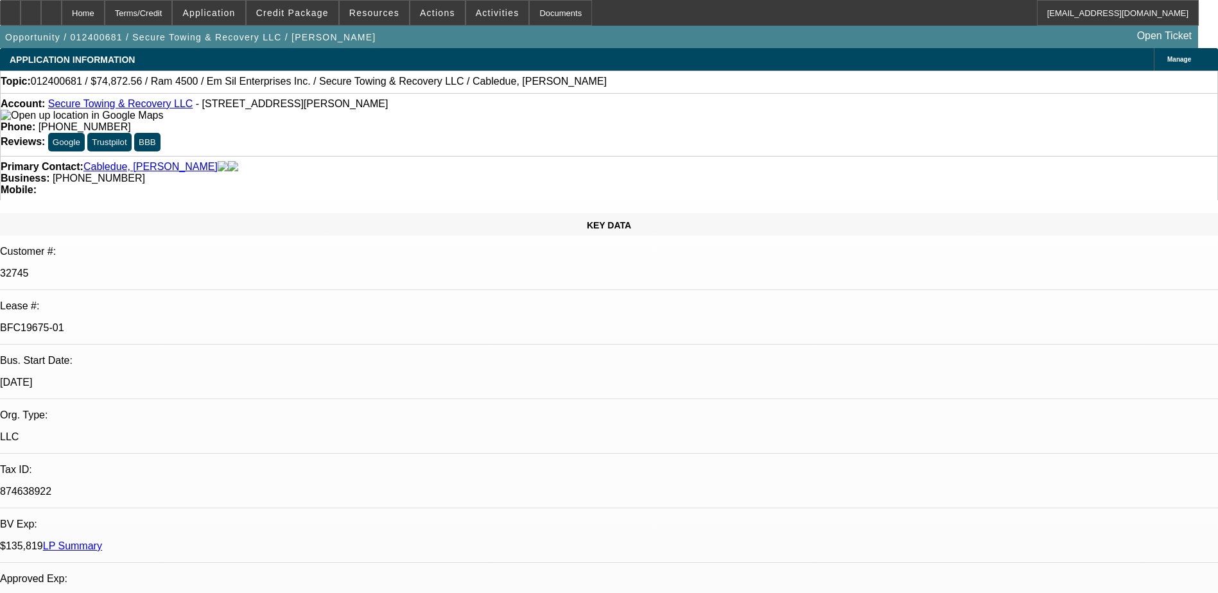
select select "0"
select select "2"
select select "0"
select select "6"
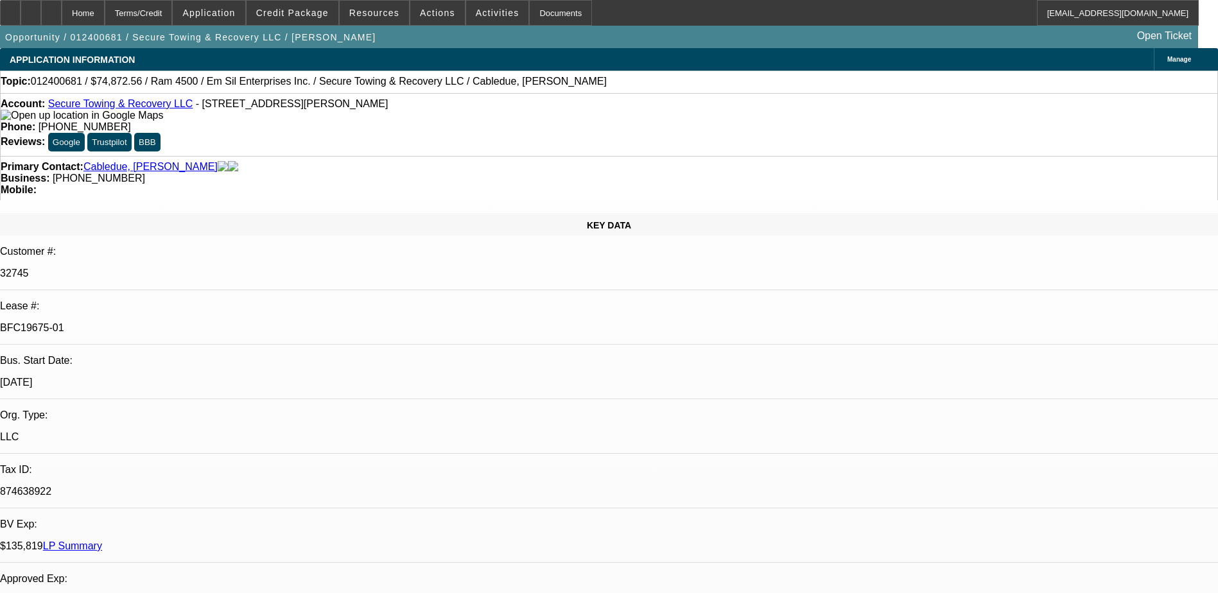
select select "0"
select select "2"
select select "0"
select select "6"
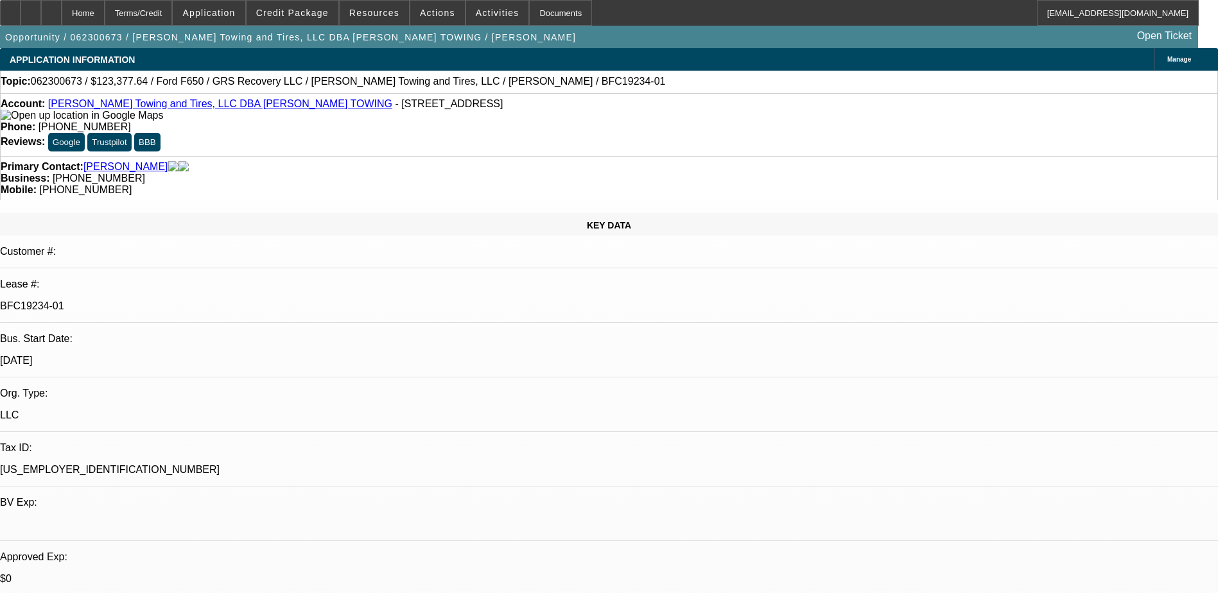
select select "0"
select select "3"
select select "0"
select select "6"
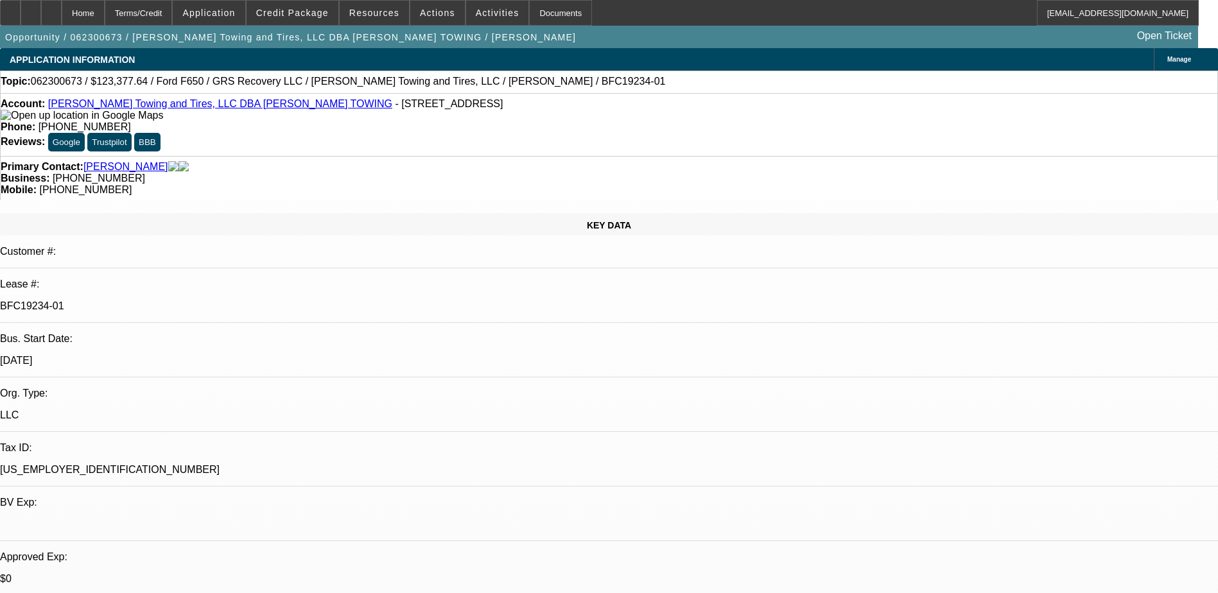
select select "0"
select select "3"
select select "0"
select select "6"
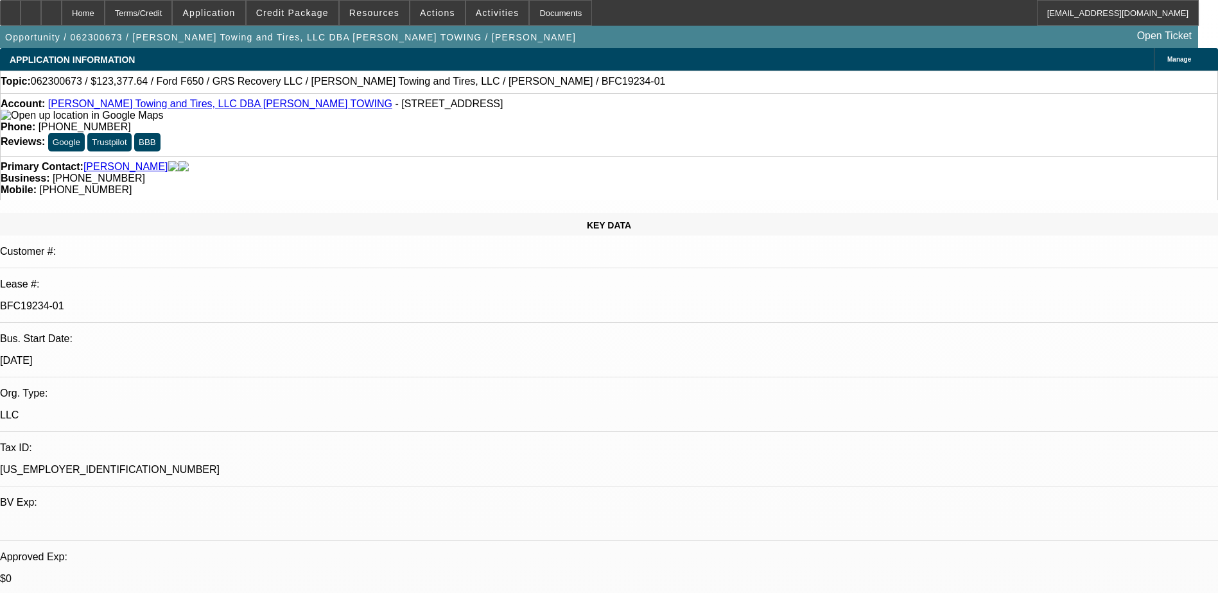
select select "0"
select select "3"
select select "0"
select select "6"
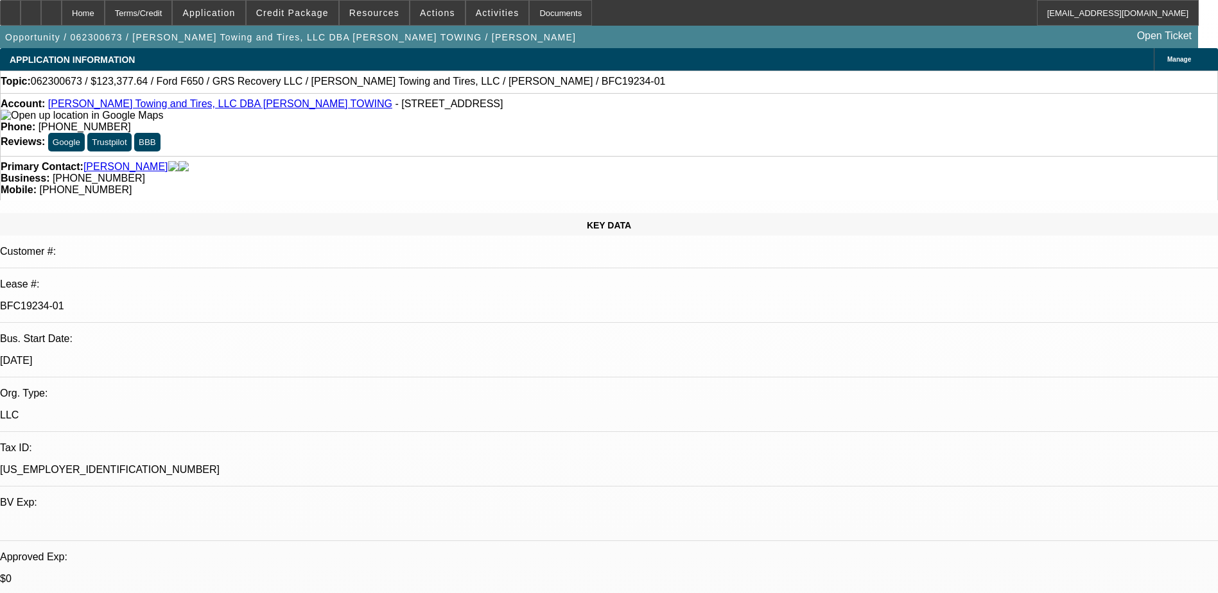
select select "0"
select select "3"
select select "0"
select select "6"
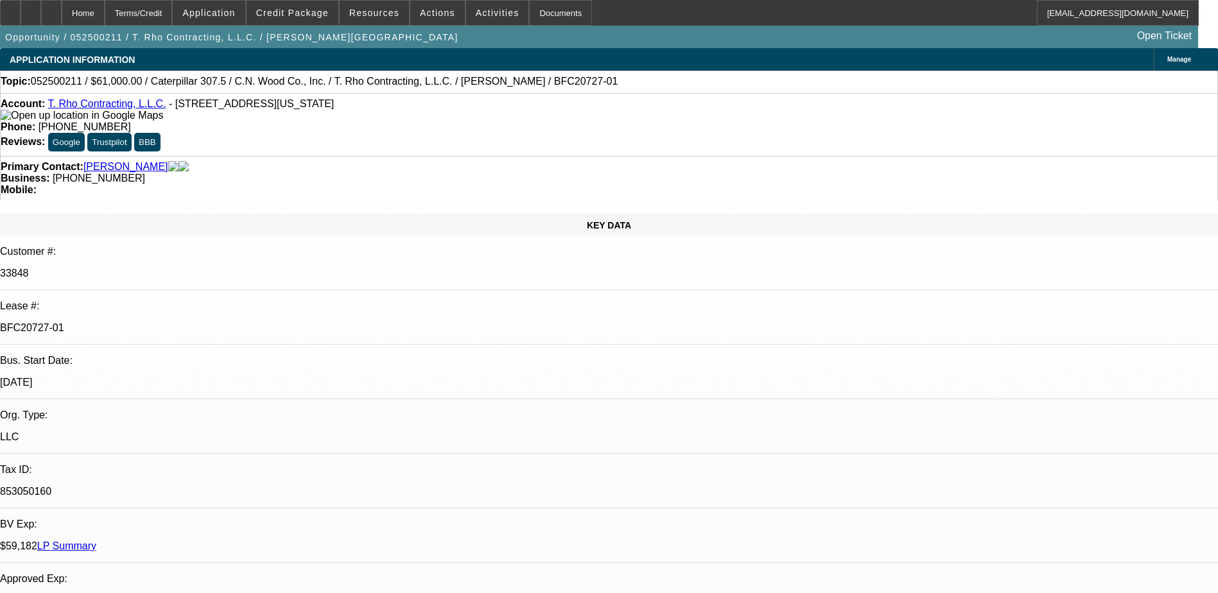
select select "0"
select select "2"
select select "0"
select select "6"
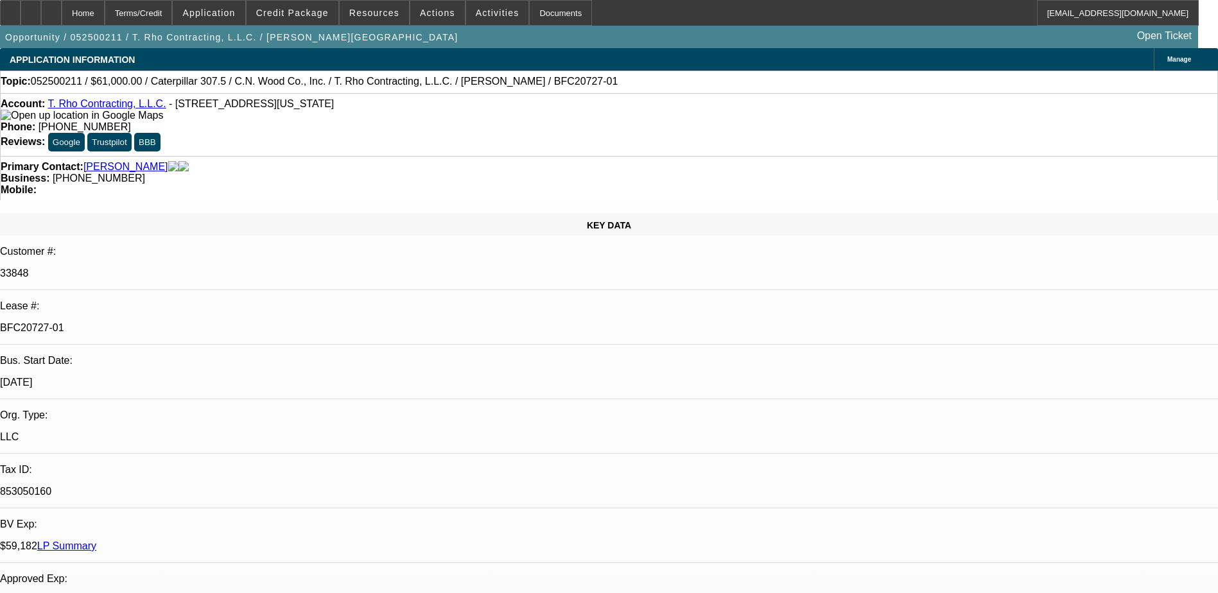
select select "0"
select select "2"
select select "0"
select select "6"
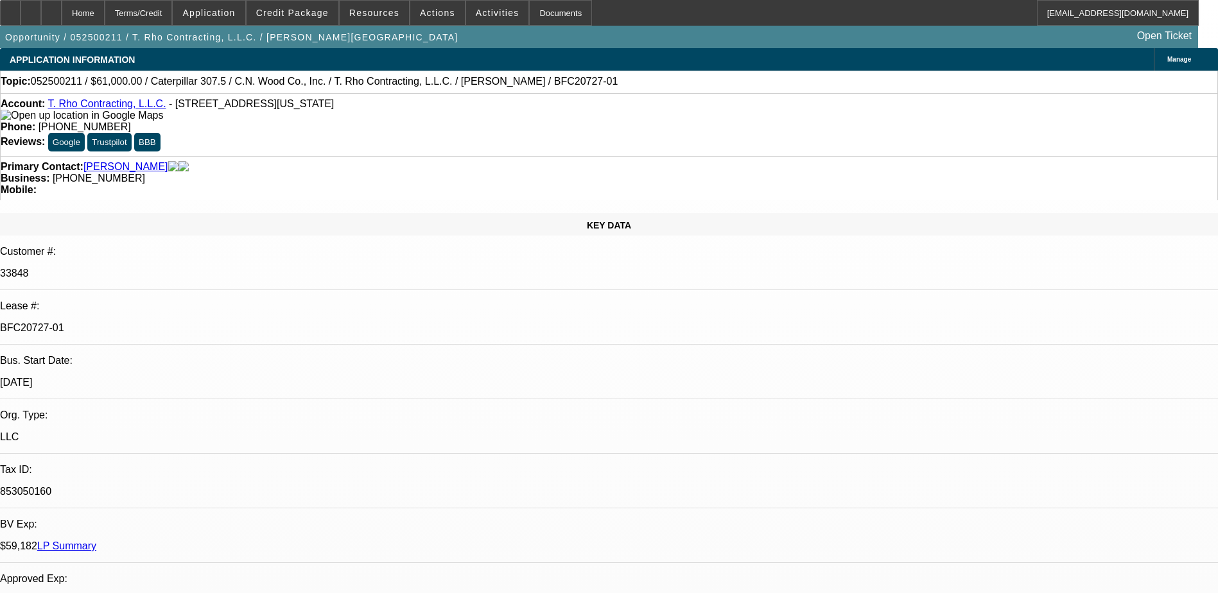
select select "0"
select select "2"
select select "0.1"
select select "4"
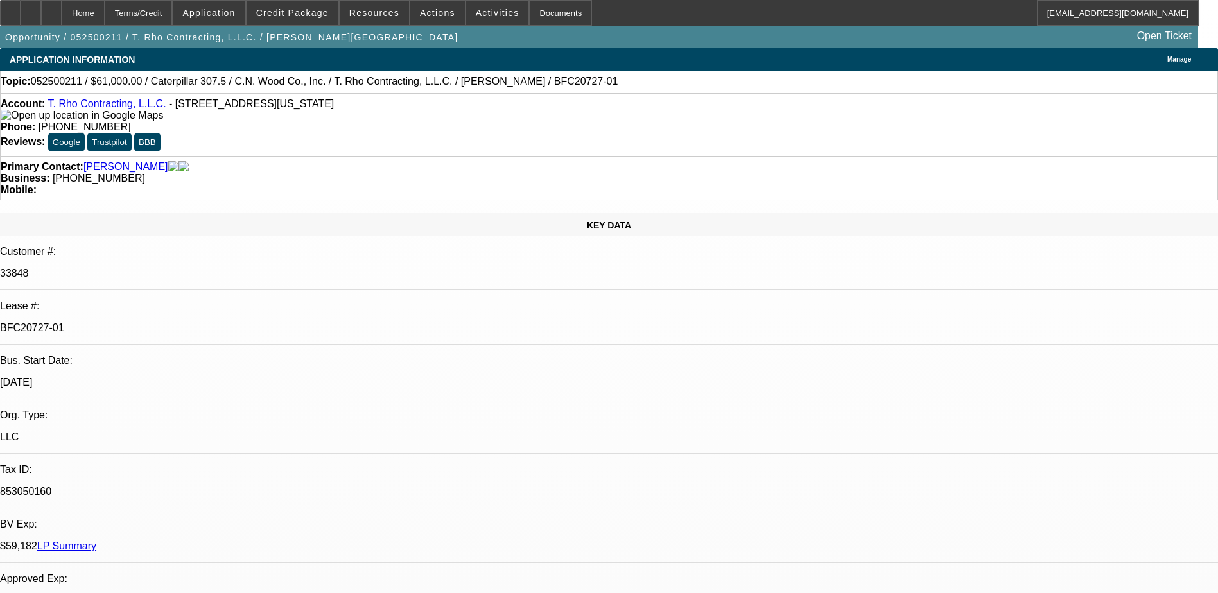
select select "0"
select select "2"
select select "0.1"
select select "4"
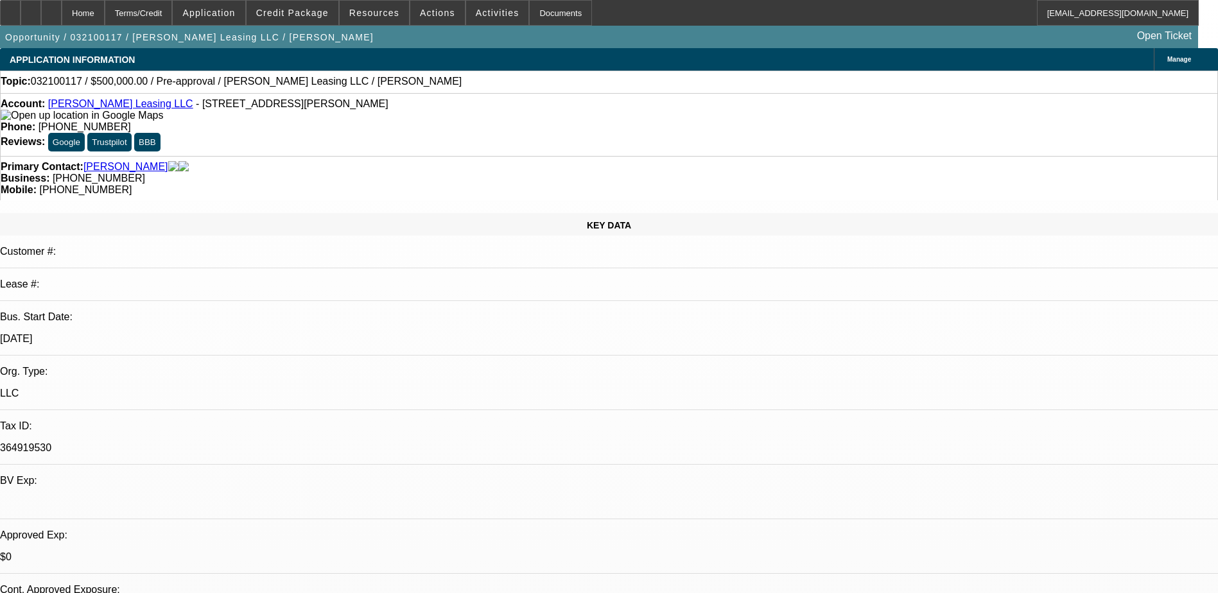
select select "0"
select select "2"
select select "0.1"
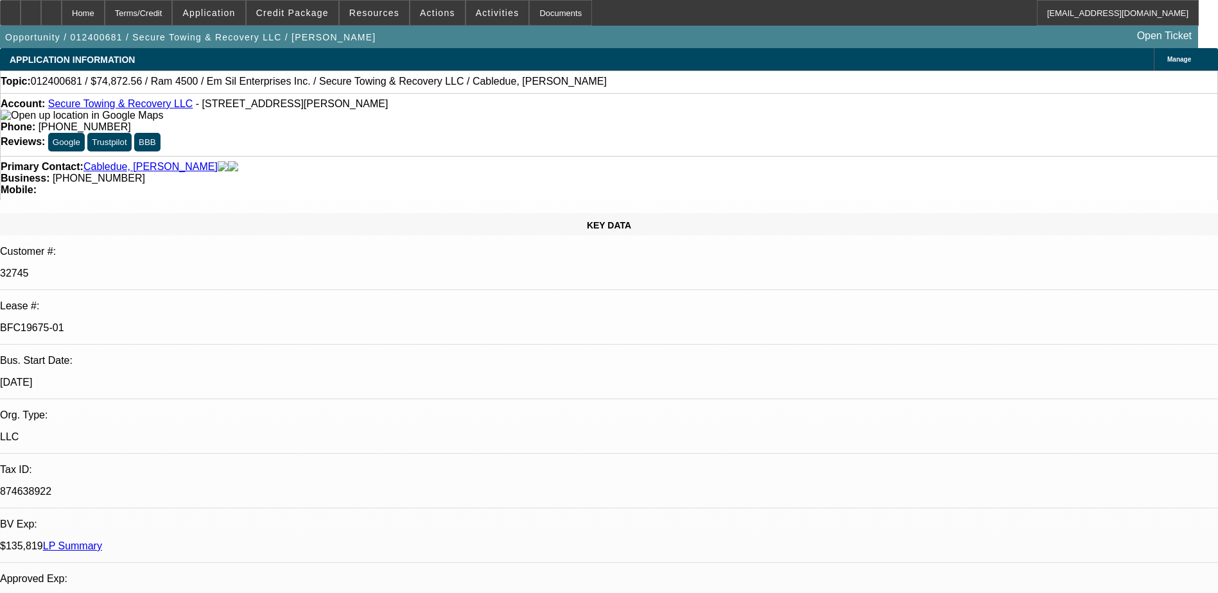
select select "0"
select select "2"
select select "0"
select select "2"
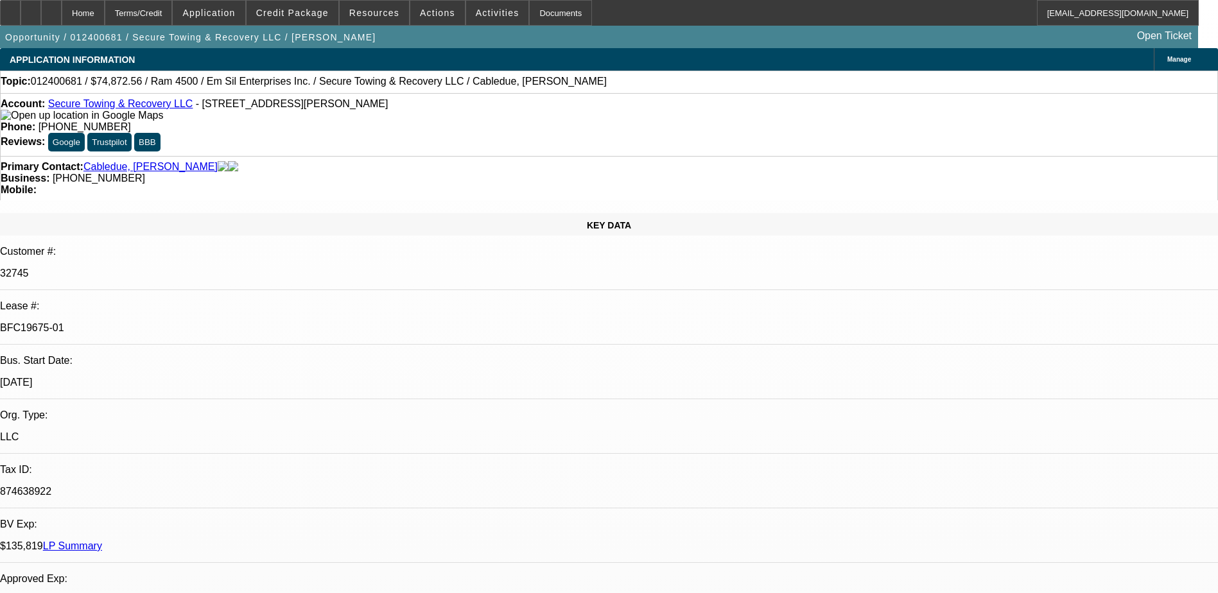
select select "0"
select select "2"
select select "0"
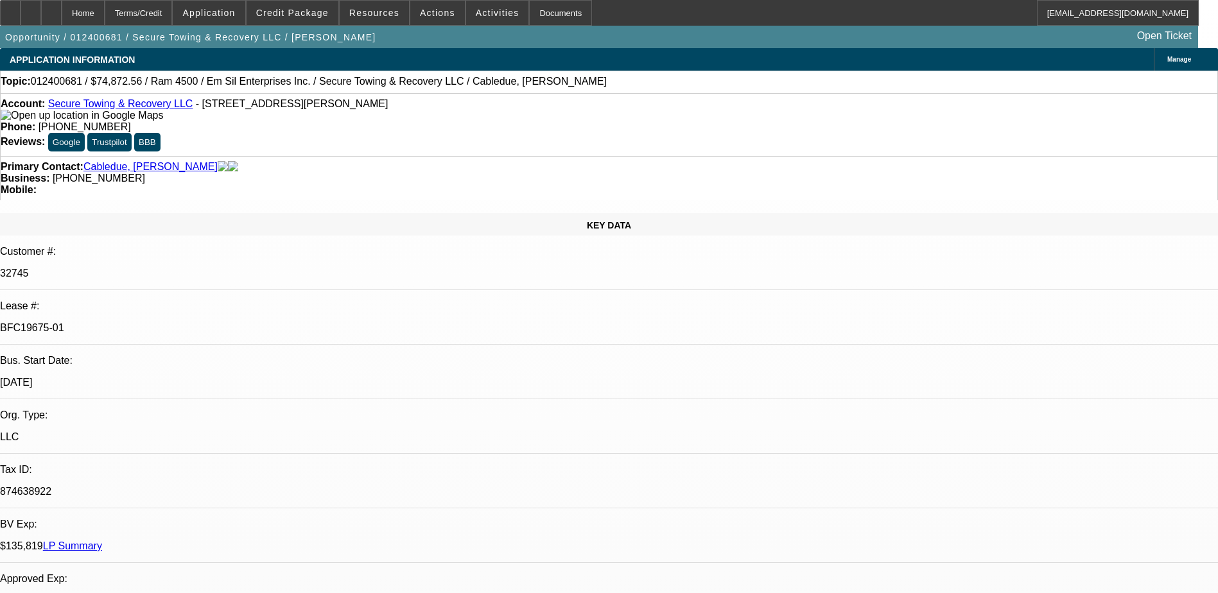
select select "2"
select select "0"
select select "1"
select select "2"
select select "6"
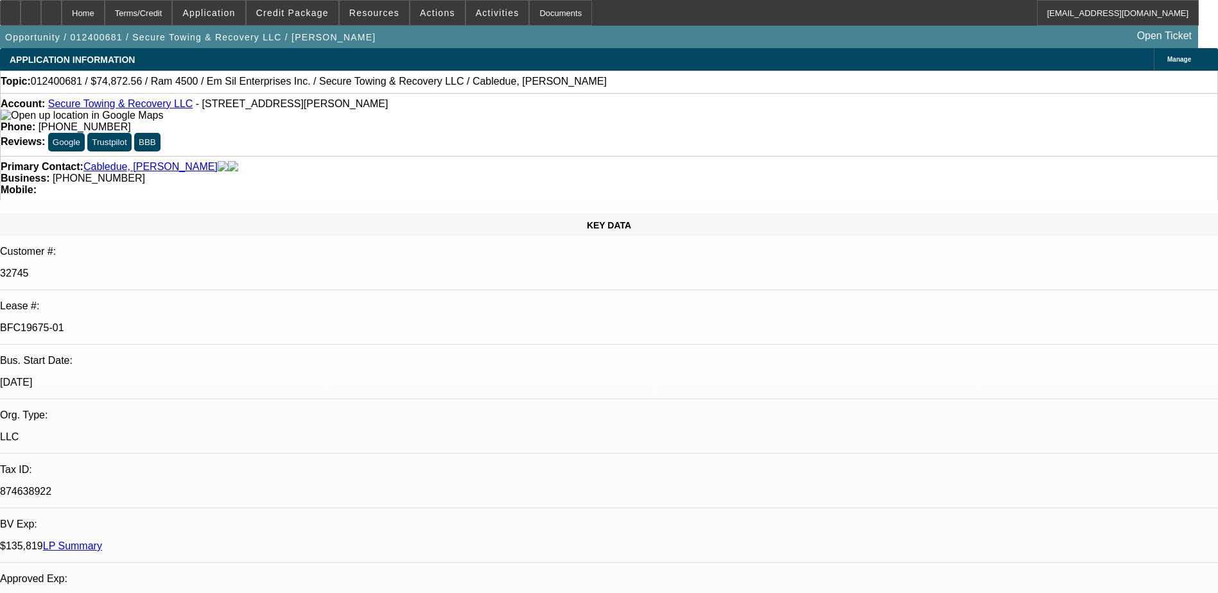
select select "1"
select select "2"
select select "6"
select select "1"
select select "2"
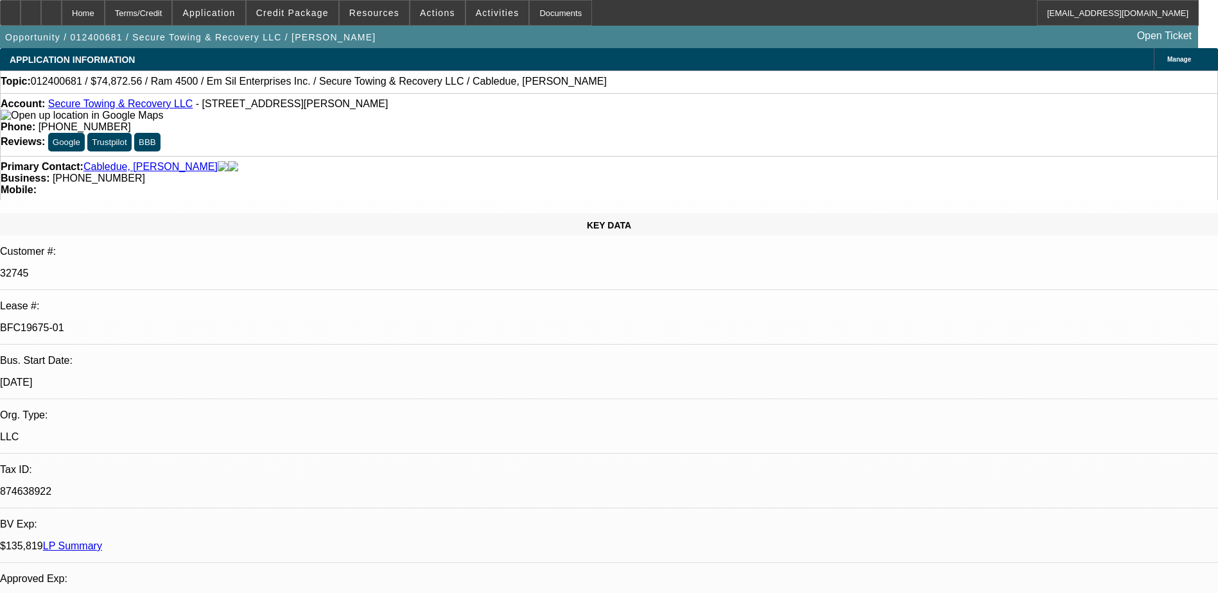
select select "6"
select select "1"
select select "2"
select select "6"
drag, startPoint x: 210, startPoint y: 220, endPoint x: 153, endPoint y: 223, distance: 57.3
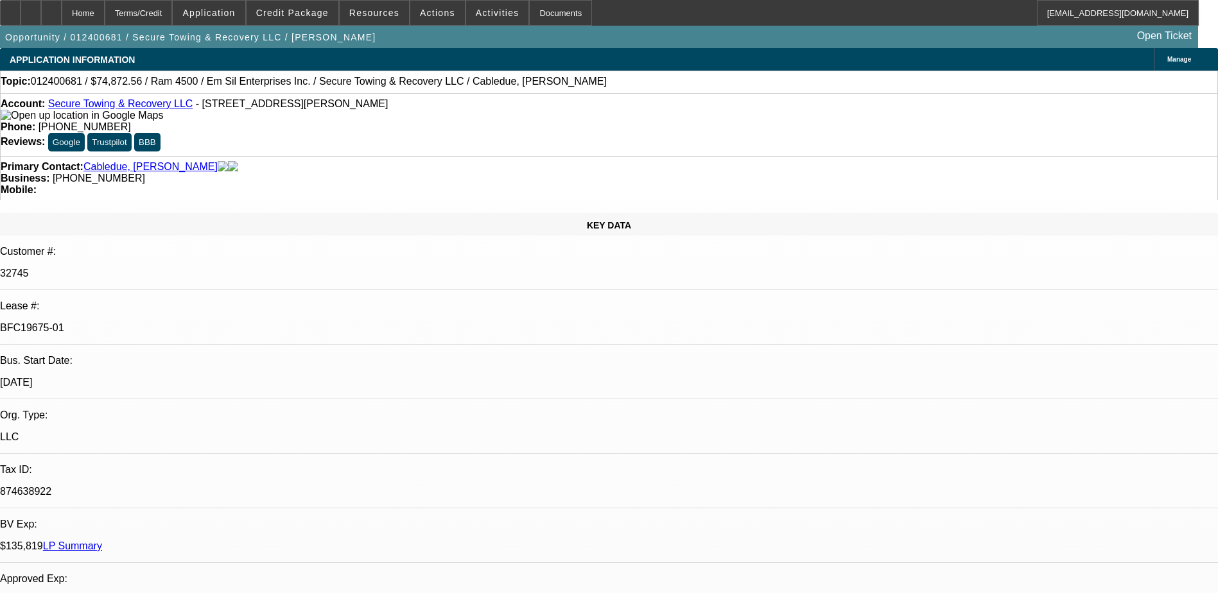
click at [153, 322] on div "BFC19675-01" at bounding box center [609, 328] width 1218 height 12
copy p "BFC19675-01"
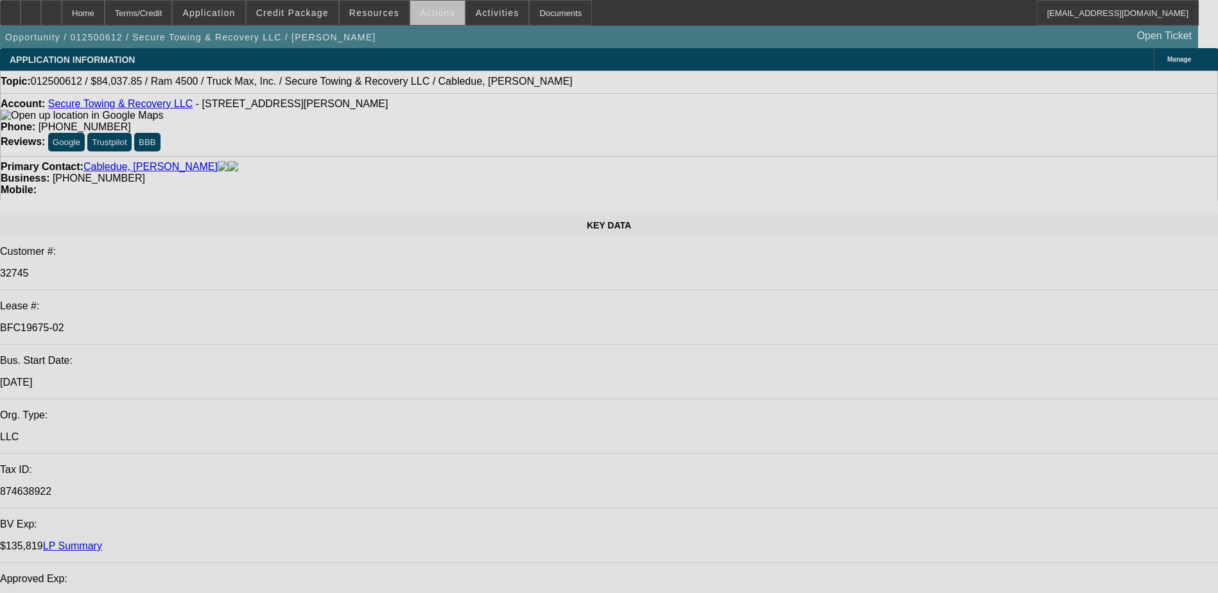
select select "0"
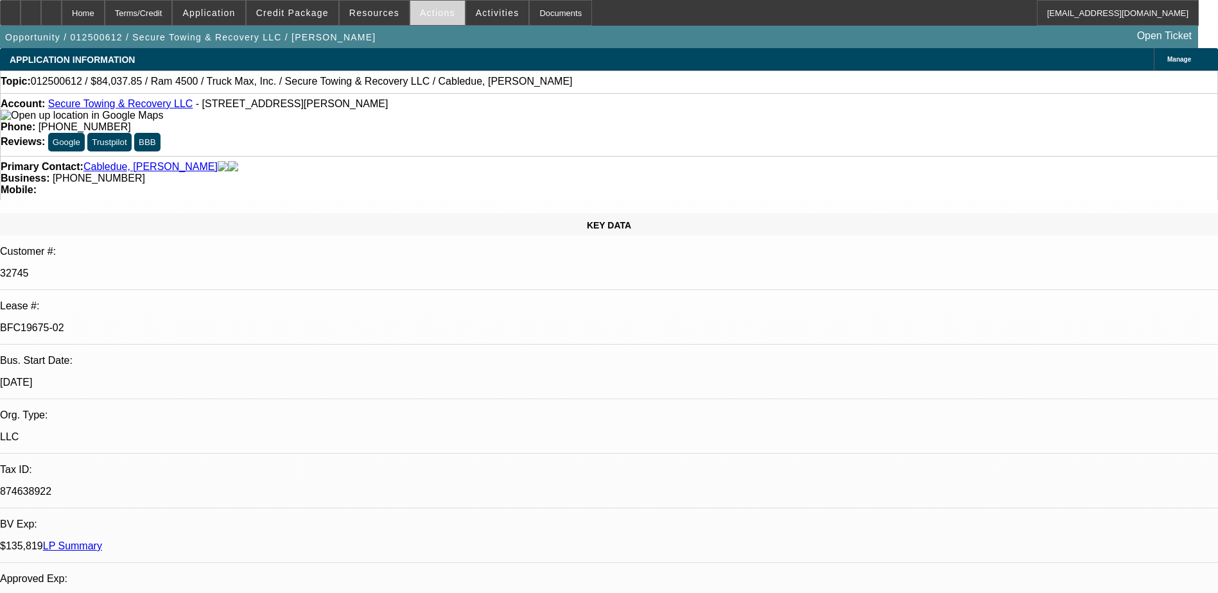
select select "0"
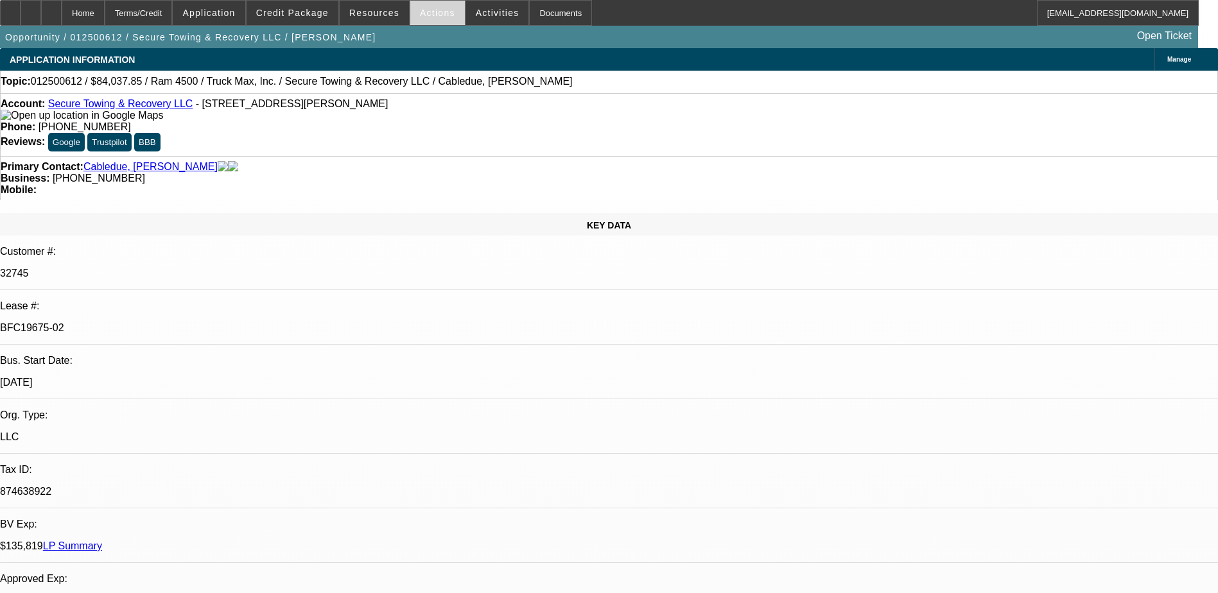
select select "1"
select select "2"
select select "6"
select select "1"
select select "2"
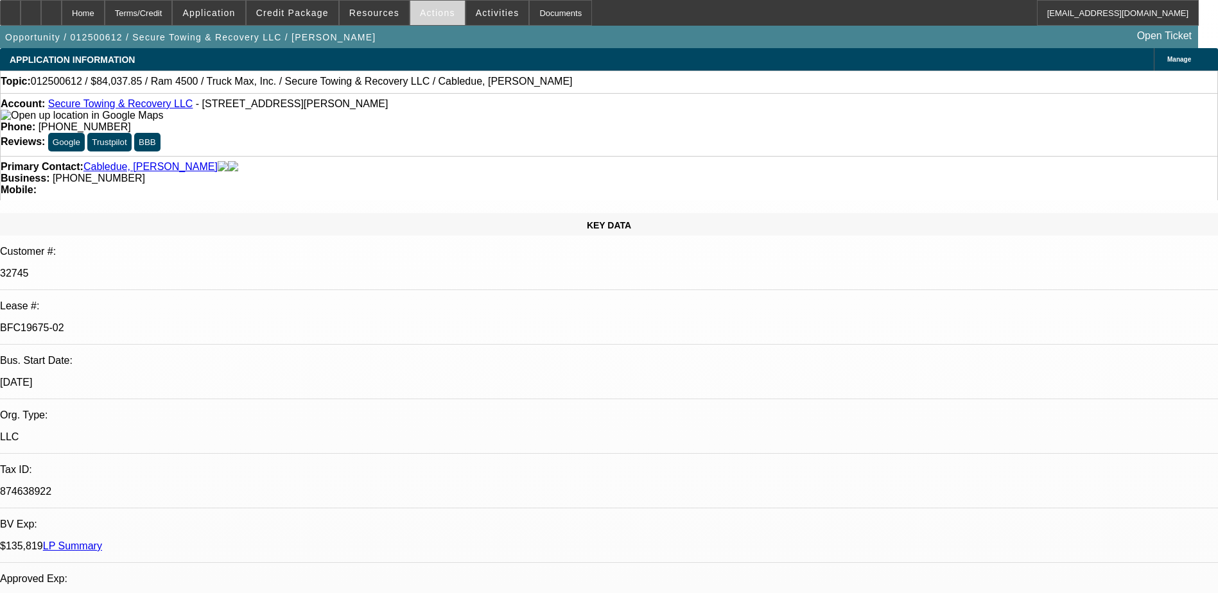
select select "6"
select select "1"
select select "2"
select select "6"
click at [417, 19] on span at bounding box center [437, 12] width 55 height 31
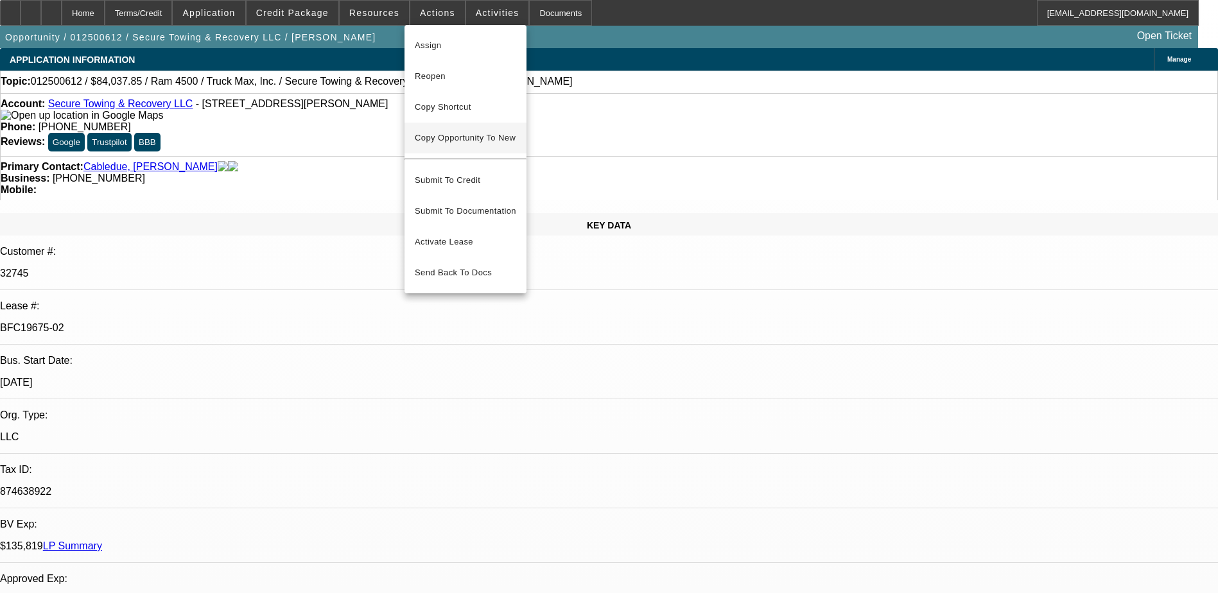
click at [462, 139] on span "Copy Opportunity To New" at bounding box center [465, 138] width 101 height 10
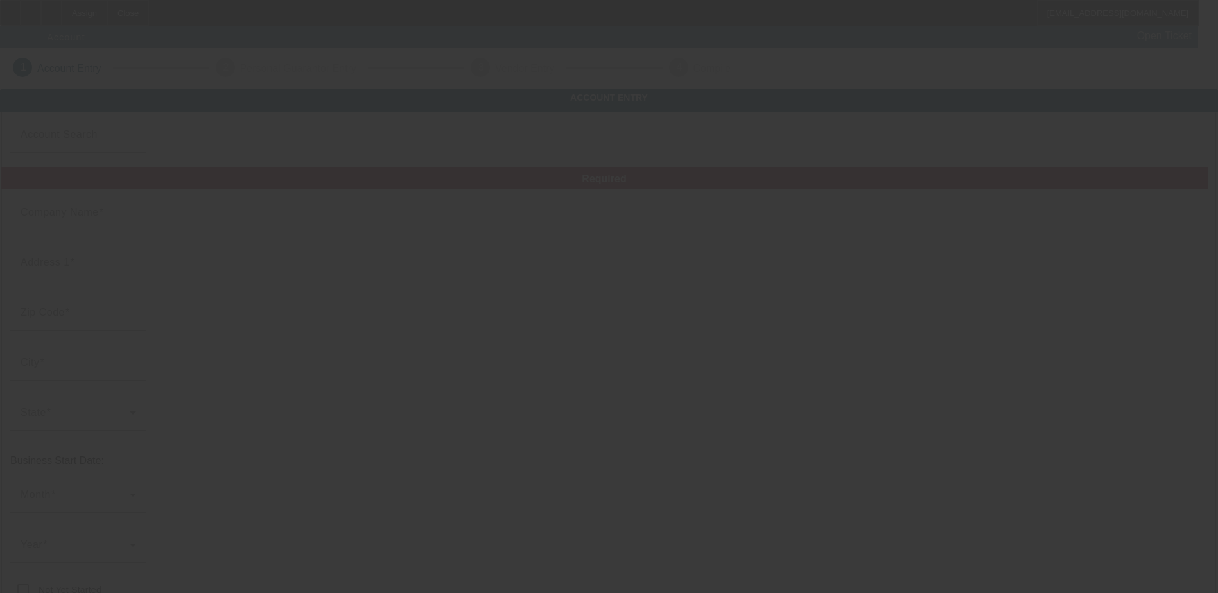
type input "Secure Towing & Recovery LLC"
type input "[STREET_ADDRESS][PERSON_NAME]"
type input "78222"
type input "San Antonio"
type input "[PHONE_NUMBER]"
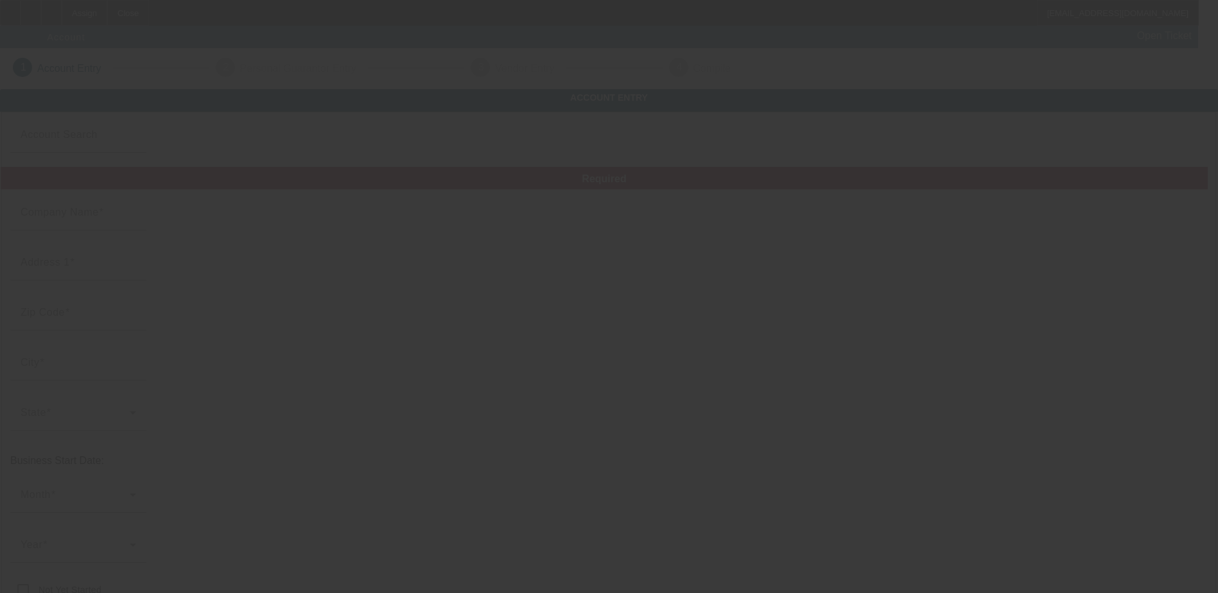
type input "[PERSON_NAME][EMAIL_ADDRESS][DOMAIN_NAME]"
type input "Bexar"
type input "874638922"
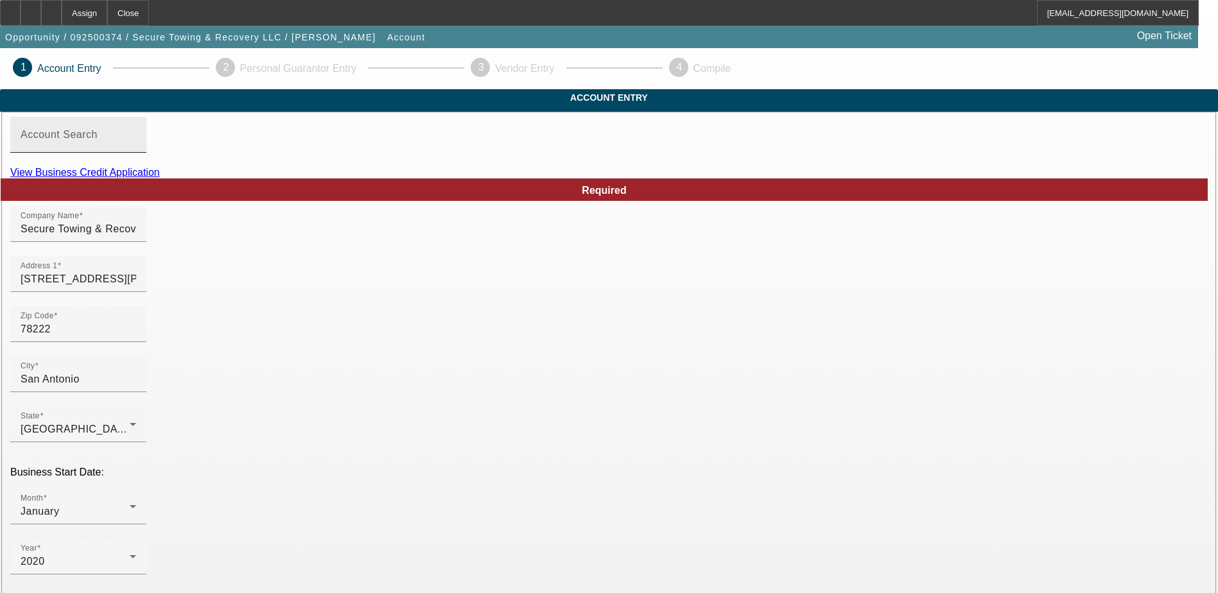
click at [136, 148] on input "Account Search" at bounding box center [79, 139] width 116 height 15
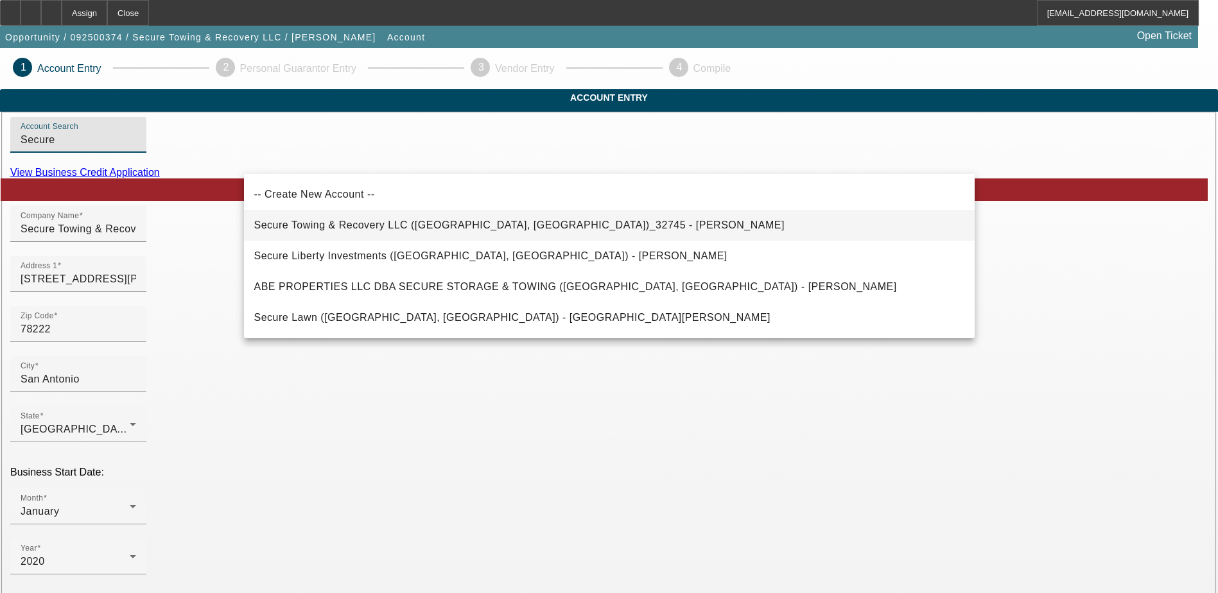
click at [401, 222] on span "Secure Towing & Recovery LLC ([GEOGRAPHIC_DATA], [GEOGRAPHIC_DATA])_32745 - [PE…" at bounding box center [519, 225] width 530 height 11
type input "Secure Towing & Recovery LLC ([GEOGRAPHIC_DATA], [GEOGRAPHIC_DATA])_32745 - [PE…"
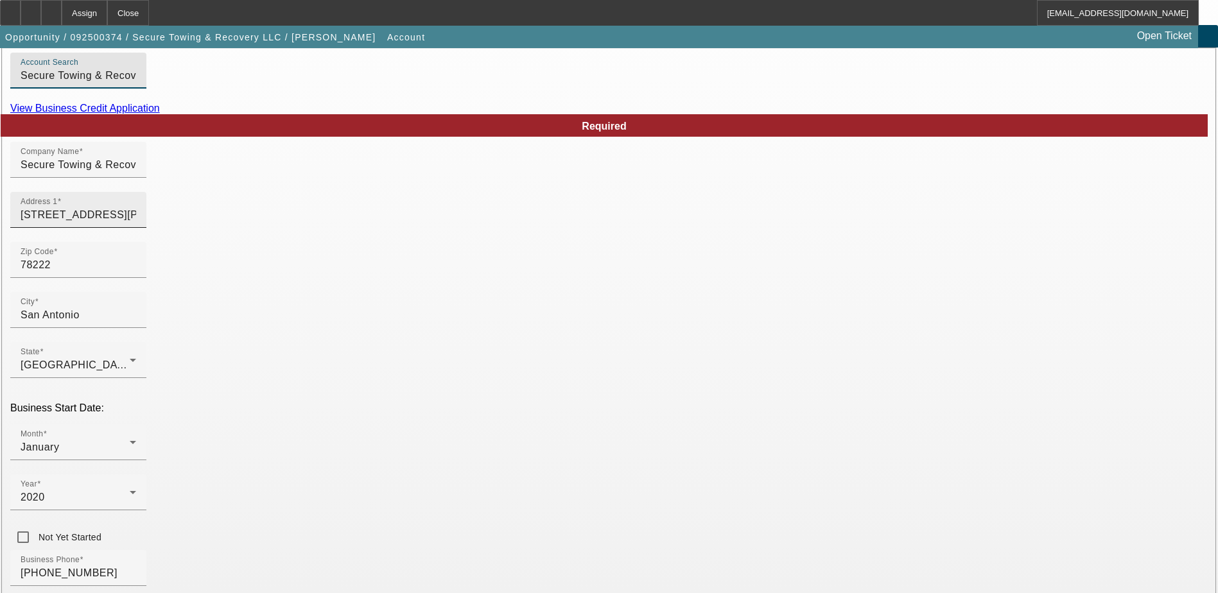
scroll to position [128, 0]
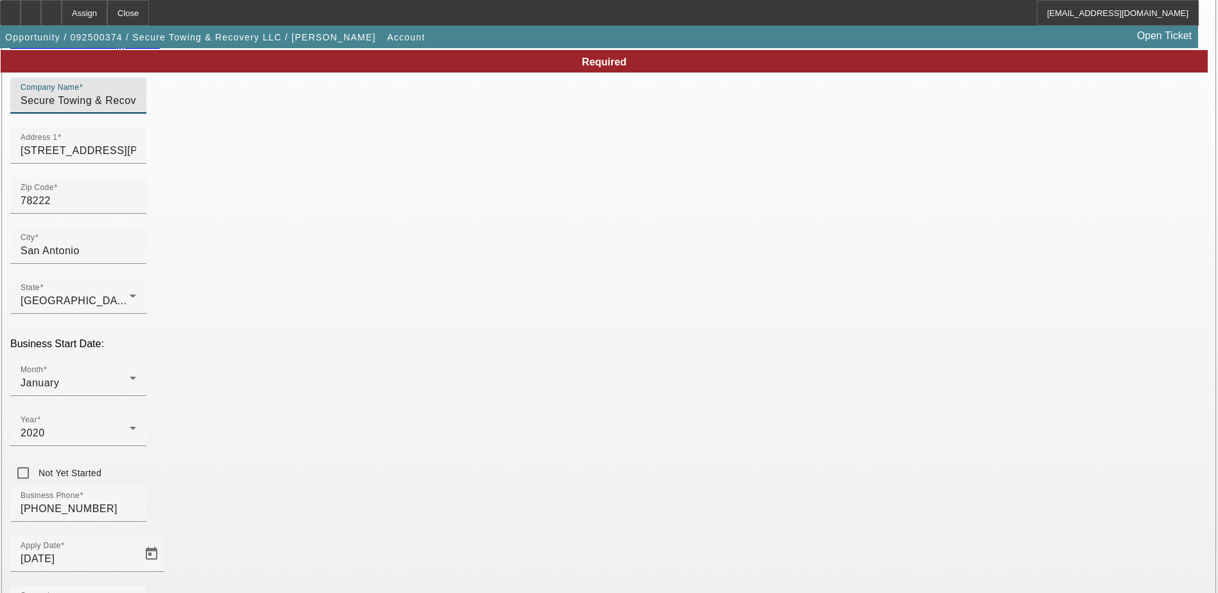
click at [136, 109] on input "Secure Towing & Recovery LLC" at bounding box center [79, 100] width 116 height 15
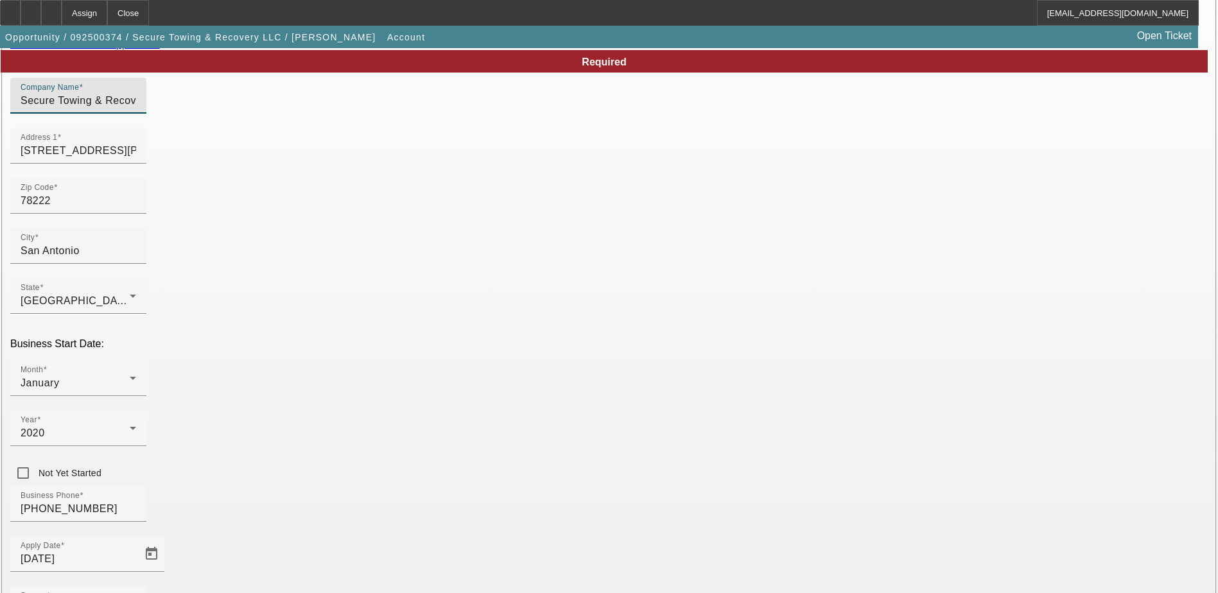
click at [136, 109] on input "Secure Towing & Recovery LLC" at bounding box center [79, 100] width 116 height 15
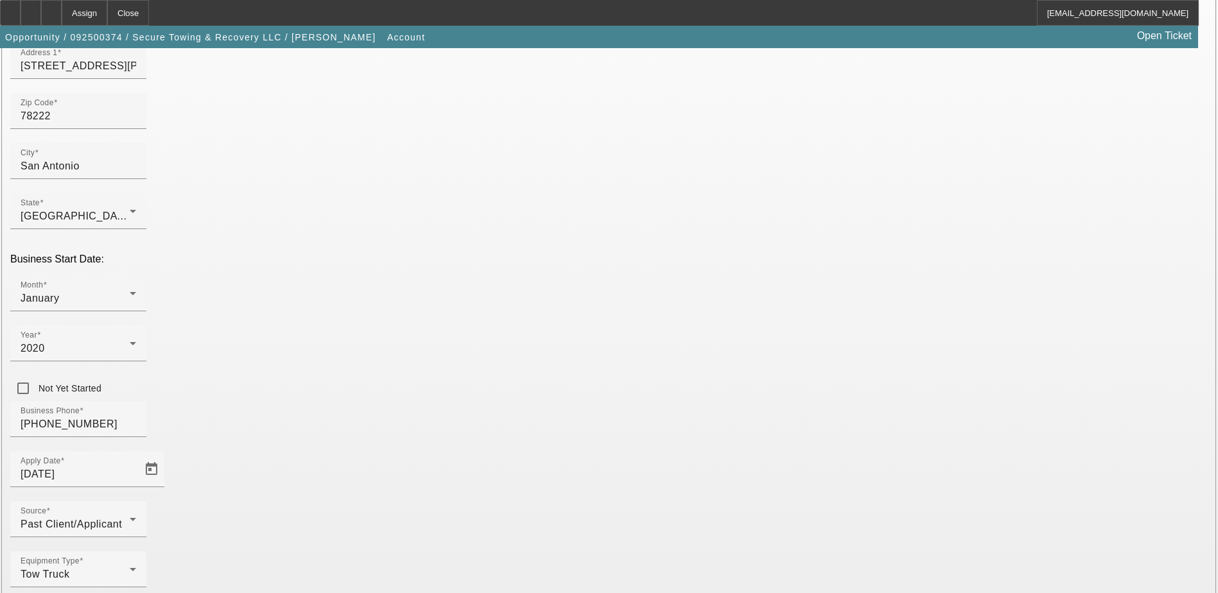
scroll to position [229, 0]
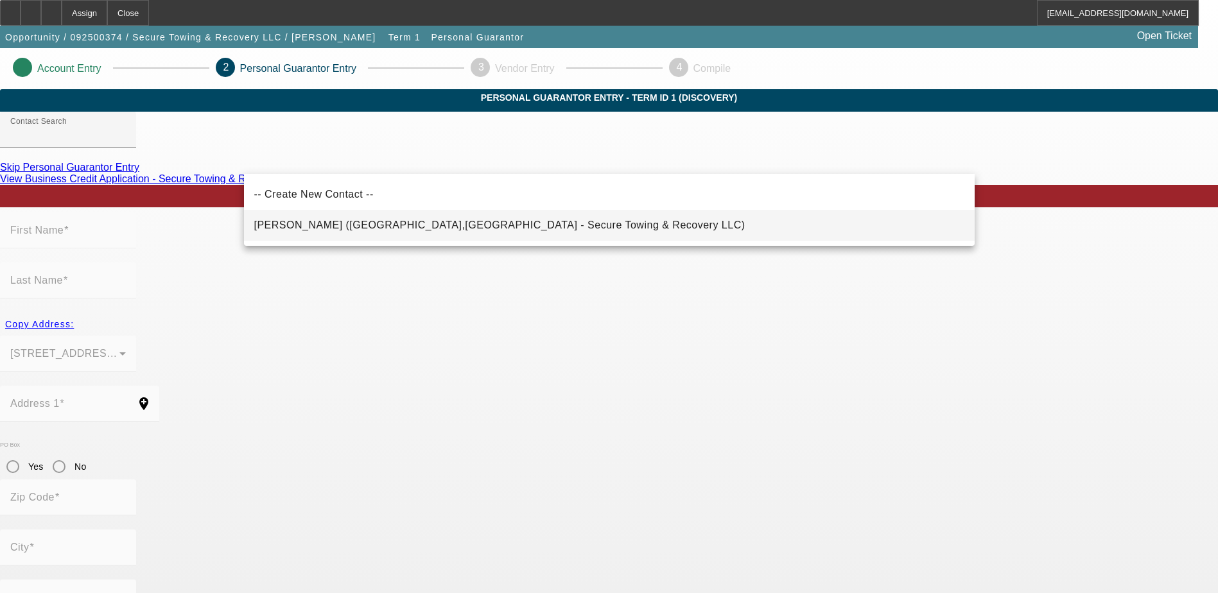
click at [374, 231] on span "[PERSON_NAME] ([GEOGRAPHIC_DATA],[GEOGRAPHIC_DATA] - Secure Towing & Recovery L…" at bounding box center [499, 225] width 491 height 15
type input "[PERSON_NAME] ([GEOGRAPHIC_DATA],[GEOGRAPHIC_DATA] - Secure Towing & Recovery L…"
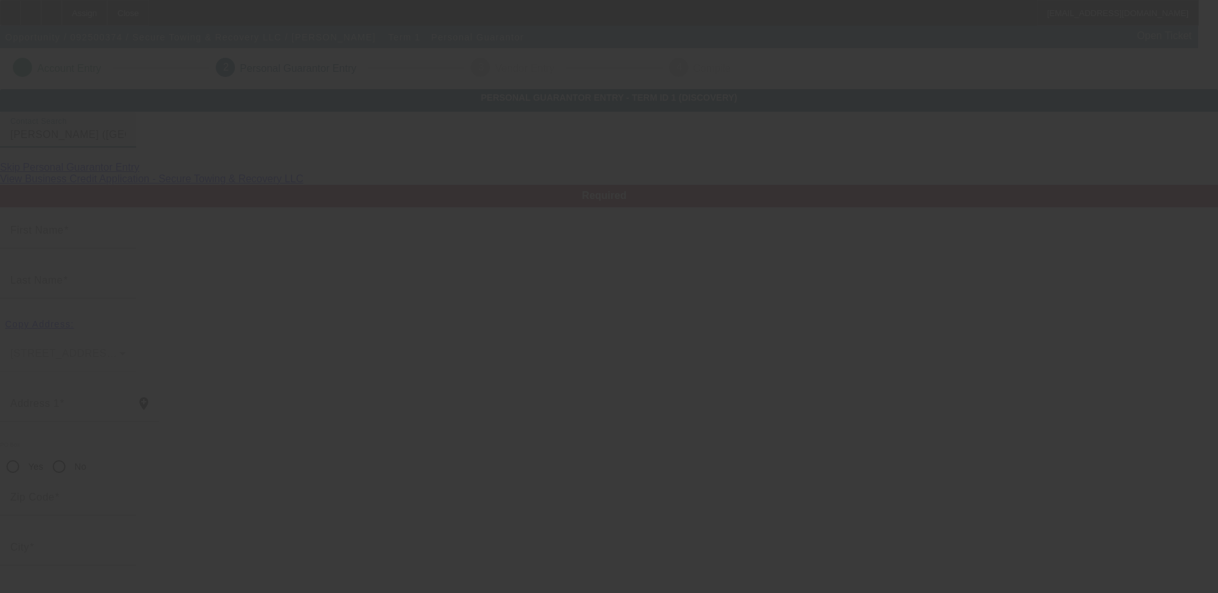
type input "[PERSON_NAME]"
type input "Cabledue"
type input "[STREET_ADDRESS]"
radio input "true"
type input "78221"
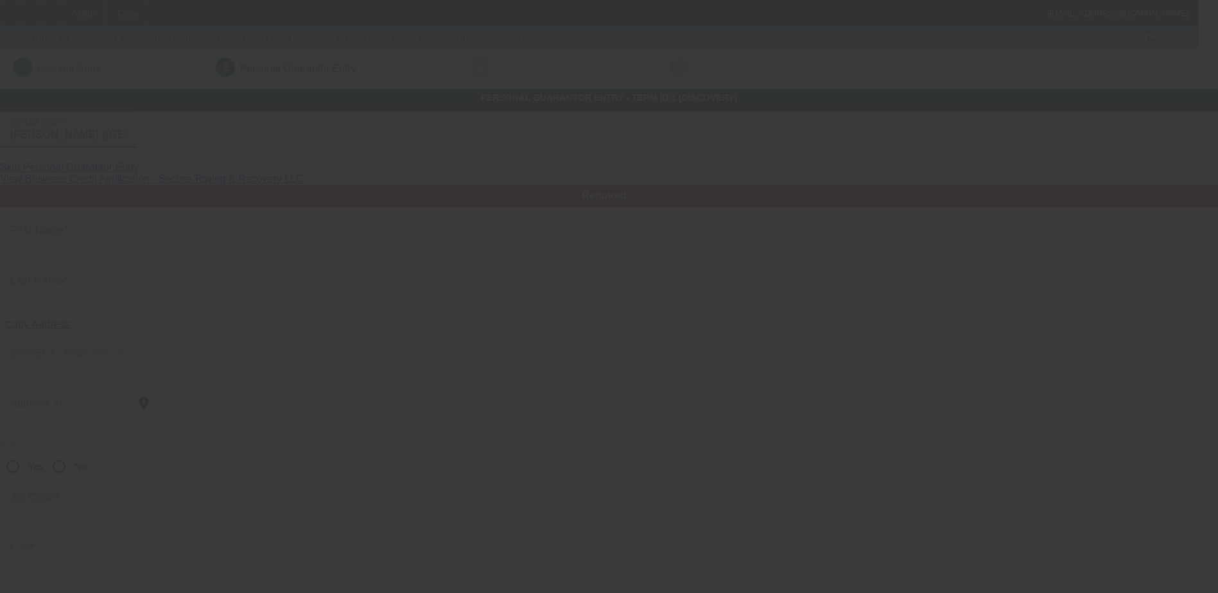
type input "San Antonio"
type input "[PHONE_NUMBER]"
type input "100"
type input "451-71-7468"
type input "[PERSON_NAME][EMAIL_ADDRESS][DOMAIN_NAME]"
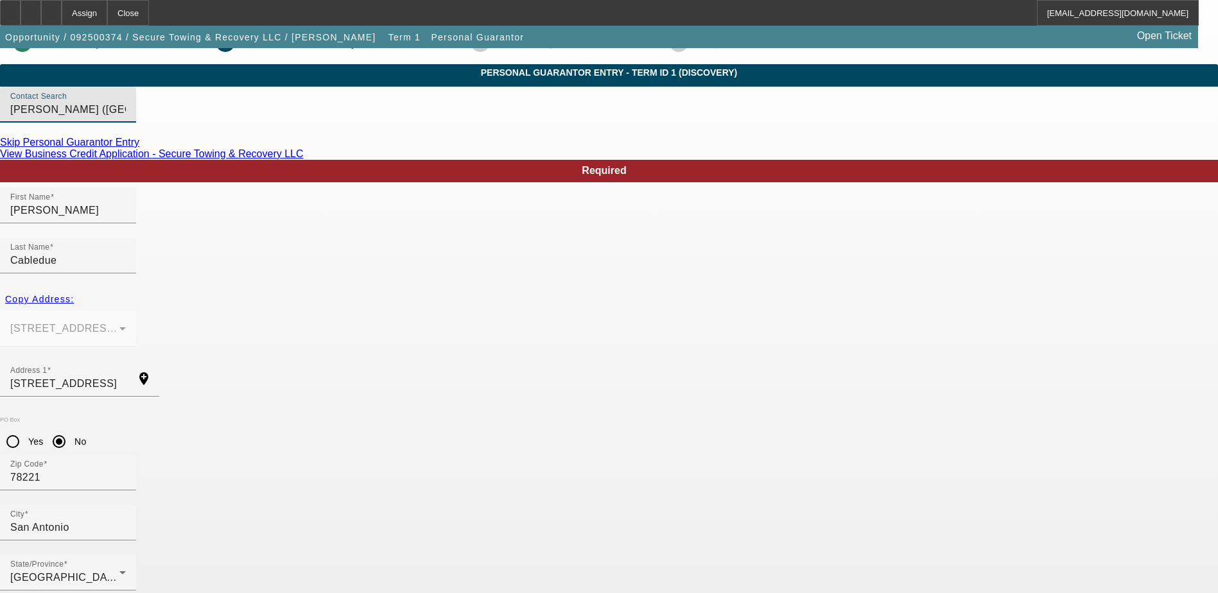
scroll to position [46, 0]
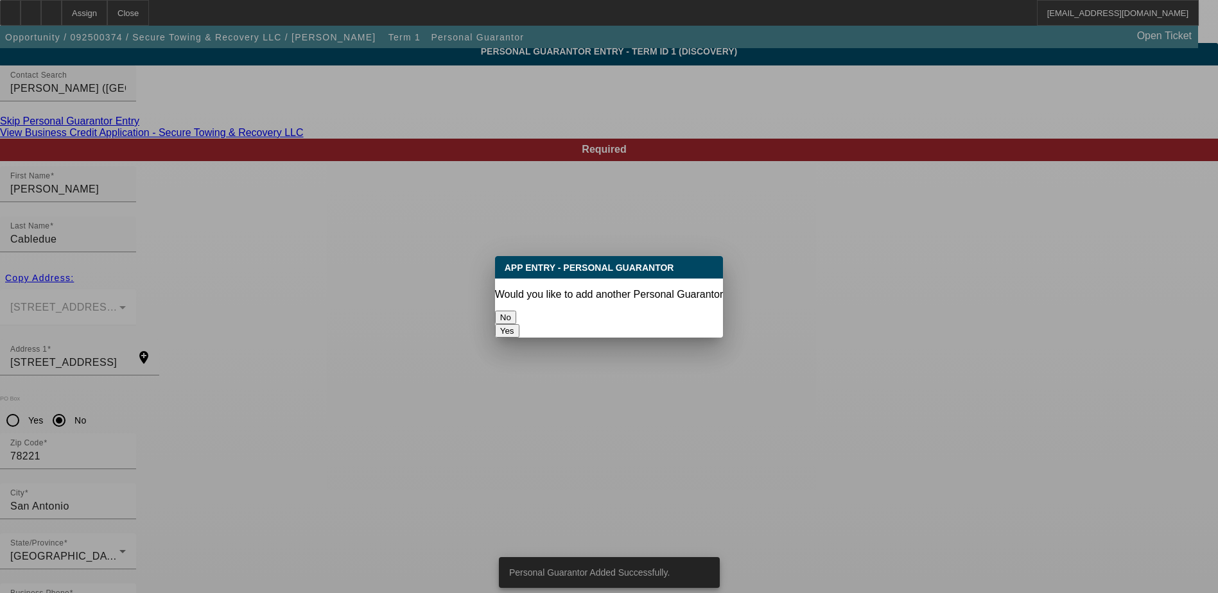
scroll to position [0, 0]
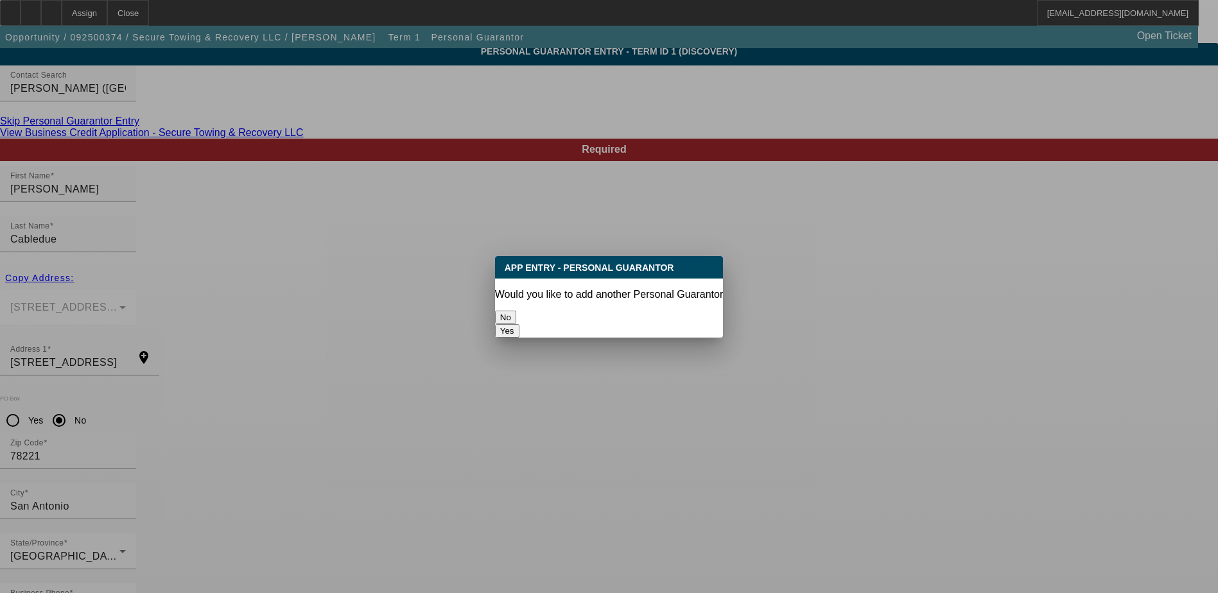
click at [516, 311] on button "No" at bounding box center [505, 317] width 21 height 13
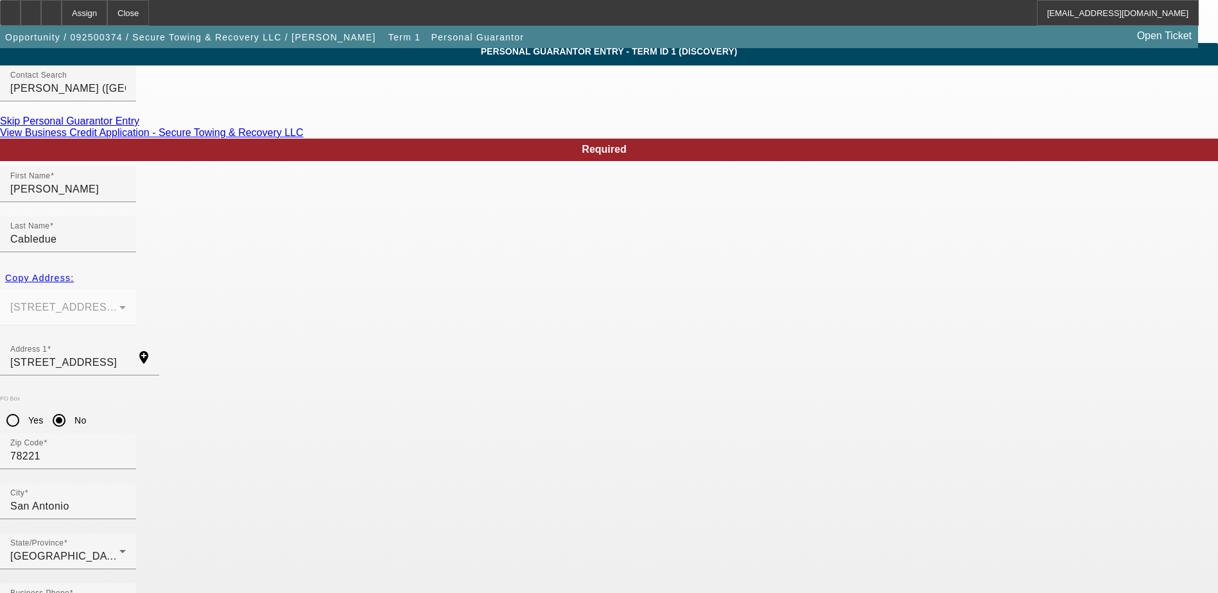
scroll to position [46, 0]
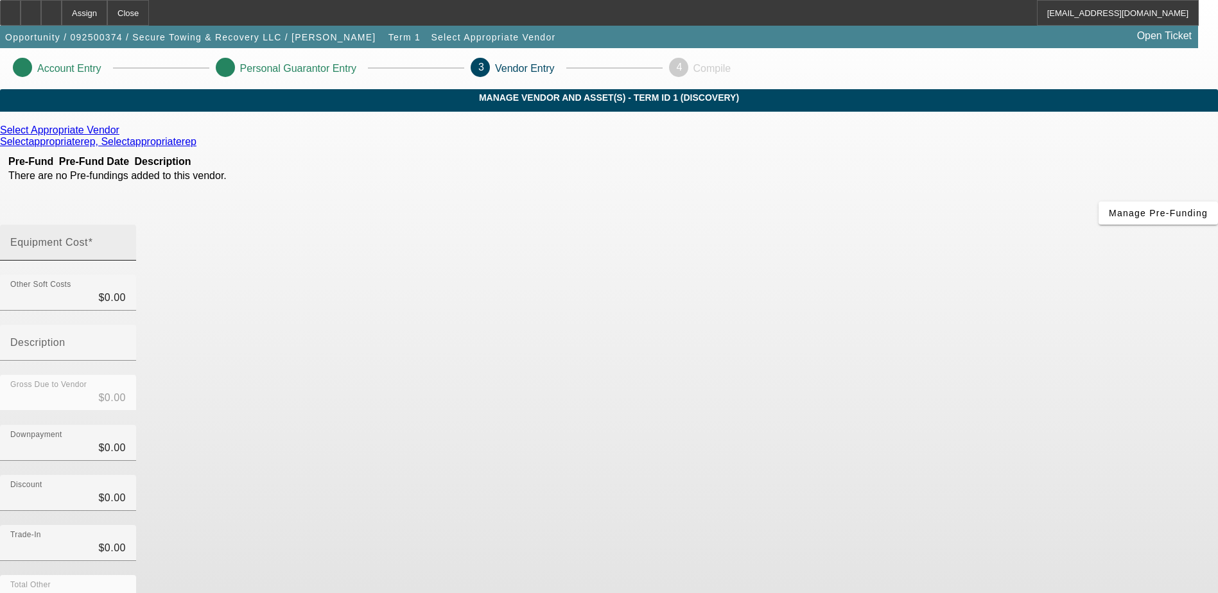
click at [126, 240] on input "Equipment Cost" at bounding box center [68, 247] width 116 height 15
type input "1"
type input "$1.00"
type input "12"
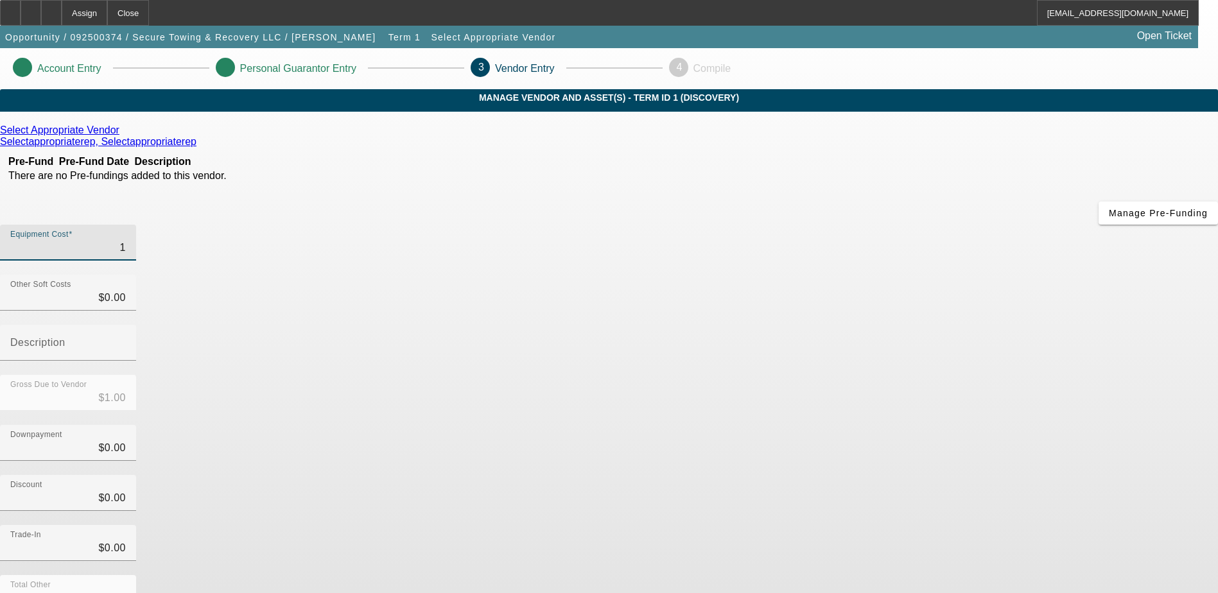
type input "$12.00"
type input "120"
type input "$120.00"
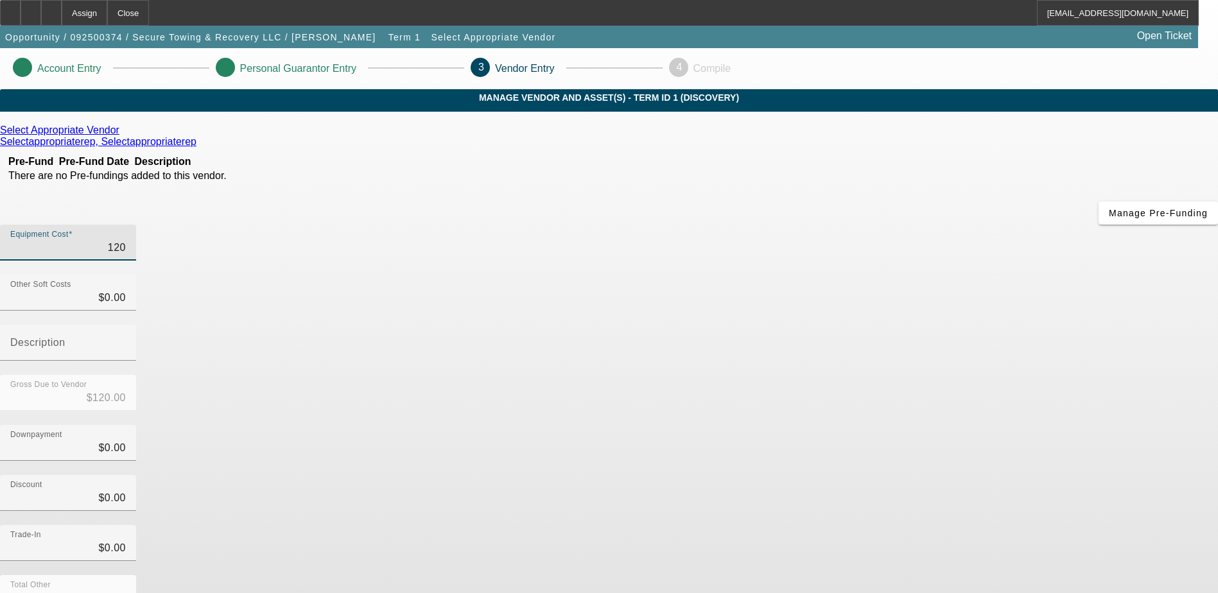
type input "1200"
type input "$1,200.00"
type input "12000"
type input "$12,000.00"
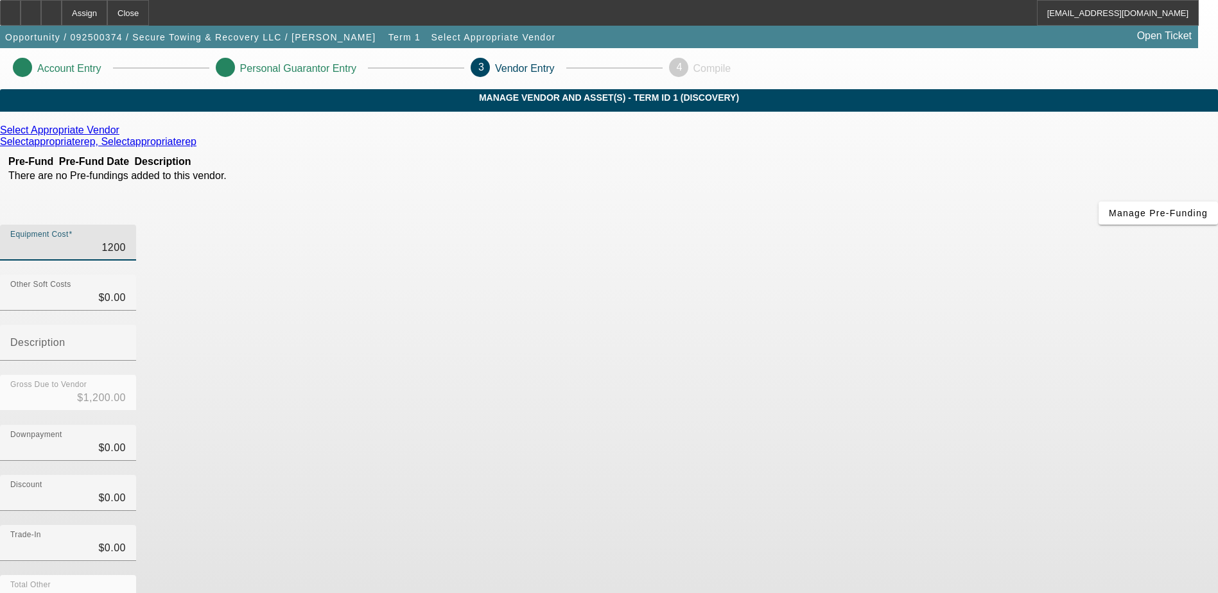
type input "$12,000.00"
type input "120000"
type input "$120,000.00"
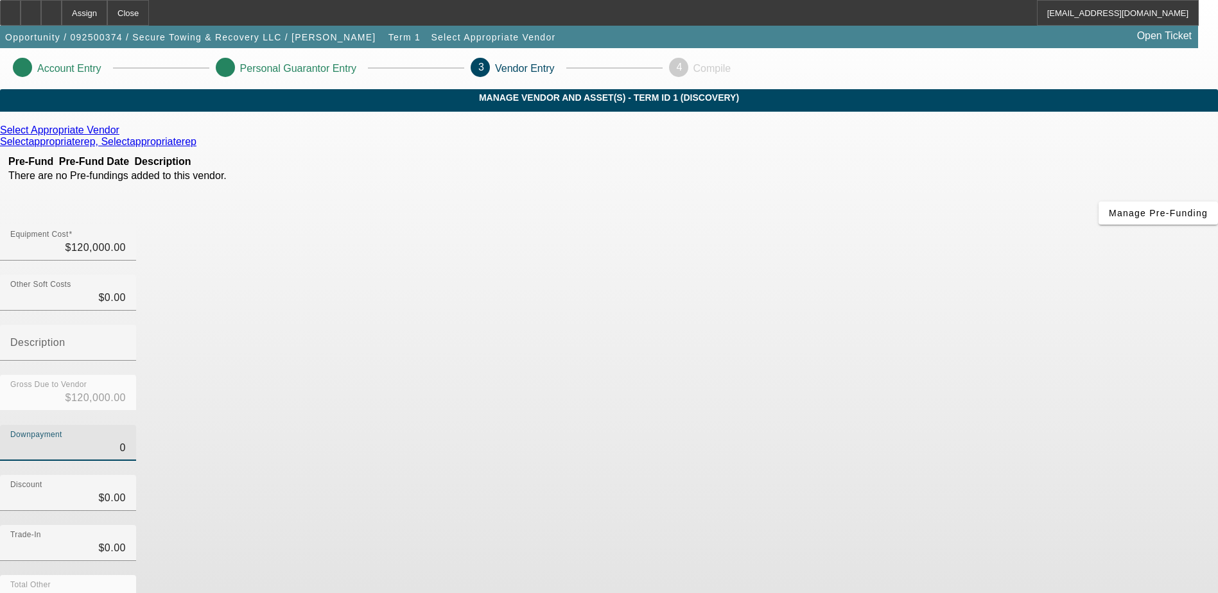
click at [126, 440] on input "0" at bounding box center [68, 447] width 116 height 15
type input "40"
type input "$40.00"
type input "$119,960.00"
type input "400"
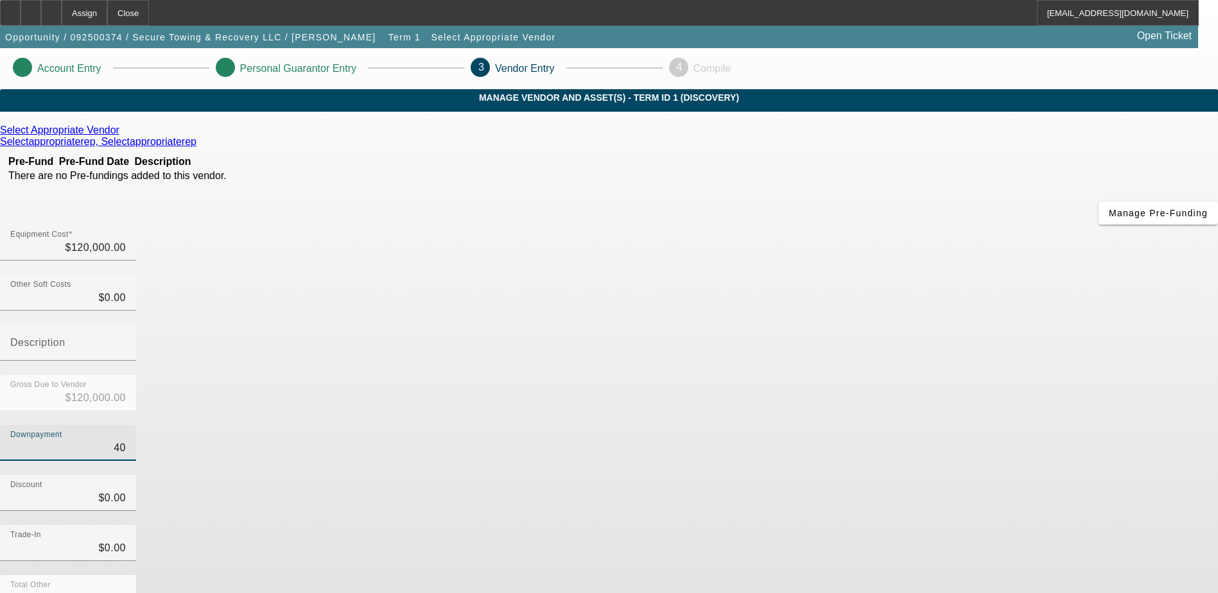
type input "$400.00"
type input "$119,600.00"
type input "4000"
type input "$4,000.00"
type input "$116,000.00"
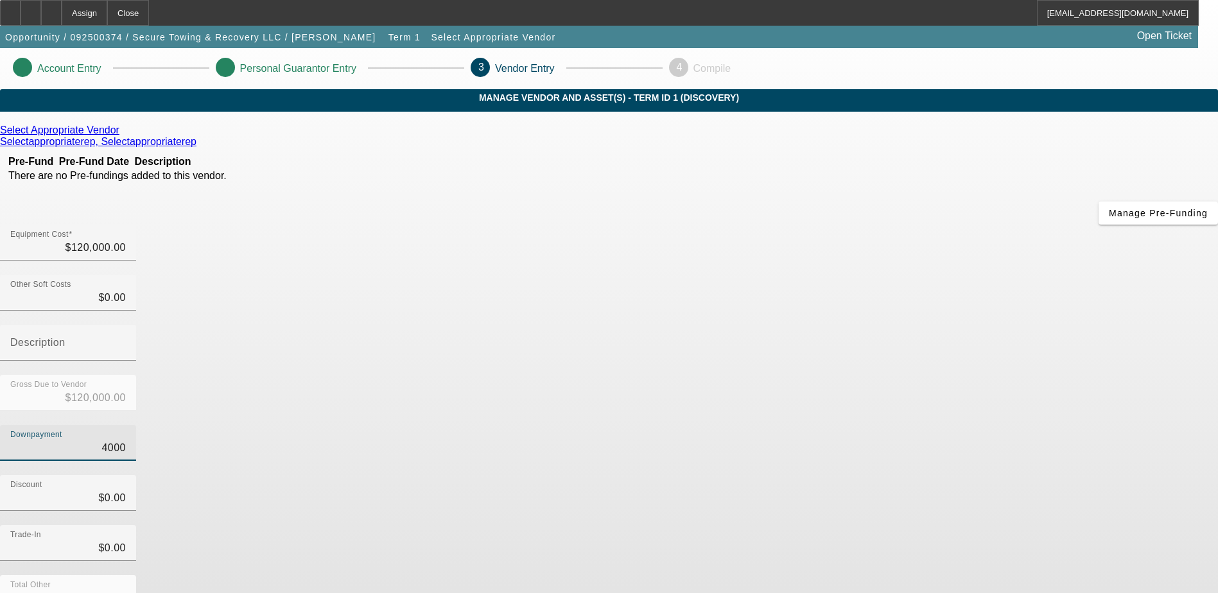
type input "40000"
type input "$40,000.00"
type input "$80,000.00"
type input "$40,000.00"
click at [855, 425] on div "Downpayment $40,000.00" at bounding box center [609, 450] width 1218 height 50
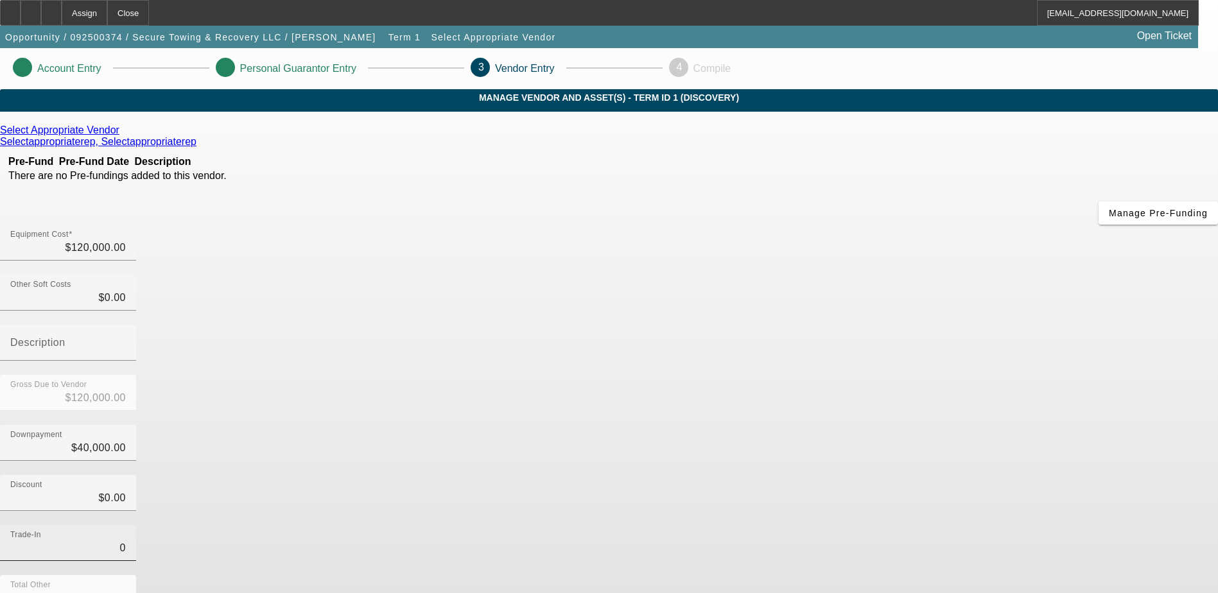
click at [126, 541] on input "0" at bounding box center [68, 548] width 116 height 15
type input "$0.00"
click at [868, 425] on div "Downpayment $40,000.00" at bounding box center [609, 450] width 1218 height 50
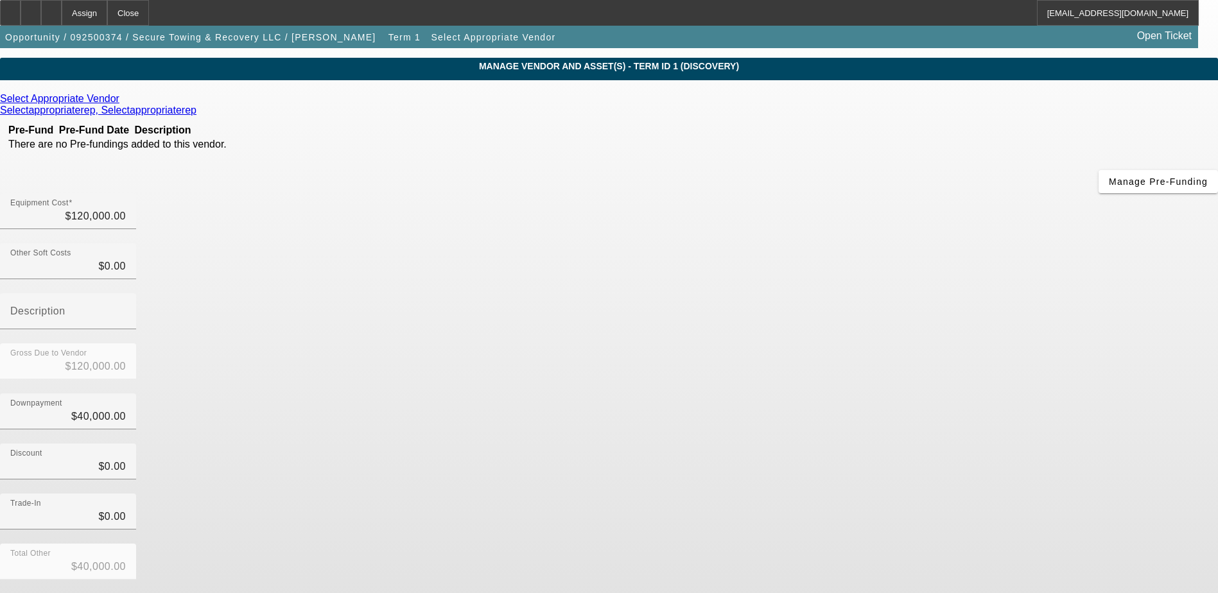
scroll to position [57, 0]
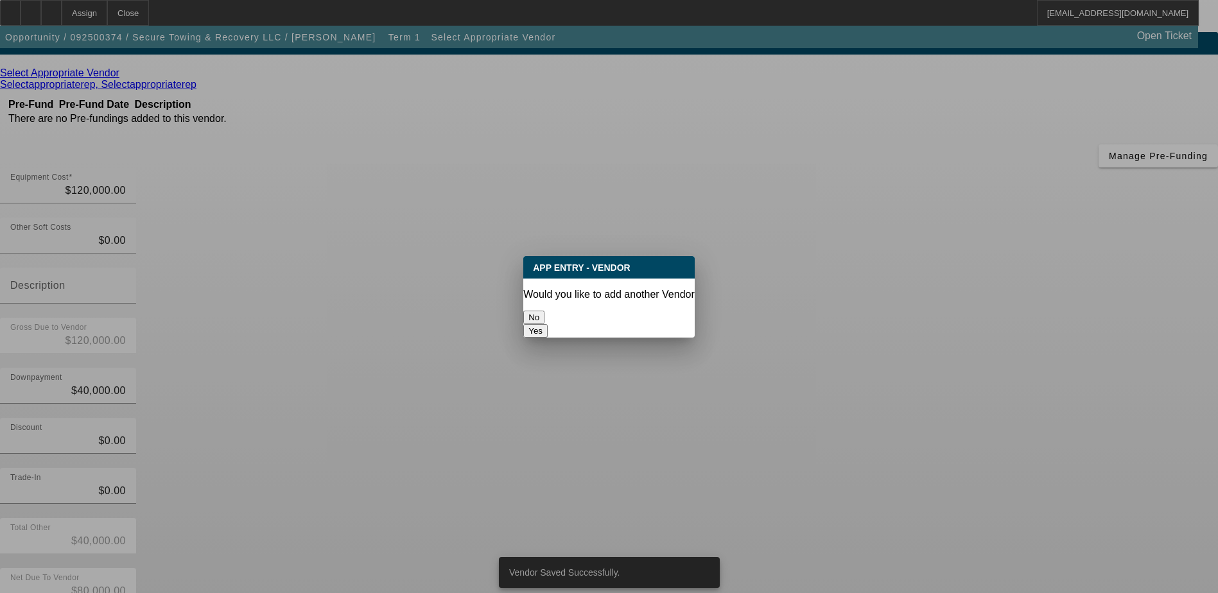
scroll to position [0, 0]
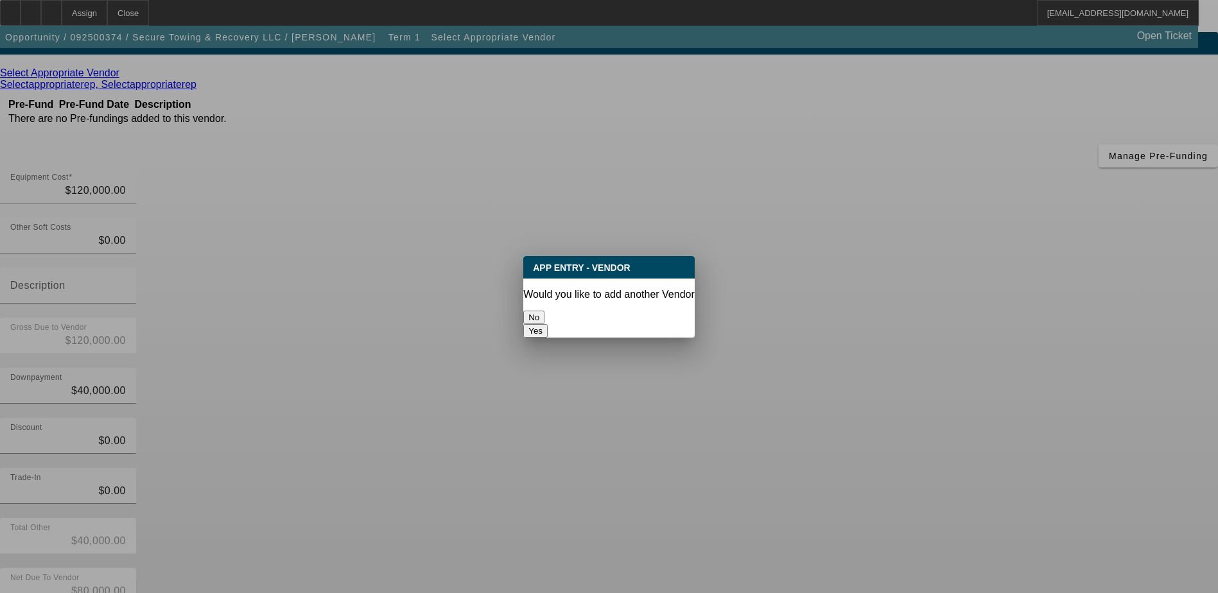
click at [545, 314] on button "No" at bounding box center [533, 317] width 21 height 13
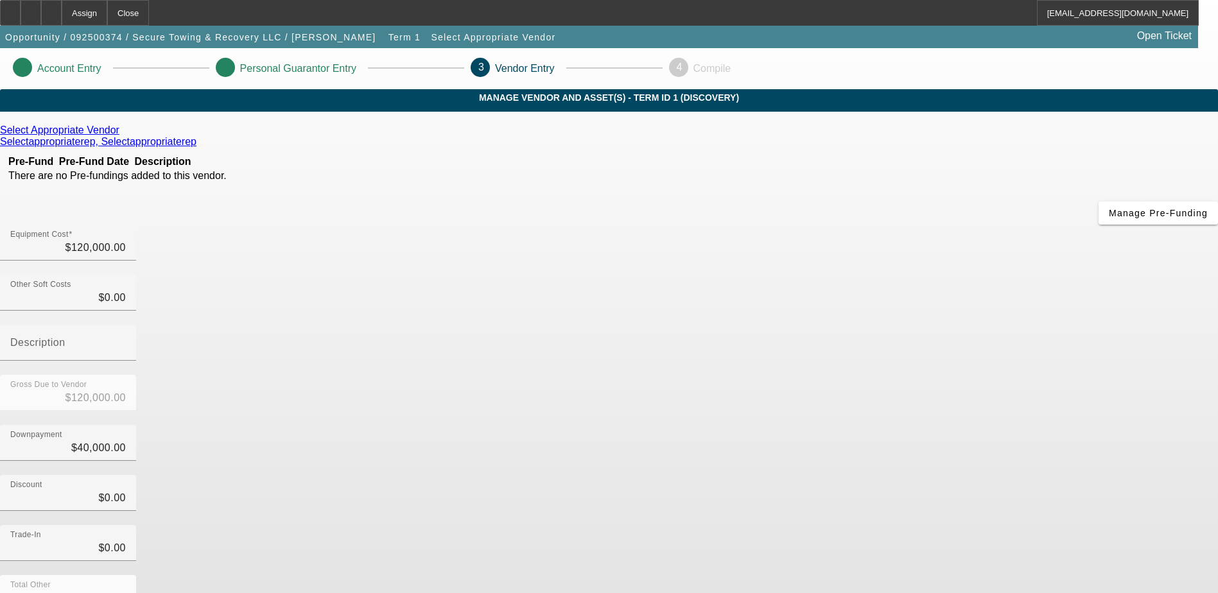
scroll to position [57, 0]
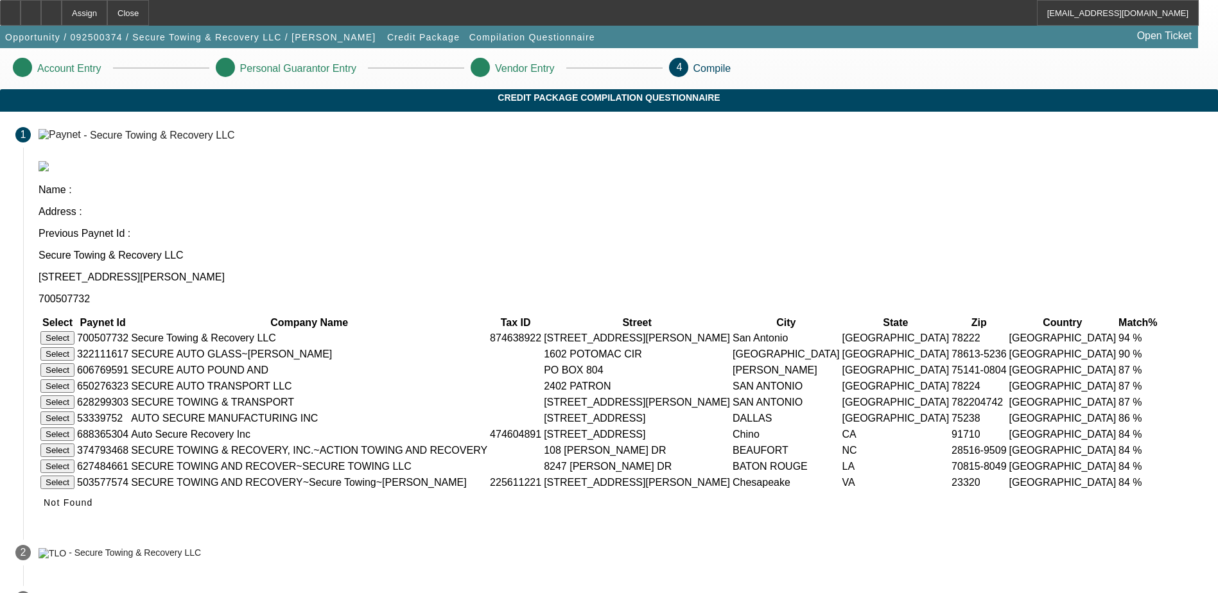
click at [74, 331] on button "Select" at bounding box center [57, 337] width 34 height 13
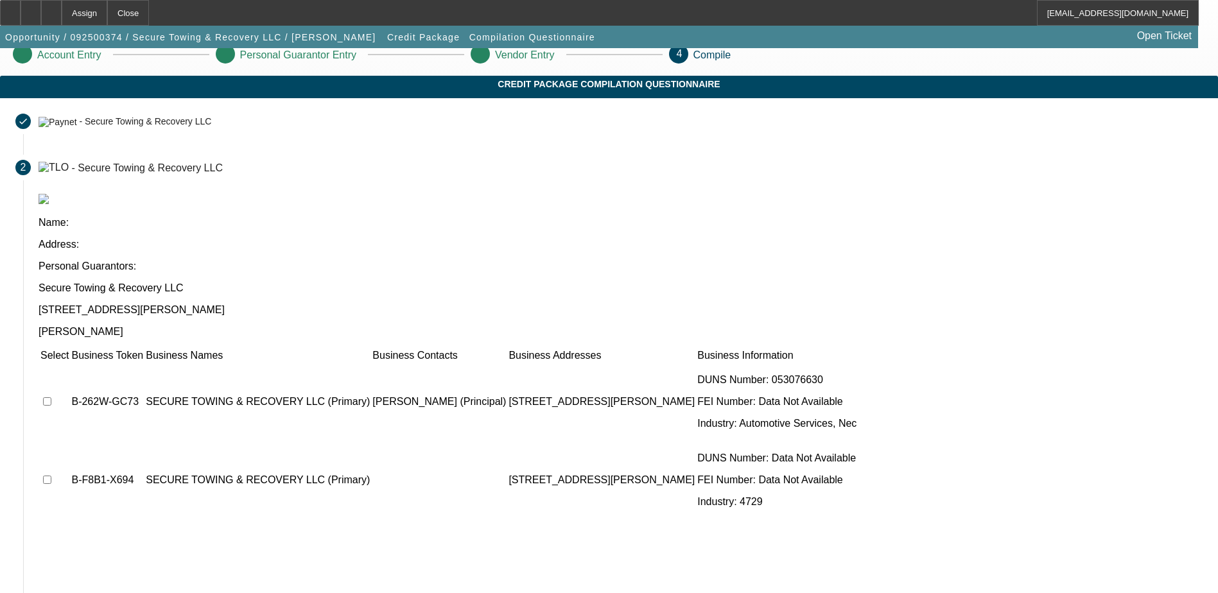
click at [51, 397] on input "checkbox" at bounding box center [47, 401] width 8 height 8
checkbox input "true"
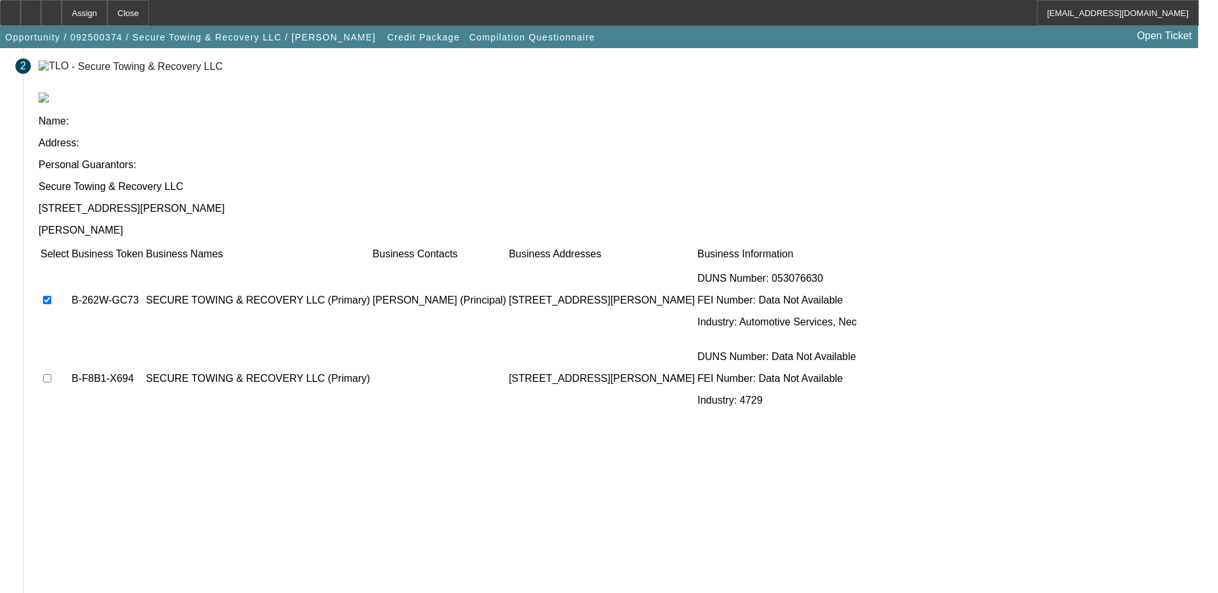
scroll to position [117, 0]
drag, startPoint x: 882, startPoint y: 518, endPoint x: 866, endPoint y: 506, distance: 19.8
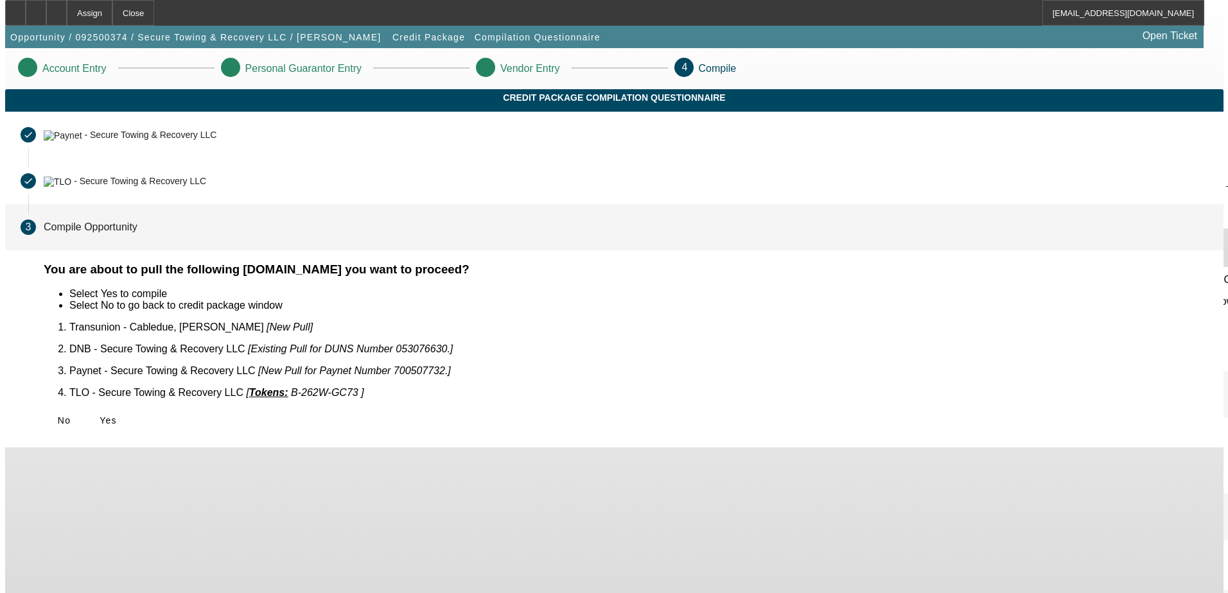
scroll to position [0, 0]
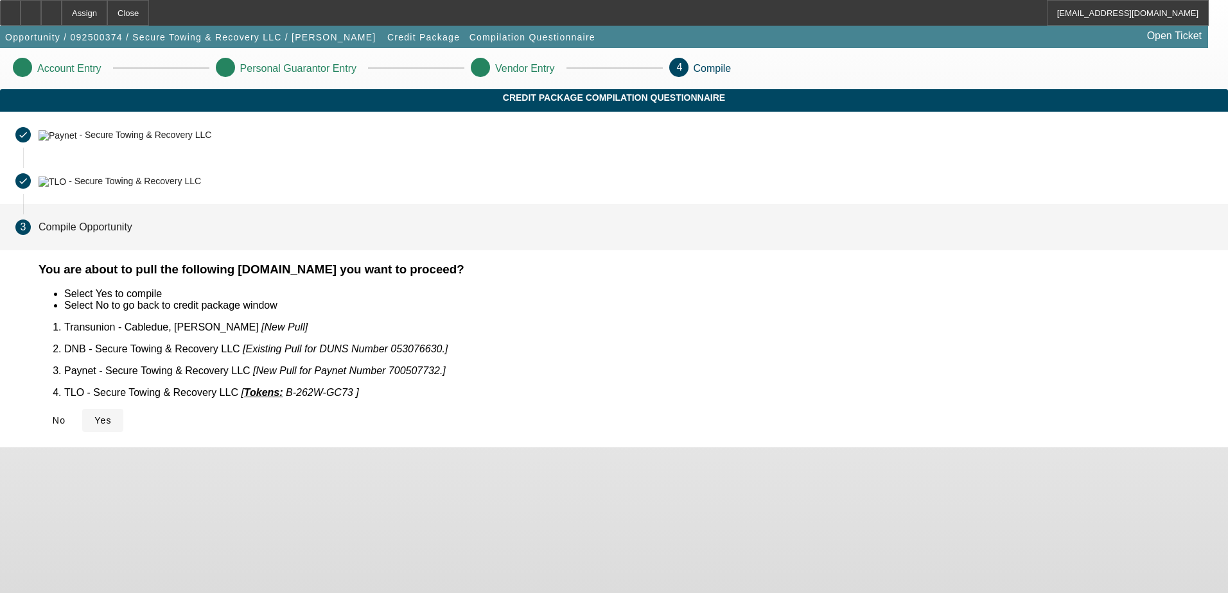
click at [94, 415] on icon at bounding box center [94, 420] width 0 height 10
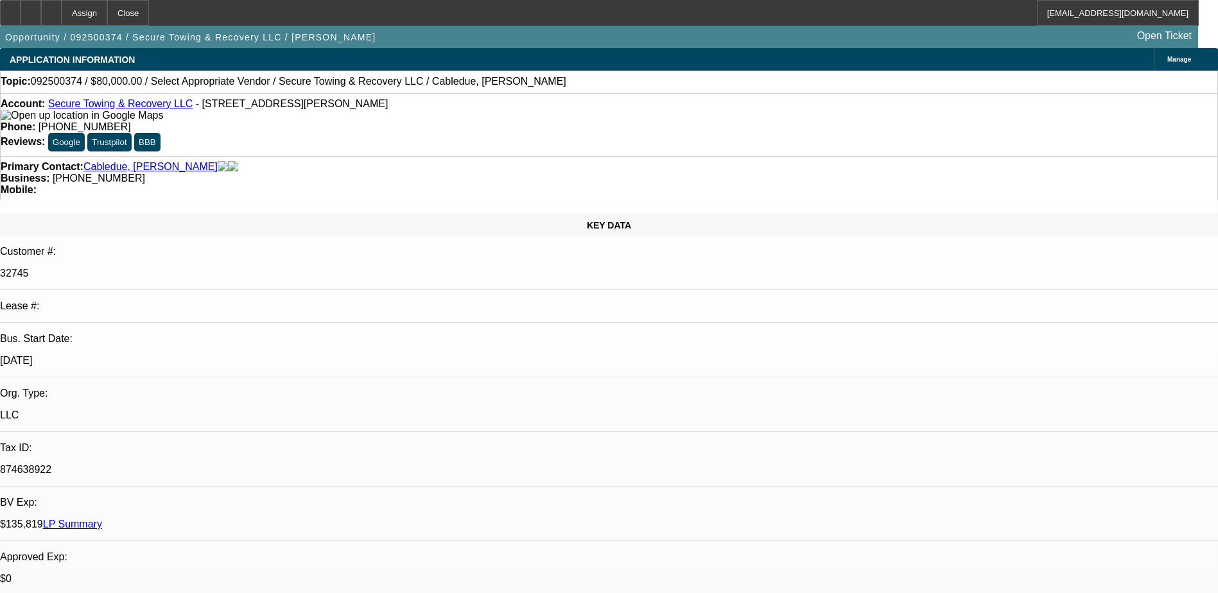
select select "0"
select select "2"
select select "0.1"
select select "4"
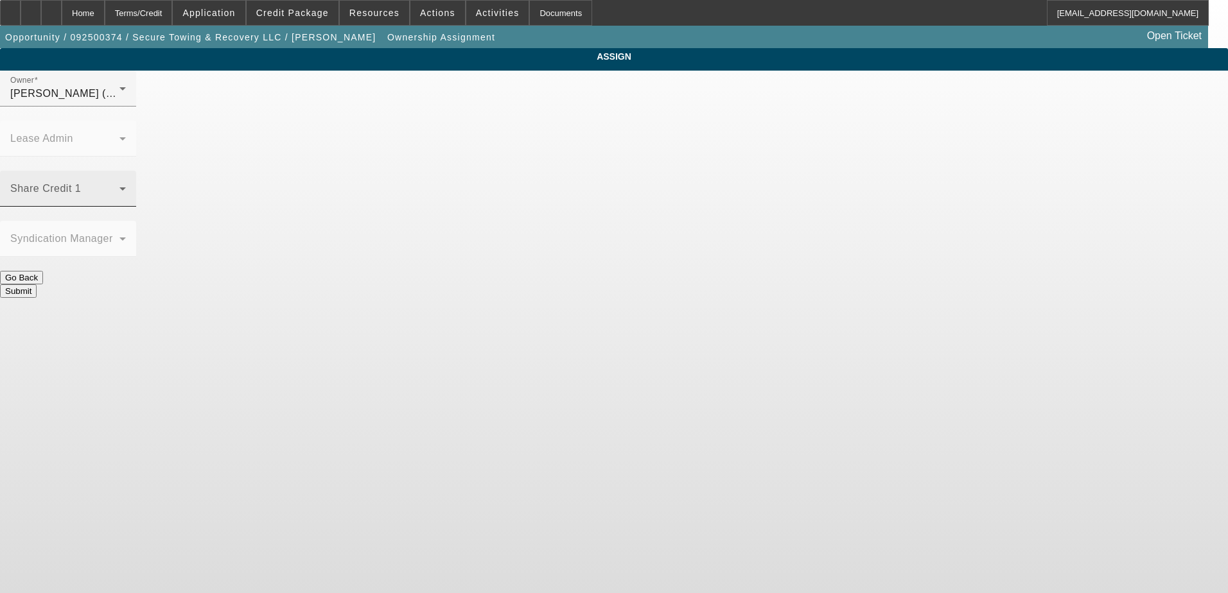
click at [119, 186] on span at bounding box center [64, 193] width 109 height 15
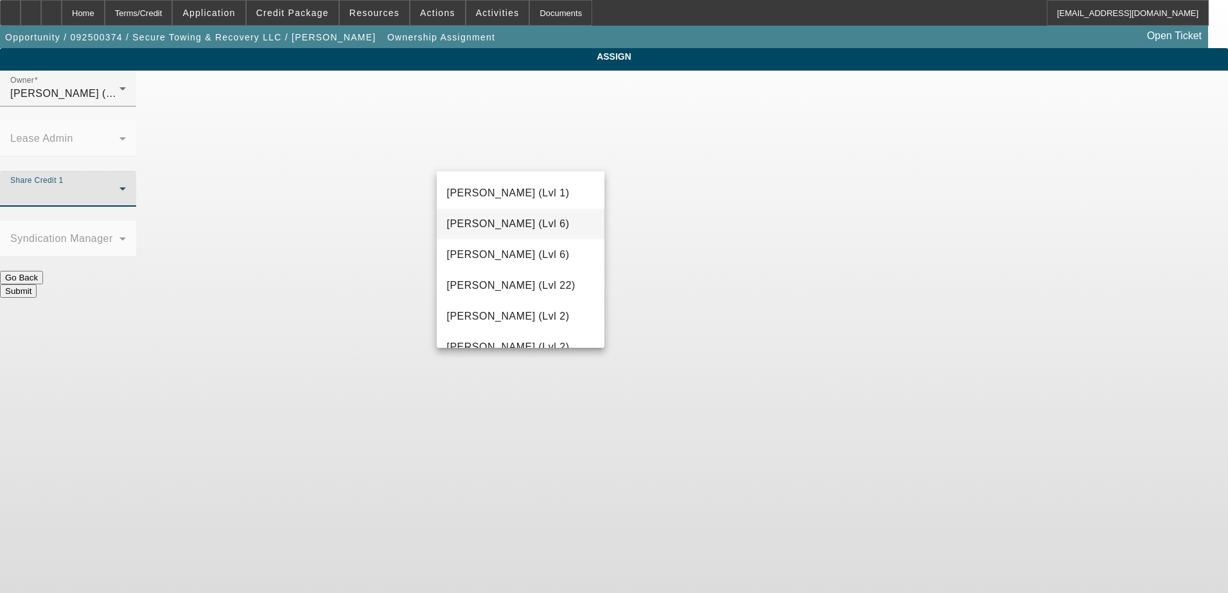
scroll to position [706, 0]
click at [487, 315] on span "[PERSON_NAME] (Lvl 2)" at bounding box center [508, 317] width 123 height 15
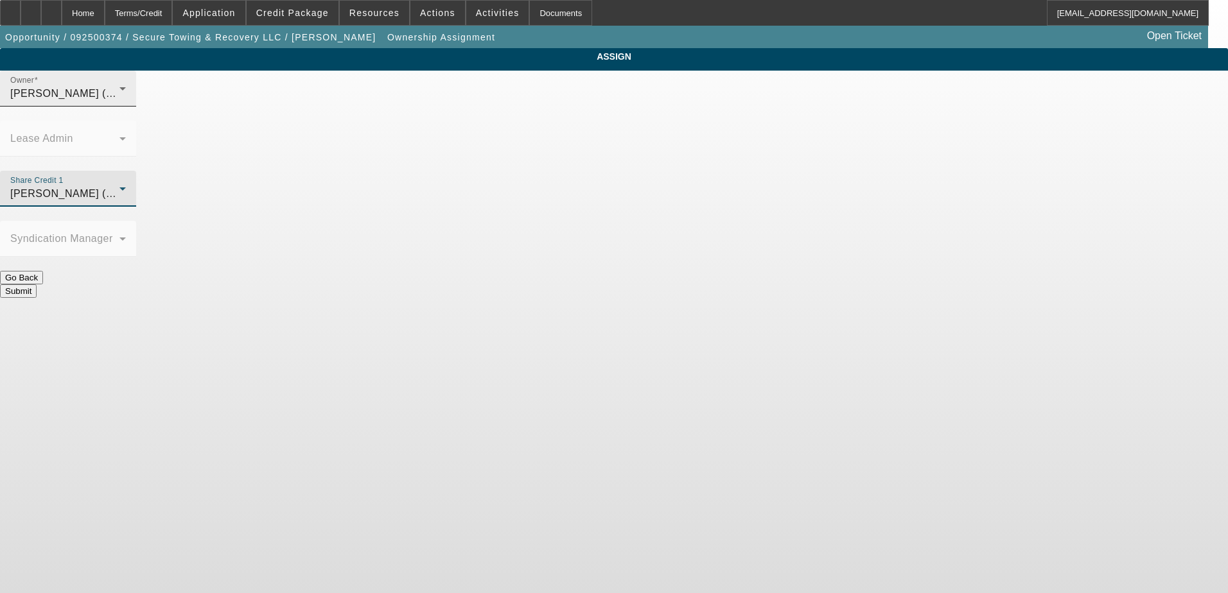
click at [130, 96] on icon at bounding box center [122, 88] width 15 height 15
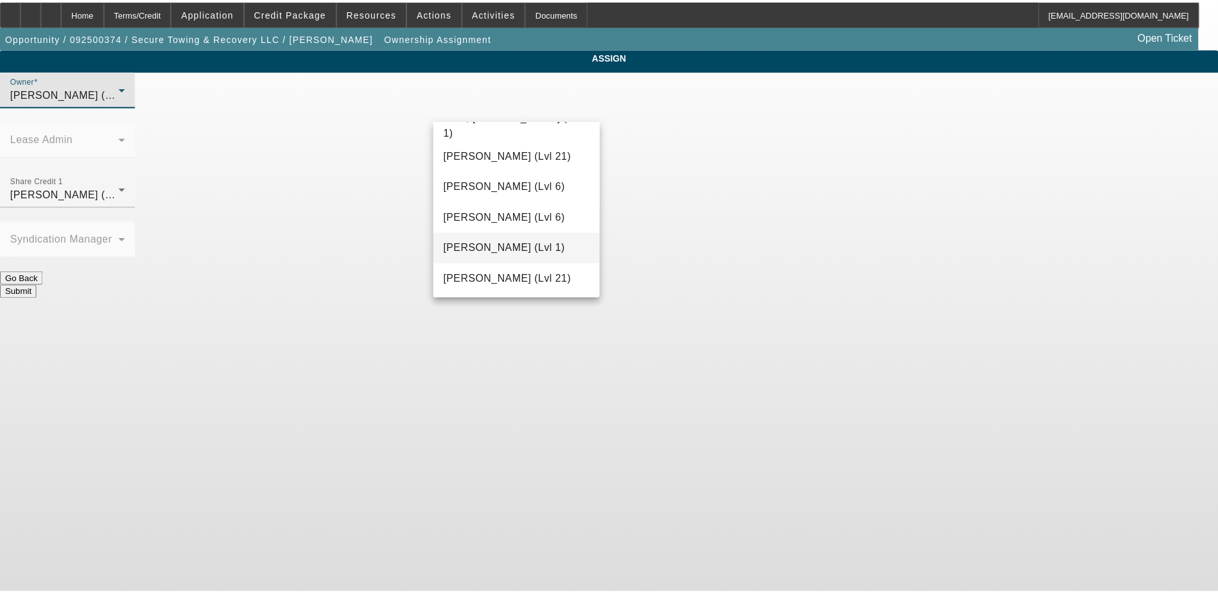
scroll to position [1108, 0]
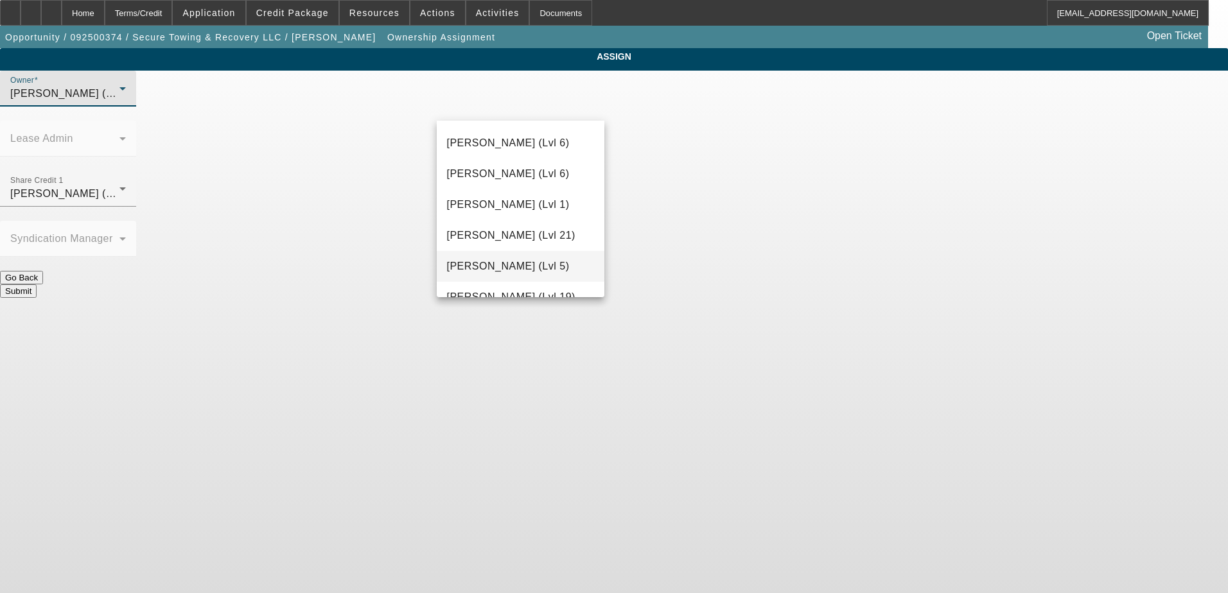
click at [503, 259] on span "[PERSON_NAME] (Lvl 5)" at bounding box center [508, 266] width 123 height 15
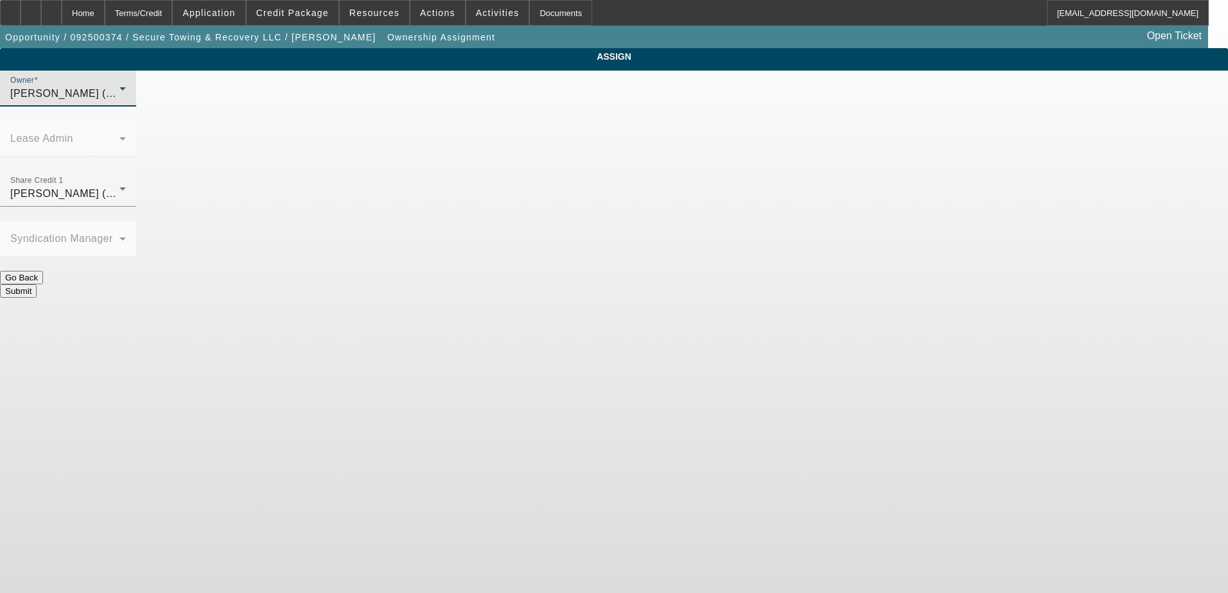
click at [37, 284] on button "Submit" at bounding box center [18, 290] width 37 height 13
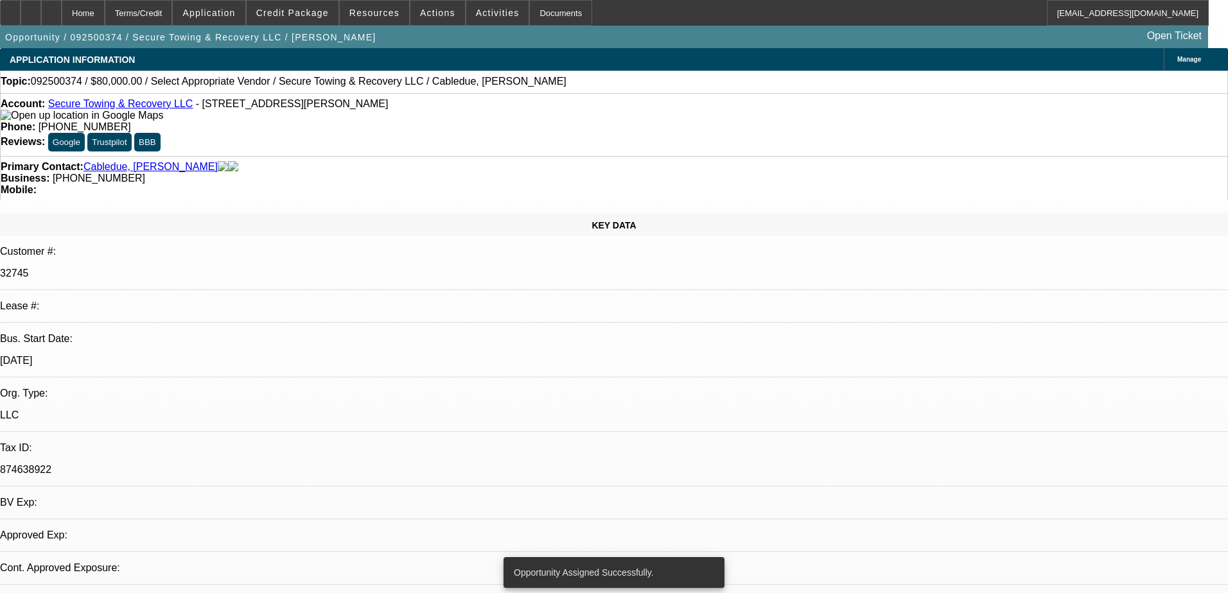
select select "0"
select select "2"
select select "0.1"
select select "4"
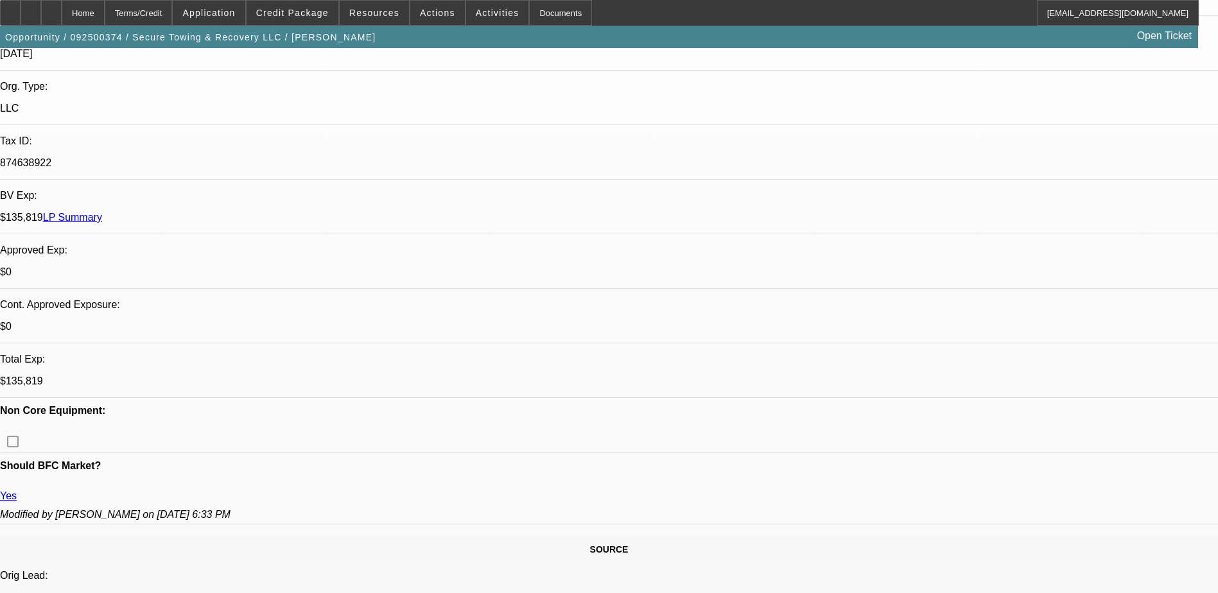
scroll to position [321, 0]
